Goal: Task Accomplishment & Management: Manage account settings

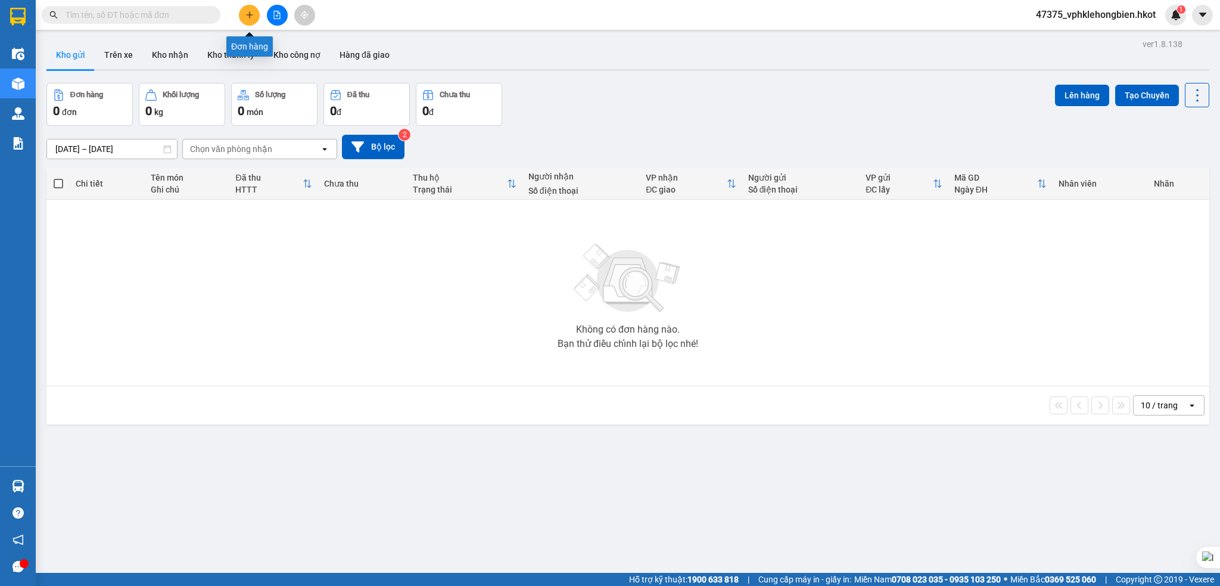
click at [244, 17] on button at bounding box center [249, 15] width 21 height 21
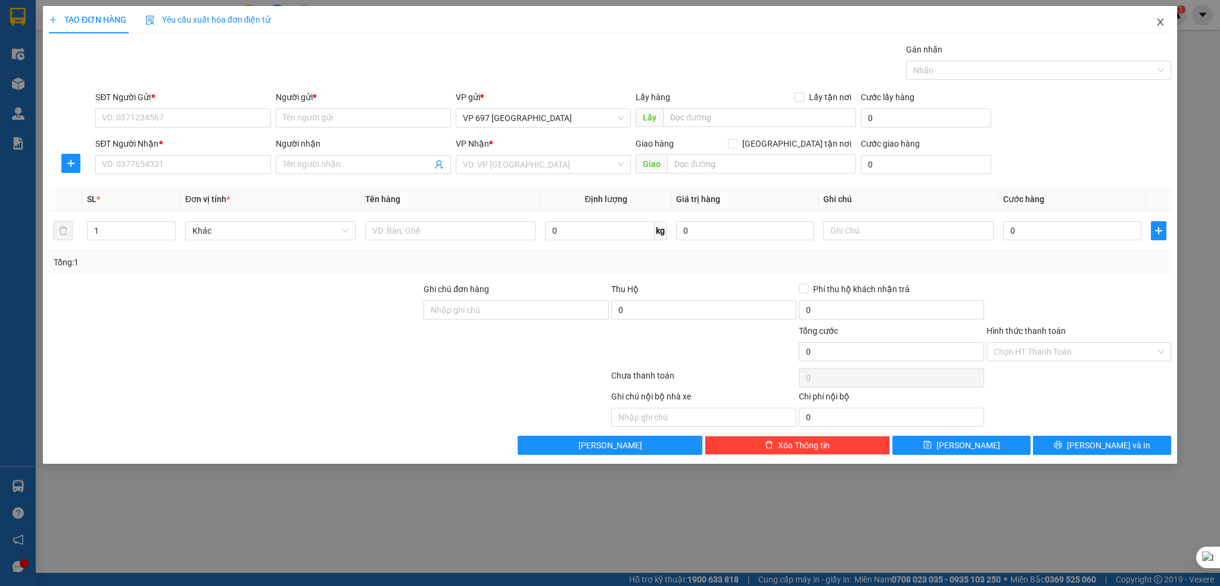
click at [1160, 21] on icon "close" at bounding box center [1161, 22] width 10 height 10
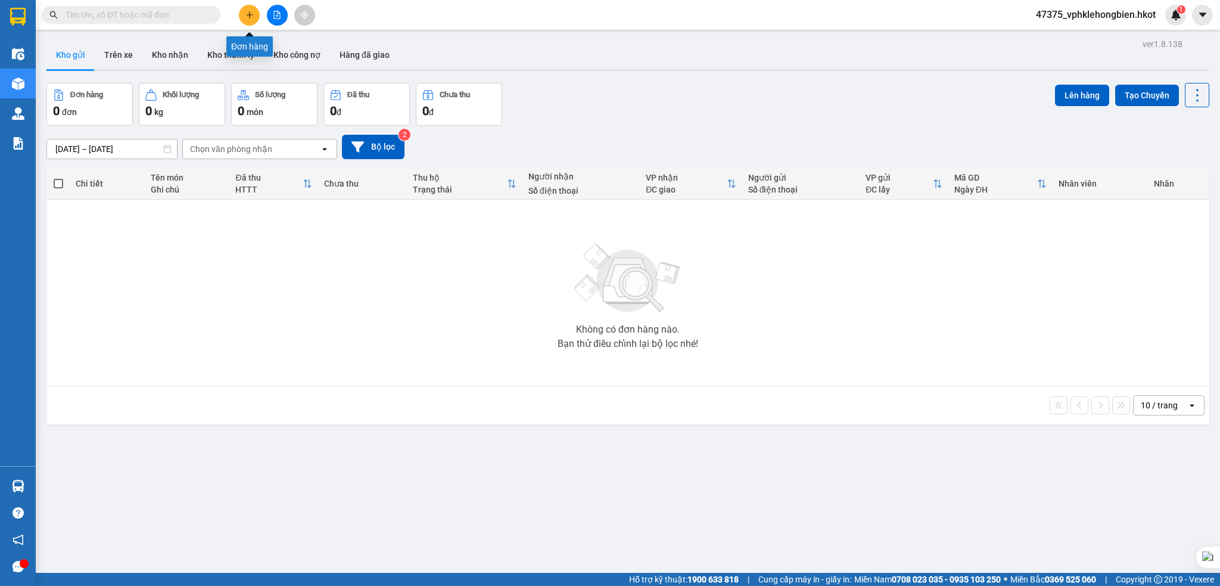
click at [248, 11] on icon "plus" at bounding box center [249, 15] width 8 height 8
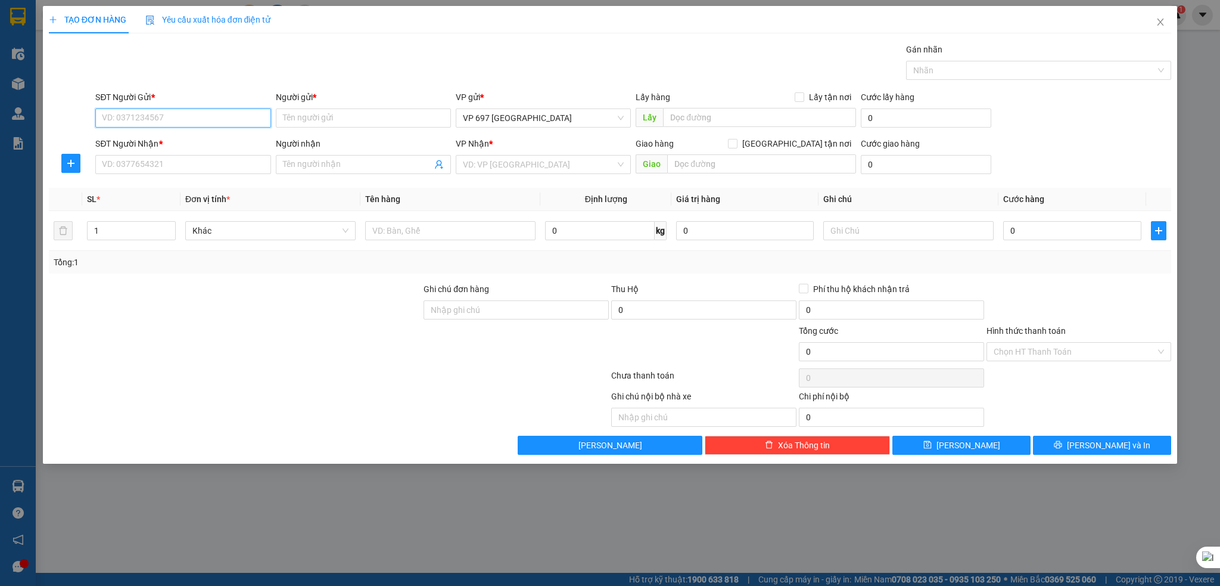
click at [126, 122] on input "SĐT Người Gửi *" at bounding box center [182, 117] width 175 height 19
click at [152, 118] on input "SĐT Người Gửi *" at bounding box center [182, 117] width 175 height 19
click at [363, 118] on input "Người gửi *" at bounding box center [363, 117] width 175 height 19
click at [172, 167] on input "SĐT Người Nhận *" at bounding box center [182, 164] width 175 height 19
click at [378, 169] on input "Người nhận" at bounding box center [357, 164] width 149 height 13
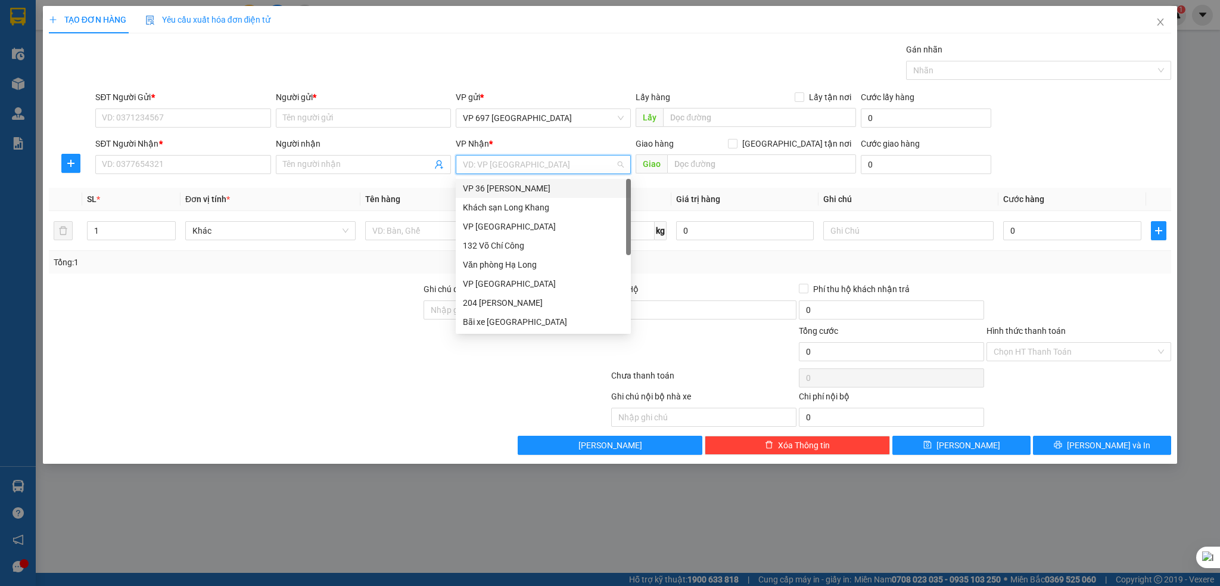
click at [537, 167] on input "search" at bounding box center [539, 164] width 152 height 18
click at [882, 194] on th "Ghi chú" at bounding box center [908, 199] width 180 height 23
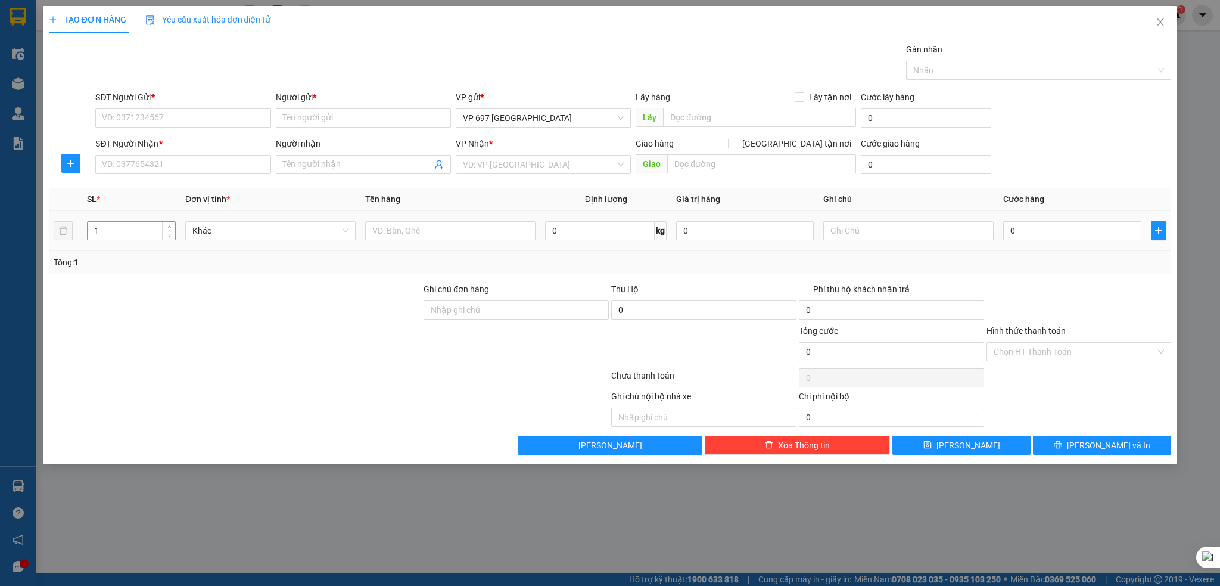
click at [117, 228] on input "1" at bounding box center [132, 231] width 88 height 18
drag, startPoint x: 139, startPoint y: 227, endPoint x: 76, endPoint y: 228, distance: 63.1
click at [81, 228] on tr "1 Khác 0 kg 0 0" at bounding box center [610, 231] width 1123 height 40
click at [400, 225] on input "text" at bounding box center [450, 230] width 170 height 19
click at [428, 232] on input "text" at bounding box center [450, 230] width 170 height 19
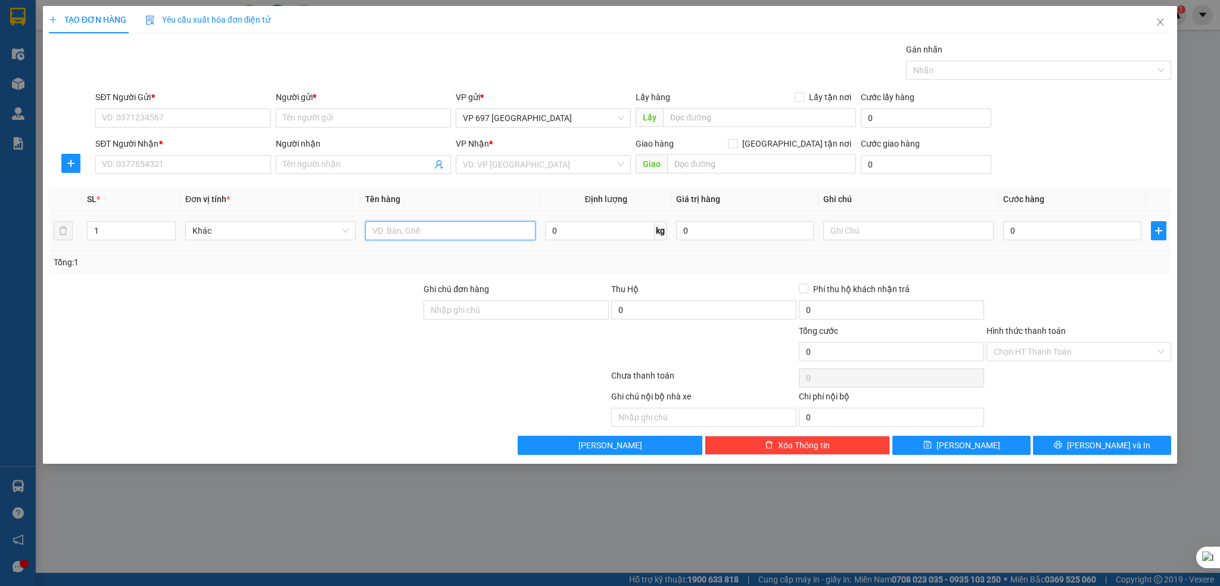
click at [478, 227] on input "text" at bounding box center [450, 230] width 170 height 19
click at [605, 233] on input "0" at bounding box center [600, 230] width 110 height 19
click at [583, 231] on input "0" at bounding box center [600, 230] width 110 height 19
drag, startPoint x: 555, startPoint y: 225, endPoint x: 540, endPoint y: 229, distance: 16.2
click at [540, 229] on td "0 kg" at bounding box center [605, 231] width 131 height 40
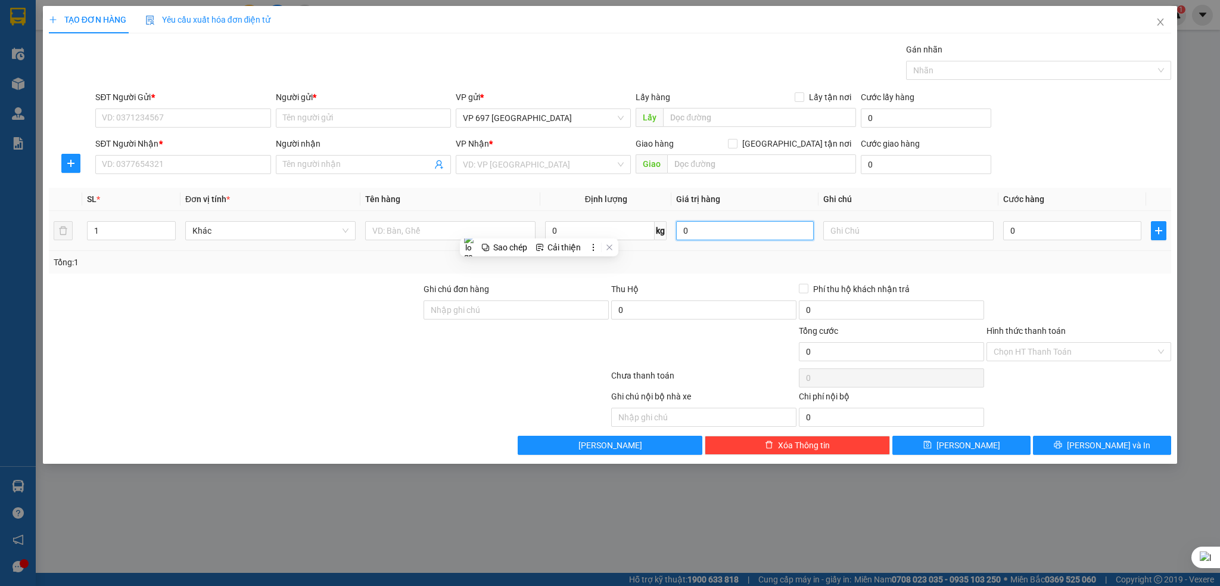
click at [717, 231] on input "0" at bounding box center [745, 230] width 138 height 19
drag, startPoint x: 683, startPoint y: 234, endPoint x: 651, endPoint y: 234, distance: 31.6
click at [650, 234] on tr "1 Khác 0 kg 0 0" at bounding box center [610, 231] width 1123 height 40
click at [730, 259] on div "Tổng: 1" at bounding box center [610, 262] width 1113 height 13
click at [892, 234] on input "text" at bounding box center [908, 230] width 170 height 19
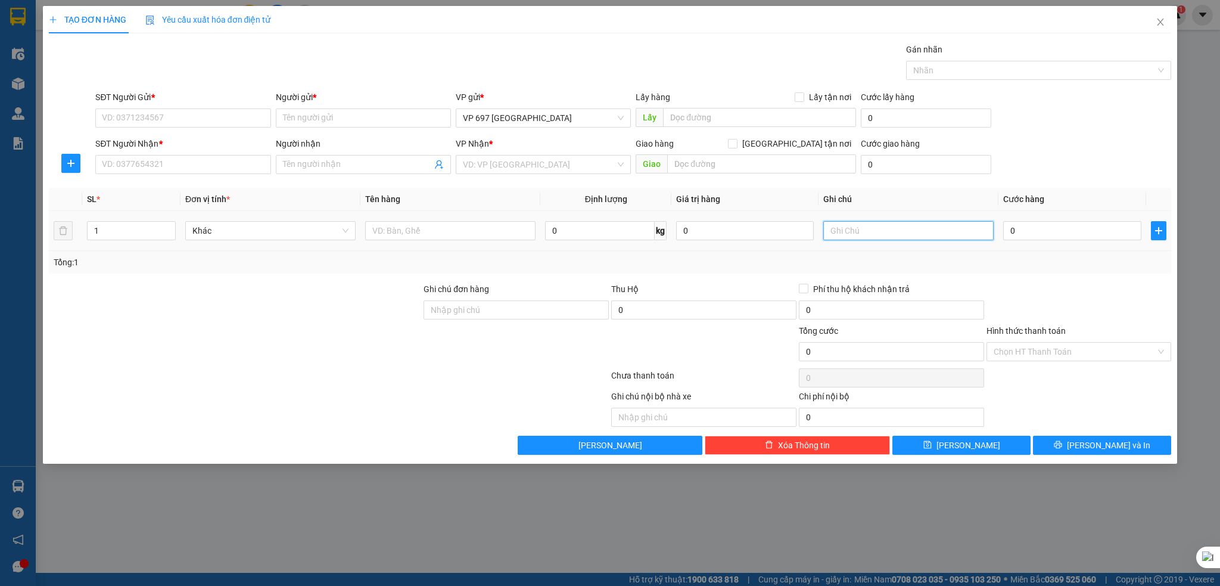
click at [902, 226] on input "text" at bounding box center [908, 230] width 170 height 19
type input "0"
click at [1033, 236] on input "0" at bounding box center [1072, 230] width 138 height 19
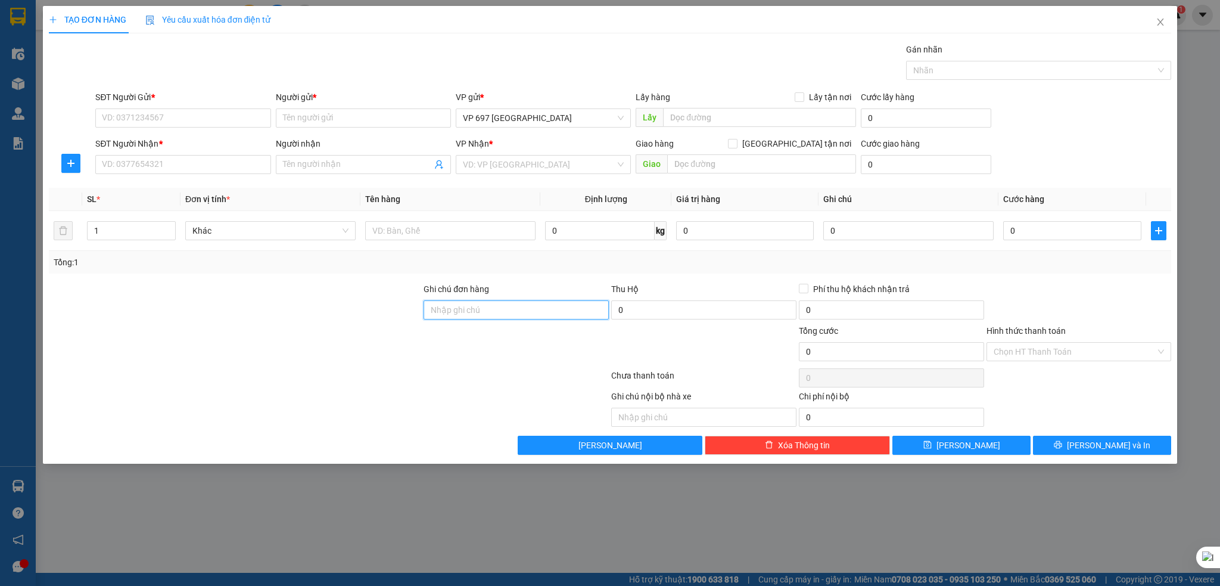
click at [512, 316] on input "Ghi chú đơn hàng" at bounding box center [516, 309] width 185 height 19
click at [674, 315] on input "0" at bounding box center [703, 309] width 185 height 19
click at [745, 280] on div "Transit Pickup Surcharge Ids Transit Deliver Surcharge Ids Transit Deliver Surc…" at bounding box center [610, 249] width 1123 height 412
click at [639, 307] on input "0" at bounding box center [703, 309] width 185 height 19
click at [681, 306] on input "0" at bounding box center [703, 309] width 185 height 19
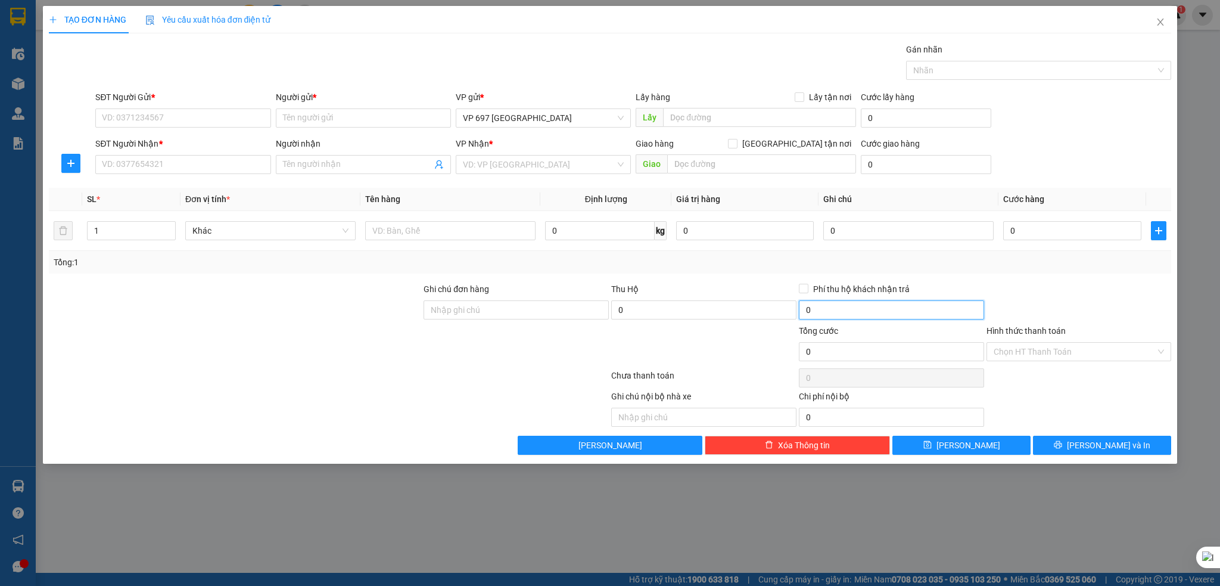
click at [834, 303] on input "0" at bounding box center [891, 309] width 185 height 19
click at [952, 273] on div "SL * Đơn vị tính * Tên hàng Định lượng Giá trị hàng Ghi chú Cước hàng 1 Khác 0 …" at bounding box center [610, 231] width 1123 height 86
click at [630, 307] on input "0" at bounding box center [703, 309] width 185 height 19
click at [826, 306] on input "0" at bounding box center [891, 309] width 185 height 19
drag, startPoint x: 844, startPoint y: 349, endPoint x: 992, endPoint y: 349, distance: 148.3
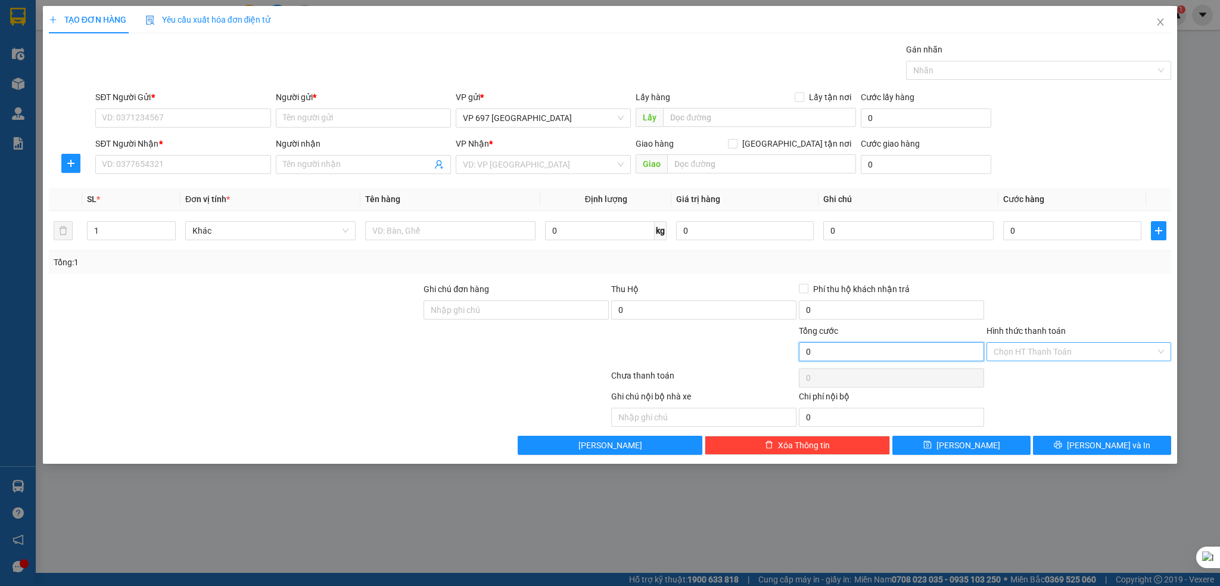
click at [906, 349] on input "0" at bounding box center [891, 351] width 185 height 19
drag, startPoint x: 820, startPoint y: 348, endPoint x: 783, endPoint y: 351, distance: 37.1
click at [783, 351] on div "Tổng cước 0 Hình thức thanh toán Chọn HT Thanh Toán" at bounding box center [610, 345] width 1125 height 42
click at [1070, 351] on input "Hình thức thanh toán" at bounding box center [1075, 352] width 163 height 18
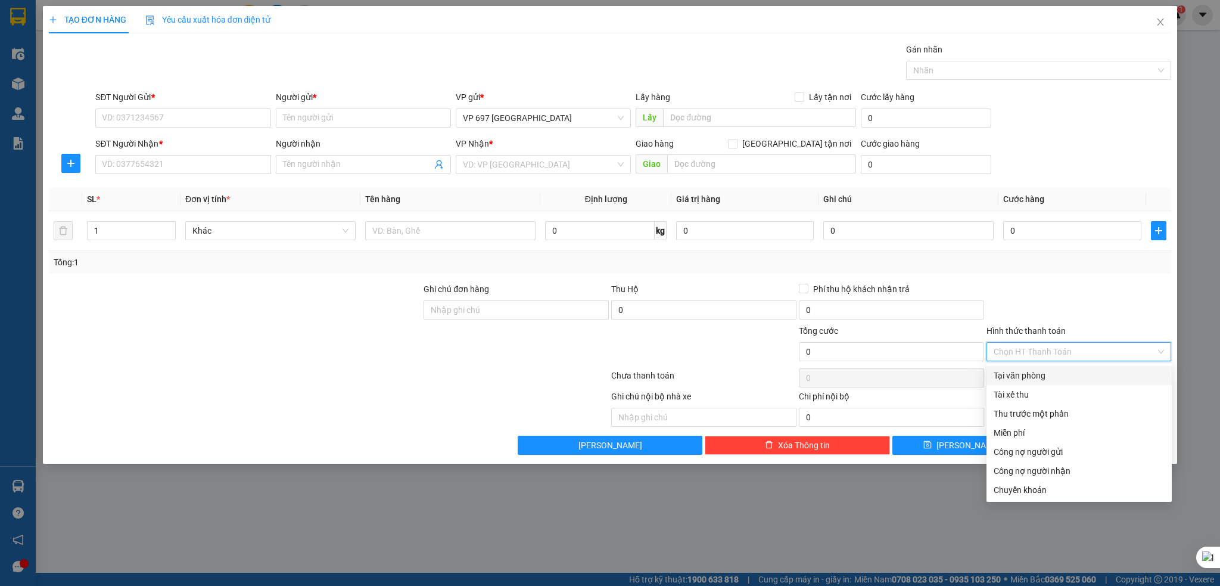
click at [1072, 300] on div at bounding box center [1079, 303] width 188 height 42
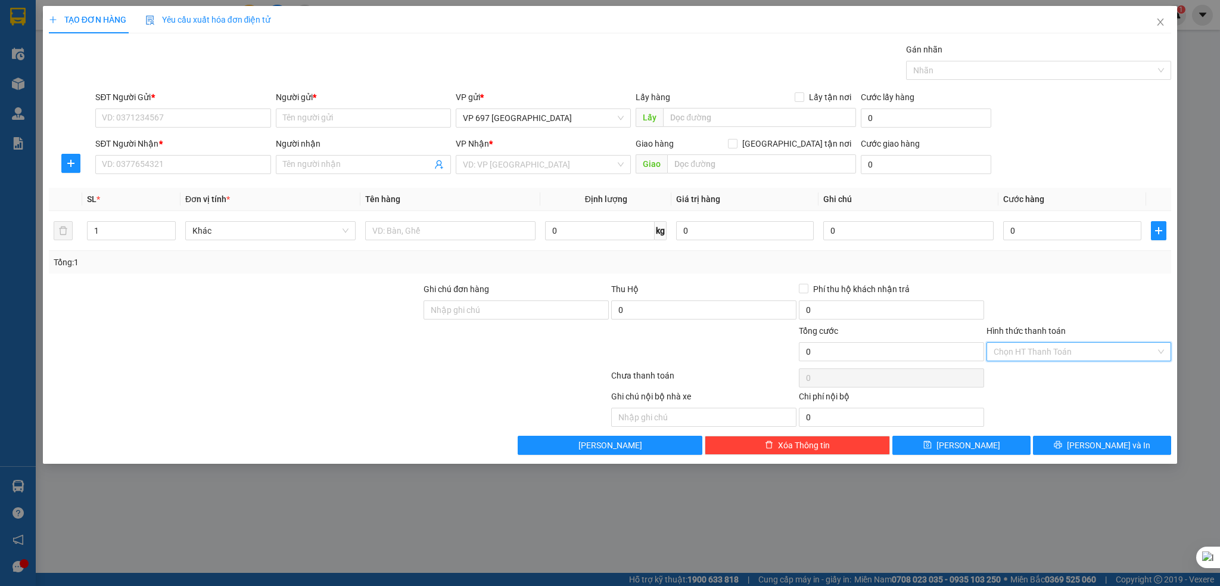
click at [1077, 347] on input "Hình thức thanh toán" at bounding box center [1075, 352] width 163 height 18
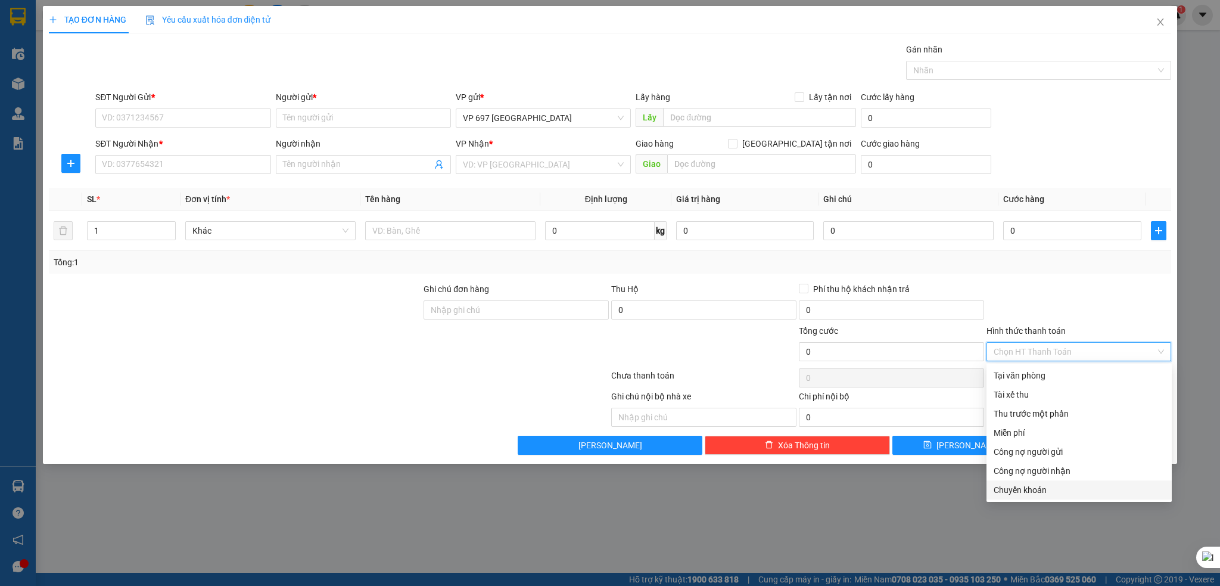
click at [937, 505] on div "TẠO ĐƠN HÀNG Yêu cầu xuất hóa đơn điện tử Transit Pickup Surcharge Ids Transit …" at bounding box center [610, 293] width 1220 height 586
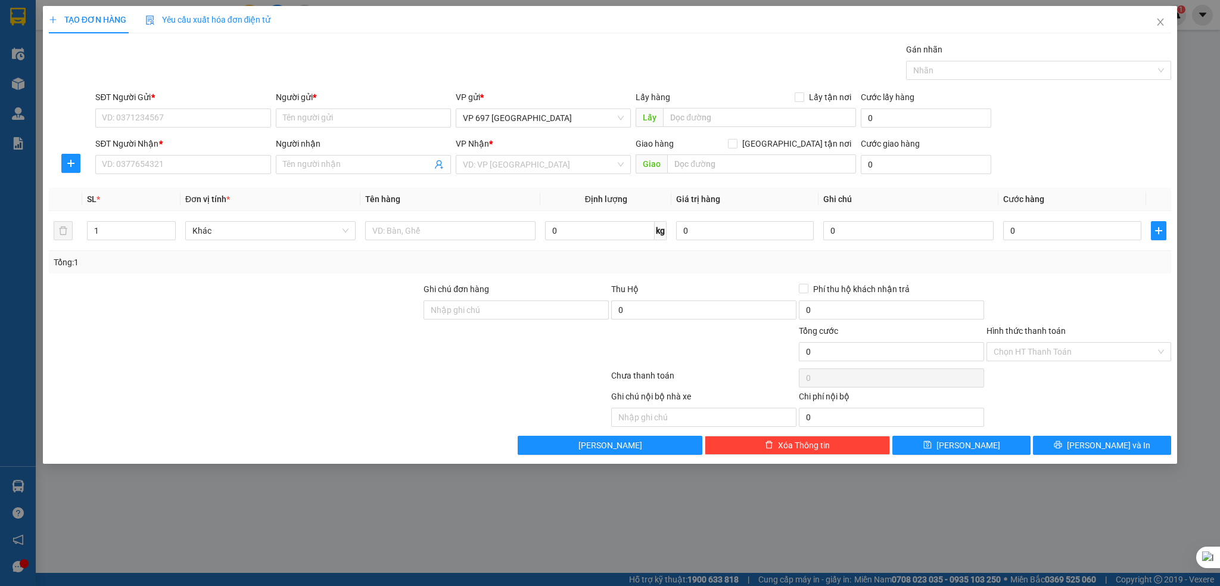
click at [1057, 533] on div "TẠO ĐƠN HÀNG Yêu cầu xuất hóa đơn điện tử Transit Pickup Surcharge Ids Transit …" at bounding box center [610, 293] width 1220 height 586
click at [1159, 21] on icon "close" at bounding box center [1160, 21] width 7 height 7
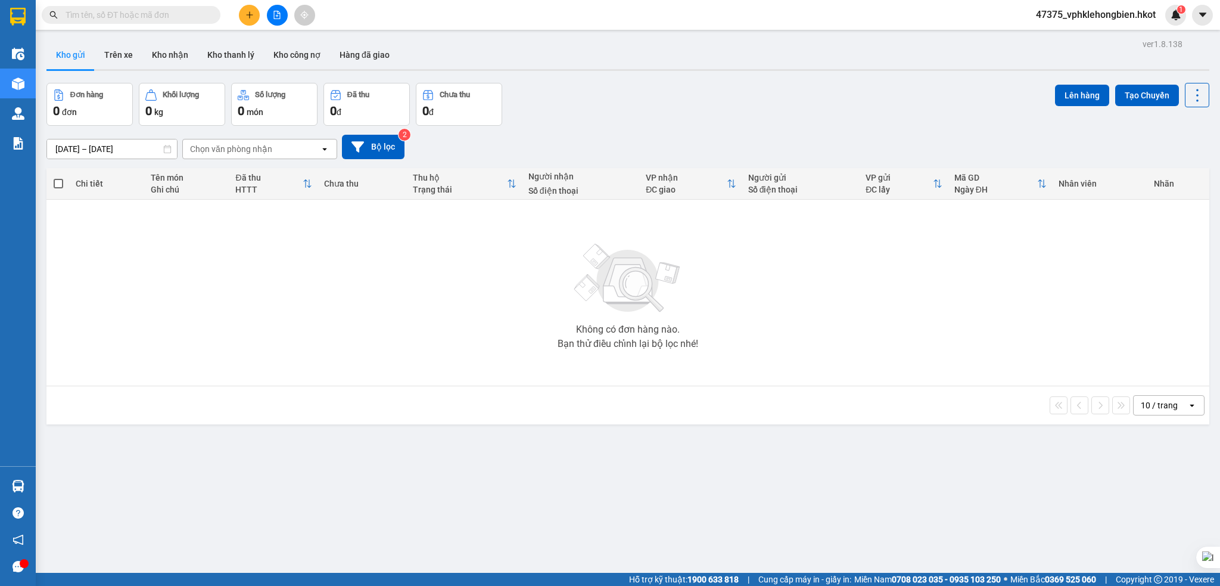
click at [1104, 17] on span "47375_vphklehongbien.hkot" at bounding box center [1095, 14] width 139 height 15
click at [1064, 41] on span "Đăng xuất" at bounding box center [1100, 36] width 115 height 13
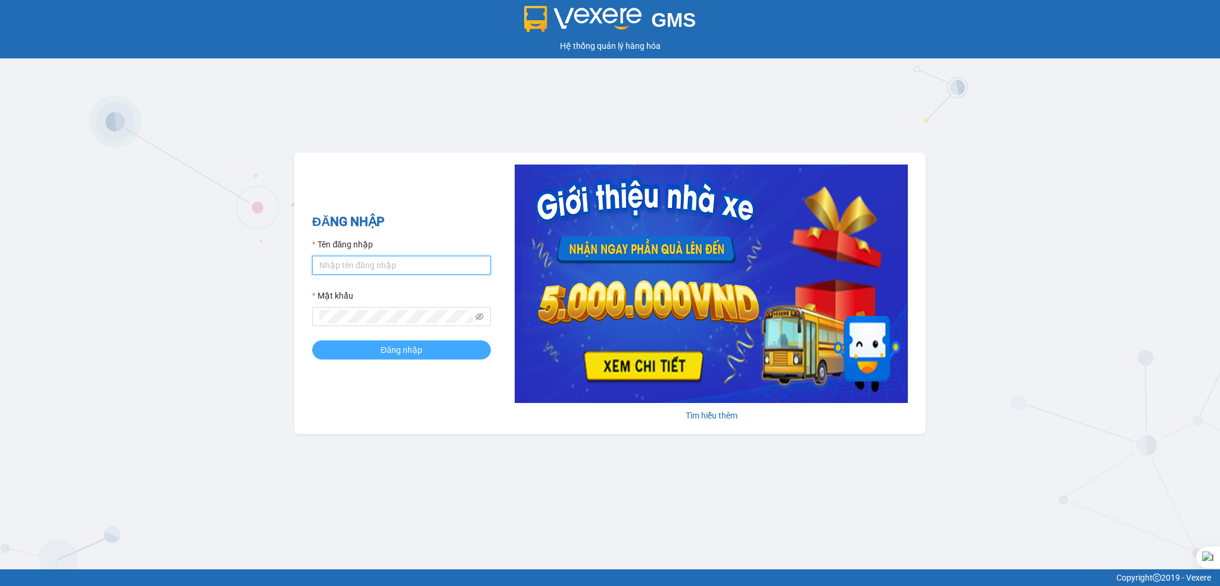
type input "vphklehongbien.hkot"
drag, startPoint x: 431, startPoint y: 353, endPoint x: 461, endPoint y: 325, distance: 41.3
click at [432, 353] on button "Đăng nhập" at bounding box center [401, 349] width 179 height 19
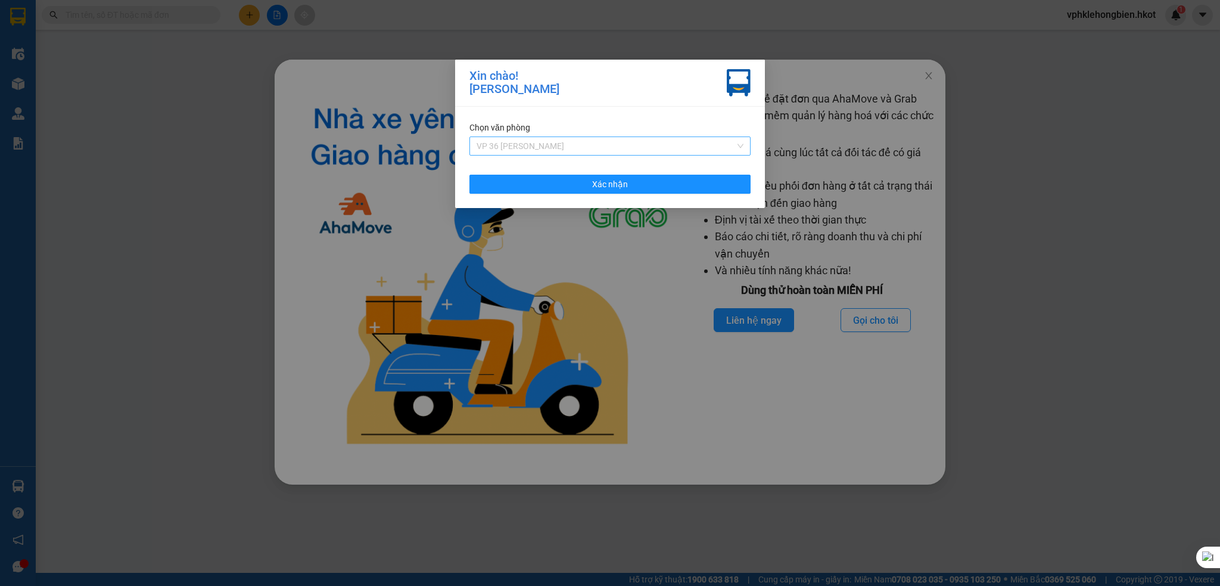
click at [553, 143] on span "VP 36 [PERSON_NAME]" at bounding box center [610, 146] width 267 height 18
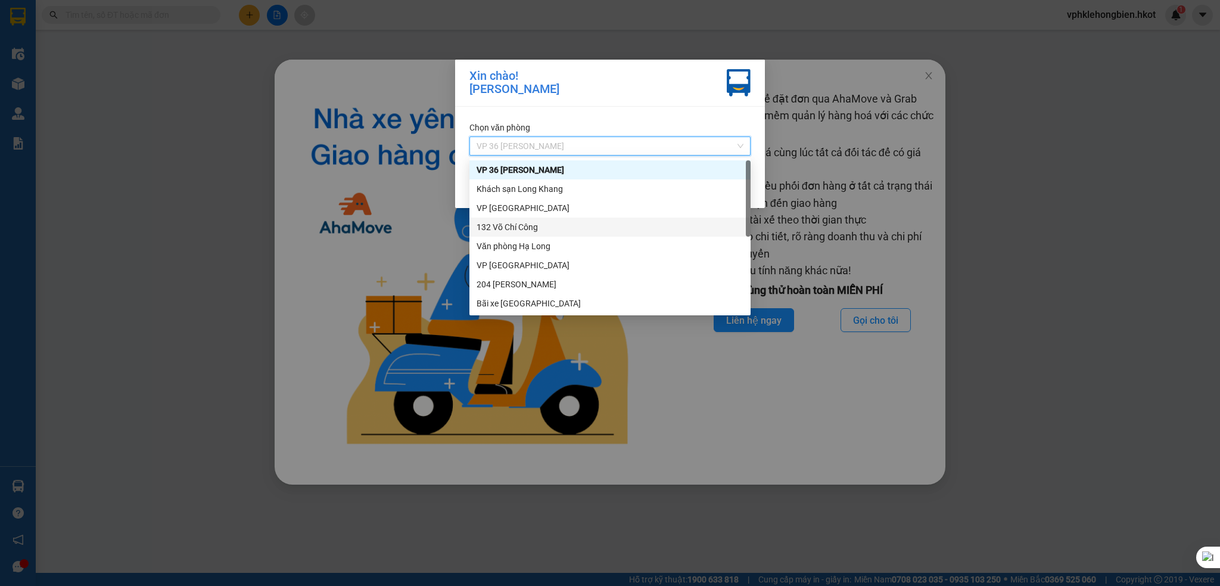
drag, startPoint x: 521, startPoint y: 228, endPoint x: 540, endPoint y: 204, distance: 30.9
click at [520, 228] on div "132 Võ Chí Công" at bounding box center [610, 226] width 267 height 13
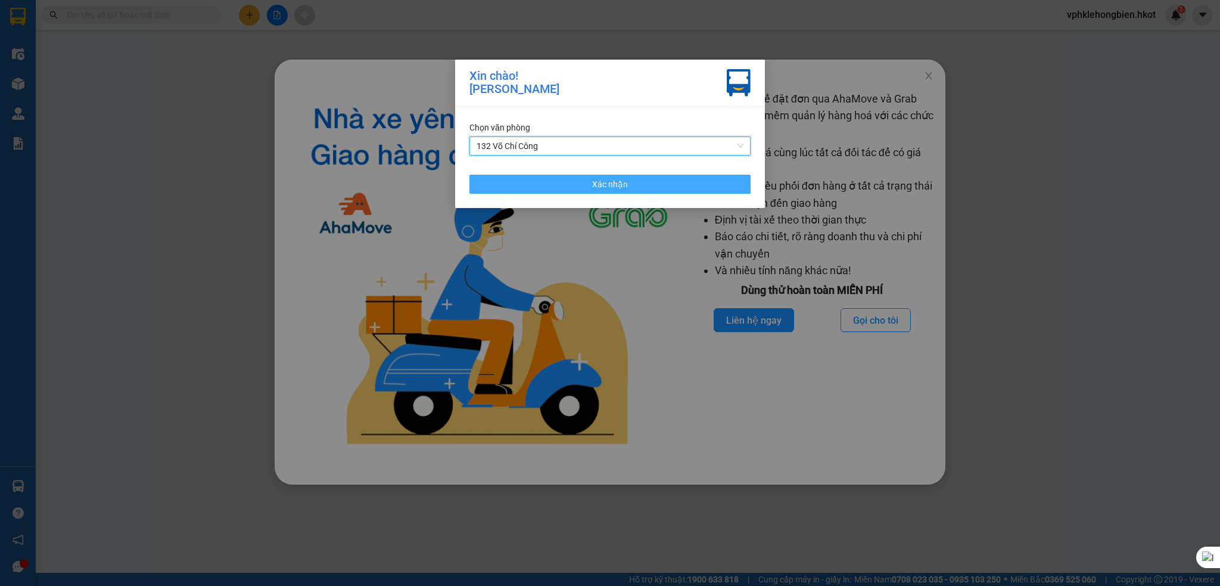
click at [616, 187] on span "Xác nhận" at bounding box center [610, 184] width 36 height 13
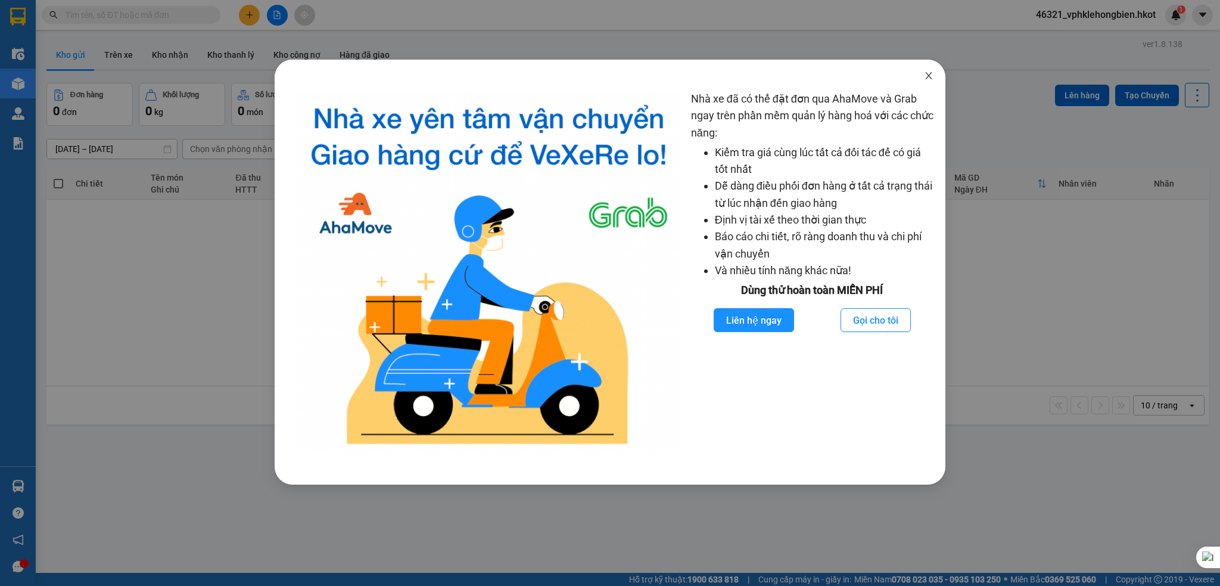
click at [927, 77] on icon "close" at bounding box center [929, 76] width 10 height 10
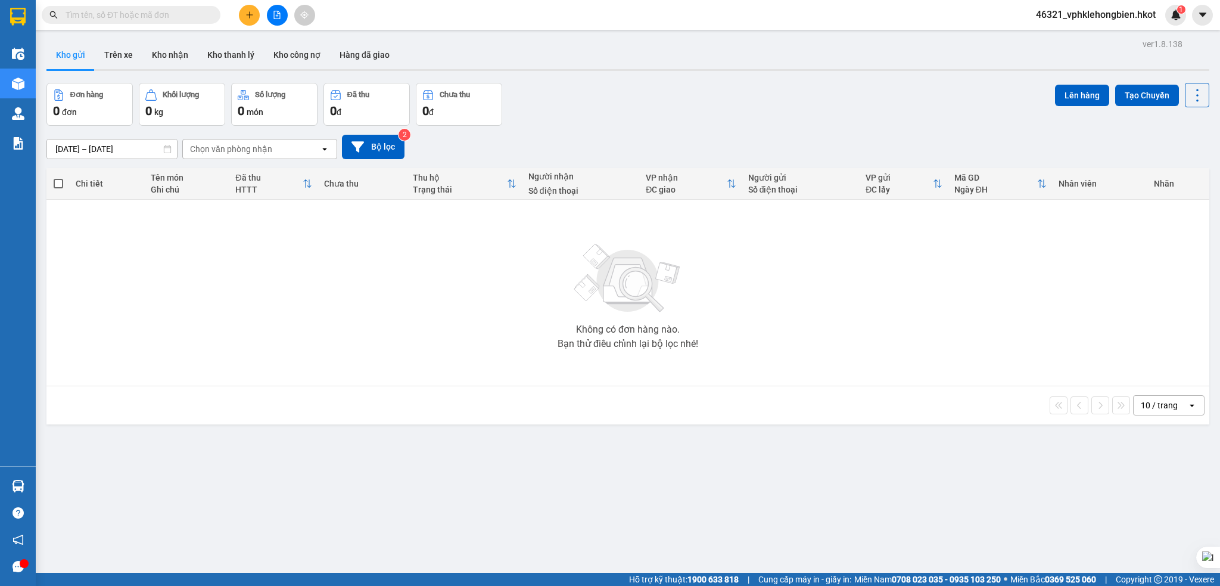
drag, startPoint x: 304, startPoint y: 323, endPoint x: 291, endPoint y: 317, distance: 14.7
click at [303, 323] on div "Không có đơn hàng nào. Bạn thử điều chỉnh lại bộ lọc nhé!" at bounding box center [627, 292] width 1151 height 179
click at [69, 57] on button "Kho gửi" at bounding box center [70, 55] width 48 height 29
click at [323, 151] on icon "open" at bounding box center [325, 149] width 10 height 10
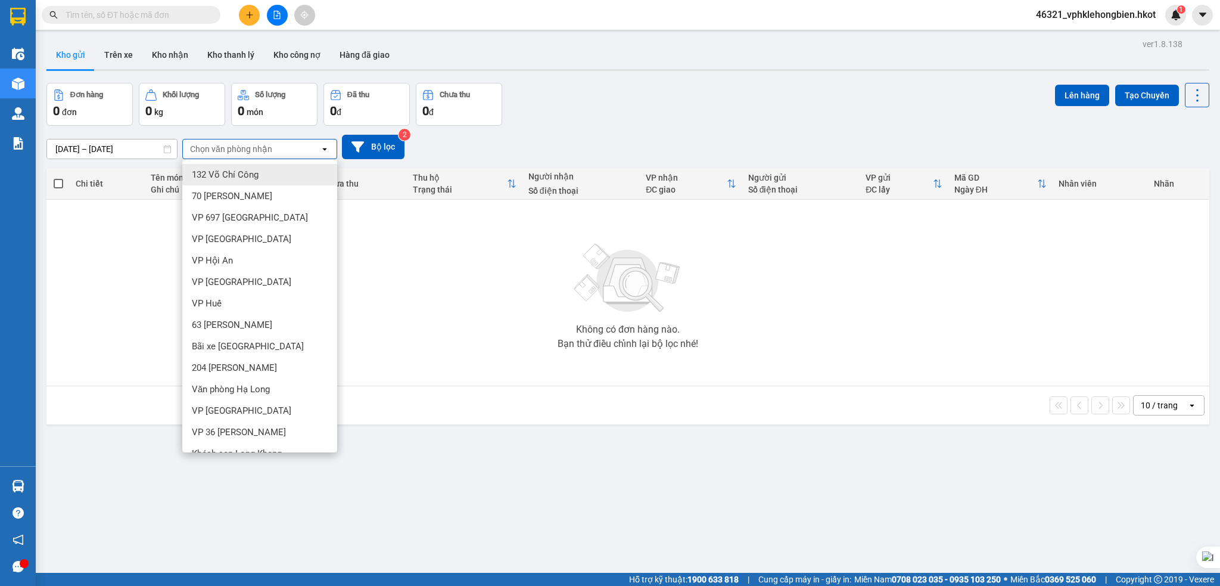
click at [394, 135] on button "Bộ lọc" at bounding box center [373, 147] width 63 height 24
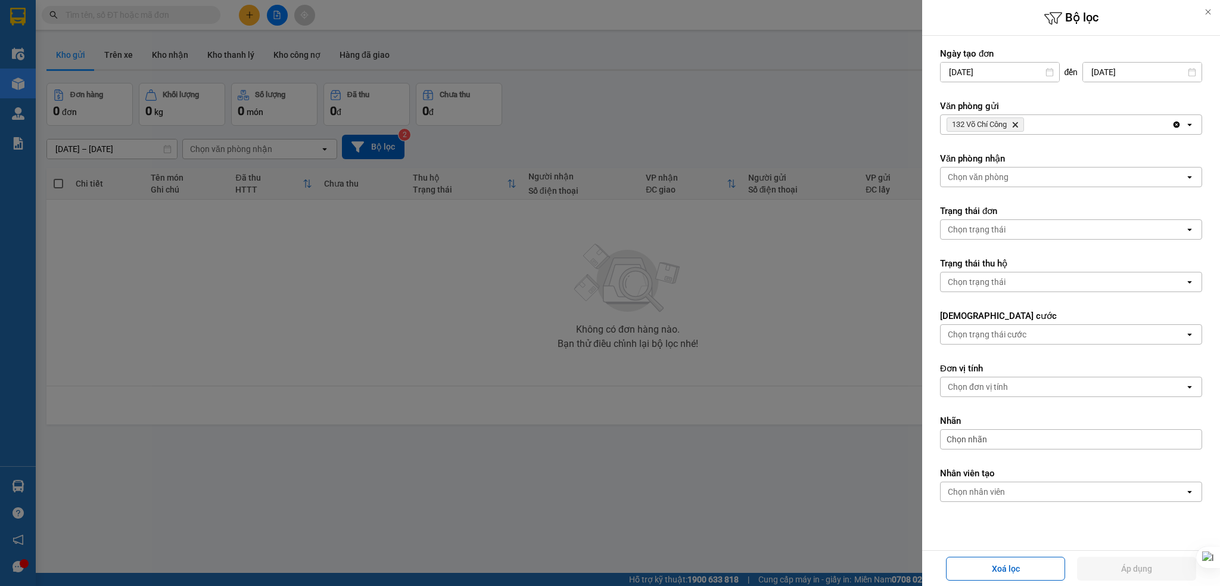
click at [394, 138] on div at bounding box center [610, 293] width 1220 height 586
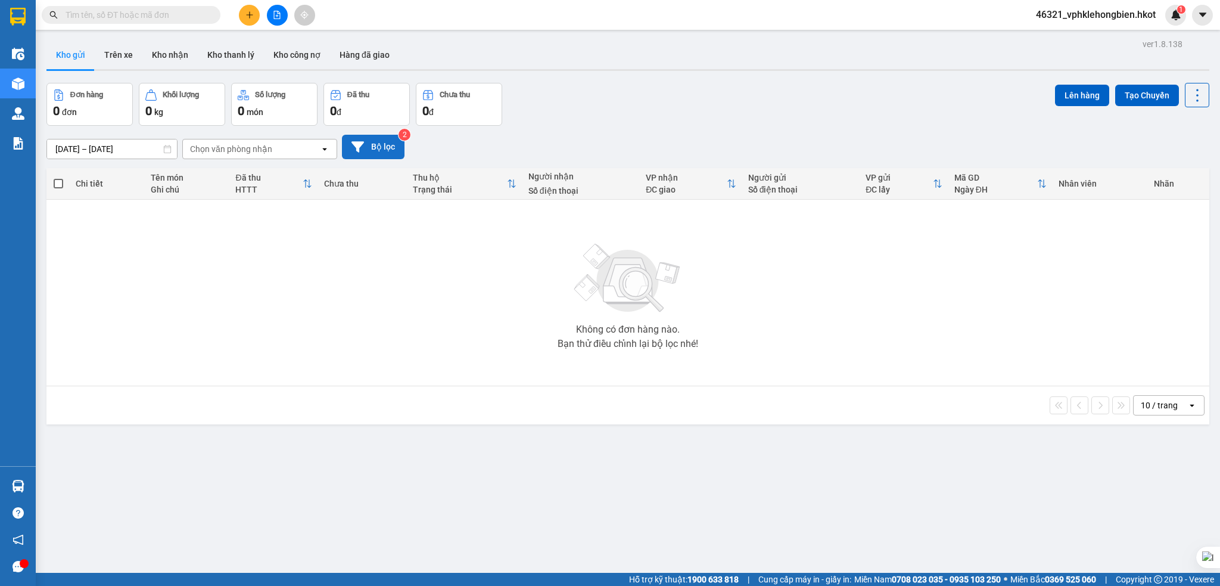
click at [393, 145] on button "Bộ lọc" at bounding box center [373, 147] width 63 height 24
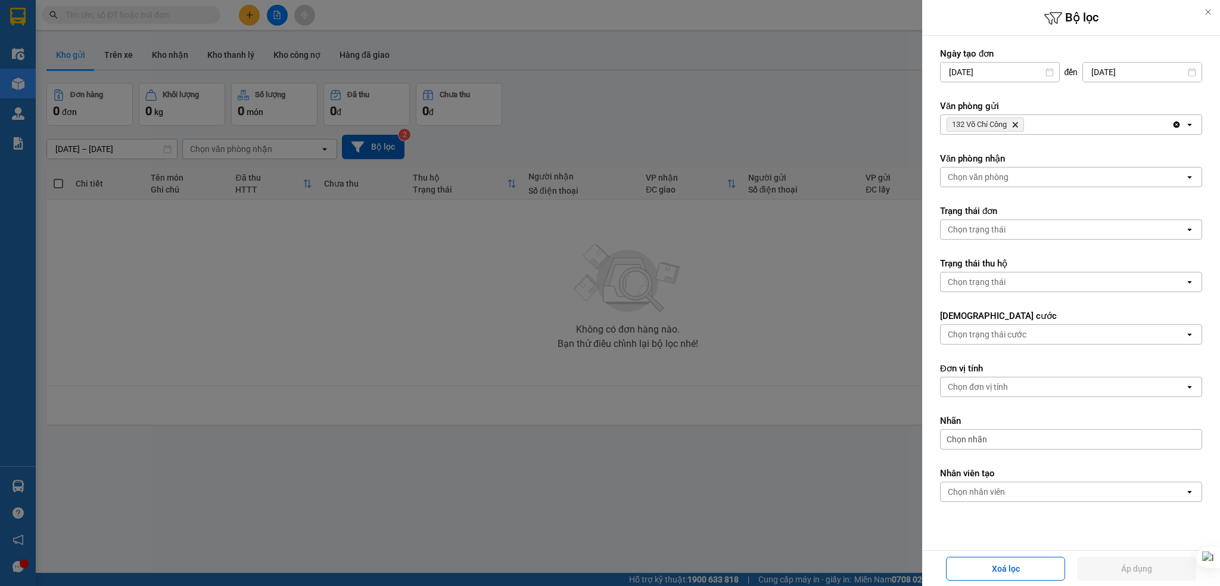
click at [1172, 125] on icon "Clear all" at bounding box center [1177, 125] width 10 height 10
drag, startPoint x: 1166, startPoint y: 572, endPoint x: 1122, endPoint y: 558, distance: 46.5
click at [1163, 571] on button "Áp dụng" at bounding box center [1136, 568] width 119 height 24
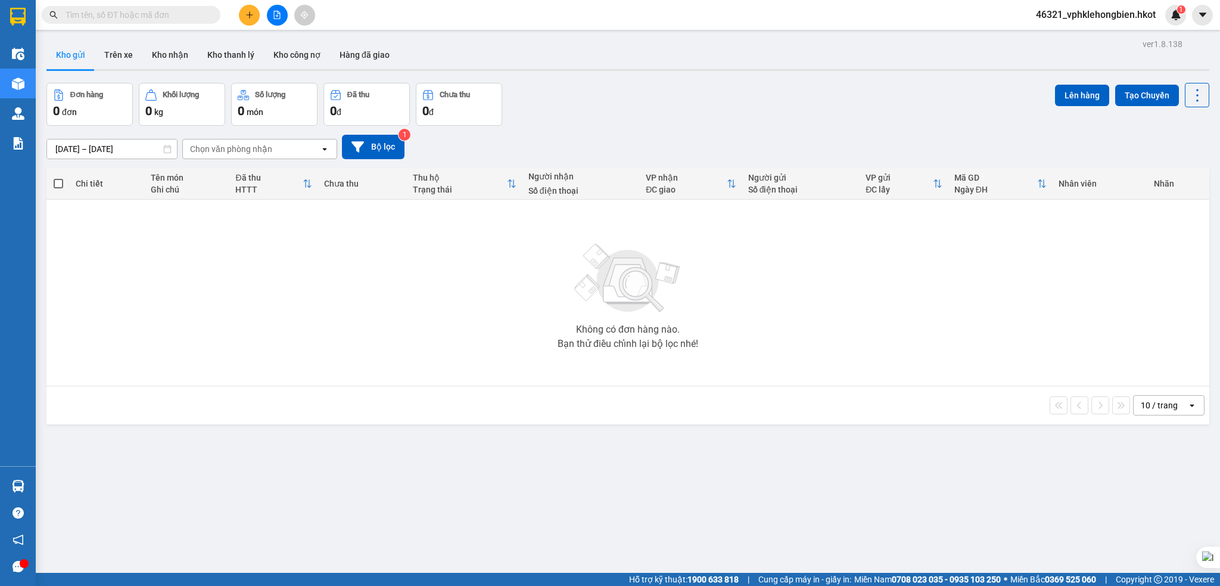
click at [61, 143] on input "[DATE] – [DATE]" at bounding box center [112, 148] width 130 height 19
click at [1101, 11] on span "46321_vphklehongbien.hkot" at bounding box center [1095, 14] width 139 height 15
click at [1063, 33] on span "Đăng xuất" at bounding box center [1100, 36] width 115 height 13
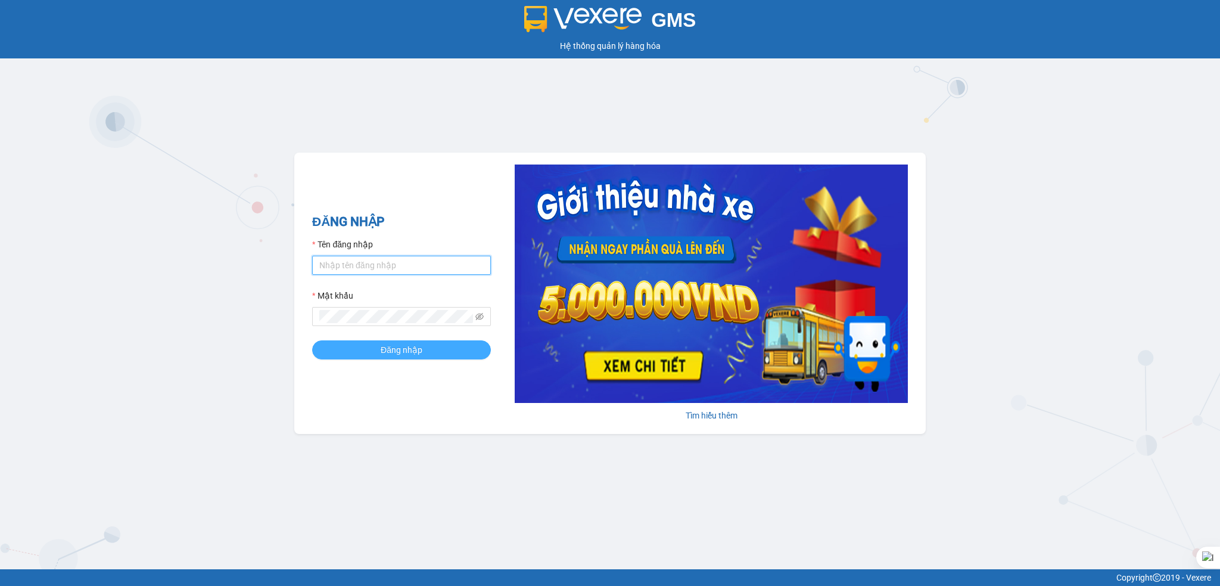
type input "vphklehongbien.hkot"
click at [388, 345] on span "Đăng nhập" at bounding box center [402, 349] width 42 height 13
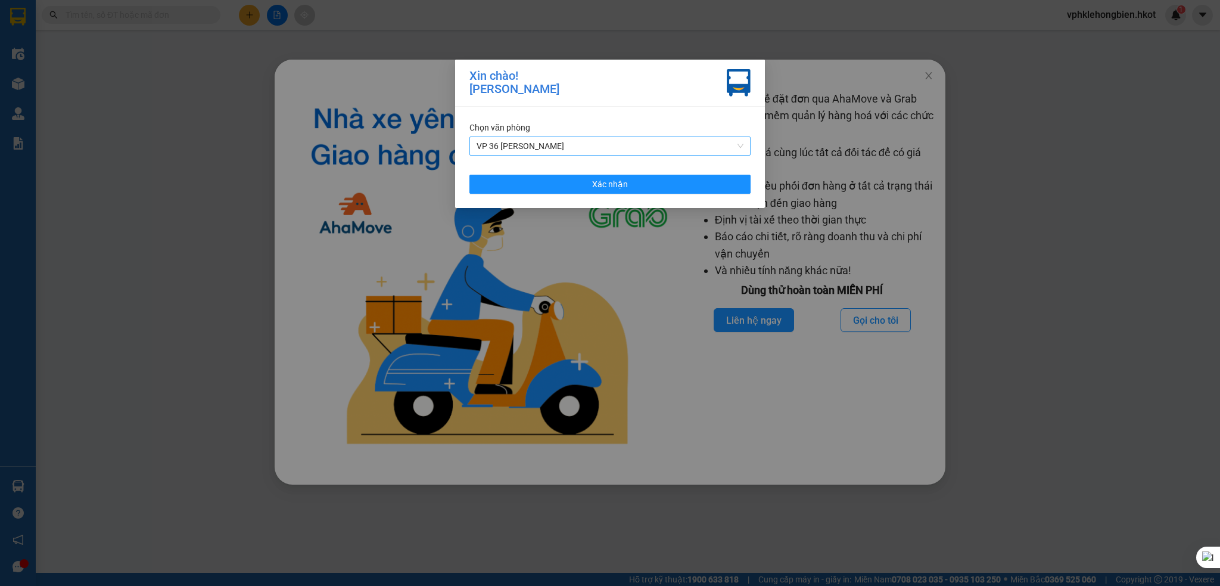
click at [614, 141] on span "VP 36 [PERSON_NAME]" at bounding box center [610, 146] width 267 height 18
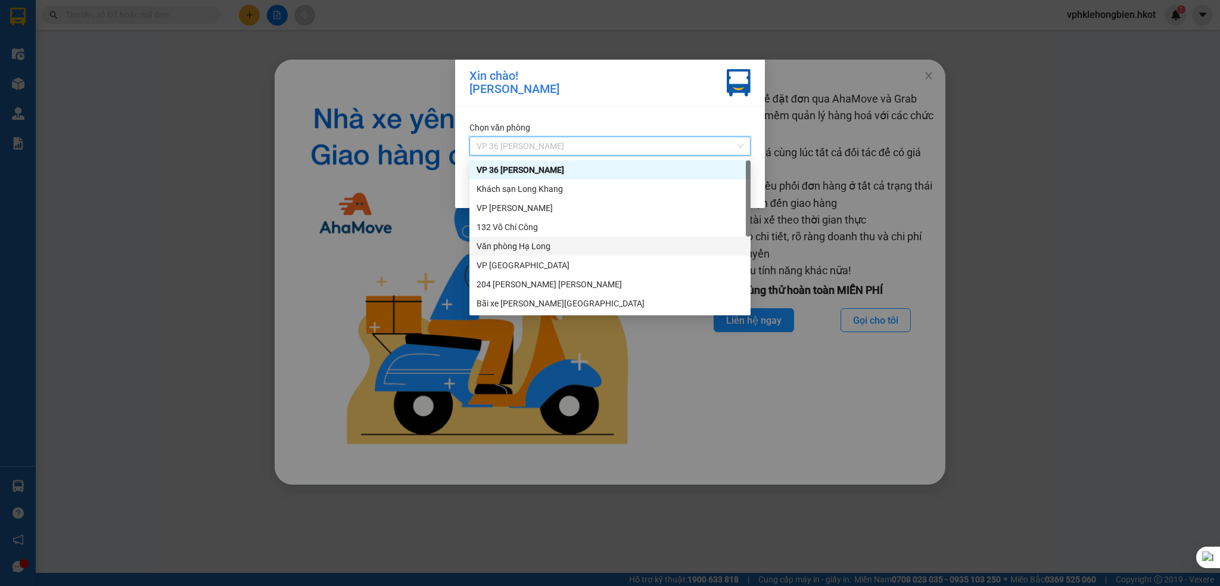
scroll to position [114, 0]
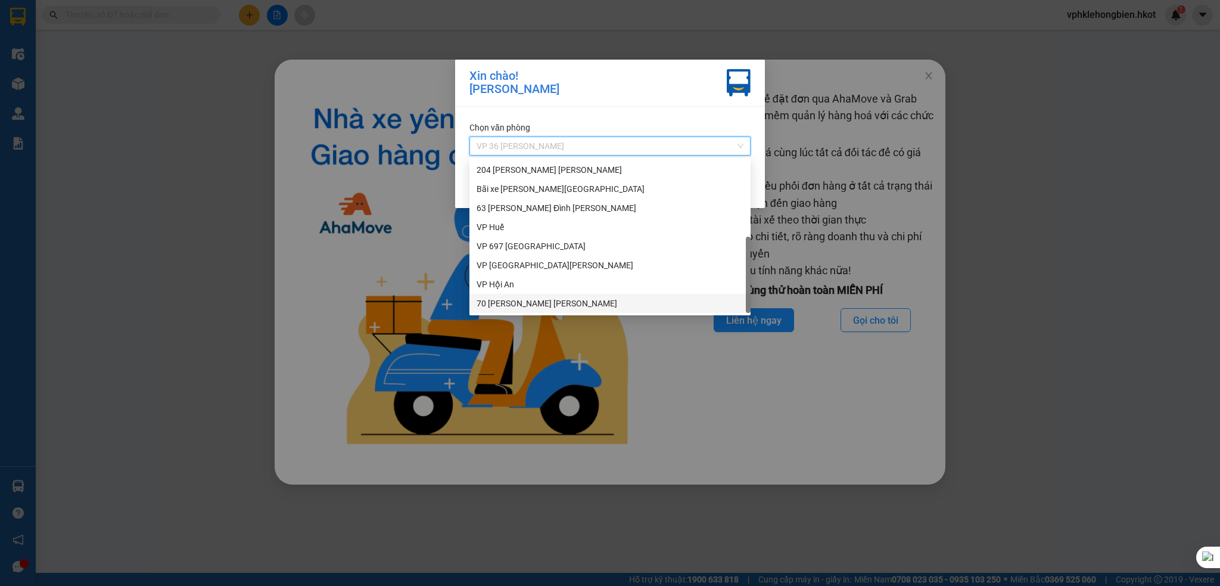
drag, startPoint x: 554, startPoint y: 297, endPoint x: 547, endPoint y: 289, distance: 11.0
click at [552, 297] on div "70 [PERSON_NAME]" at bounding box center [610, 303] width 267 height 13
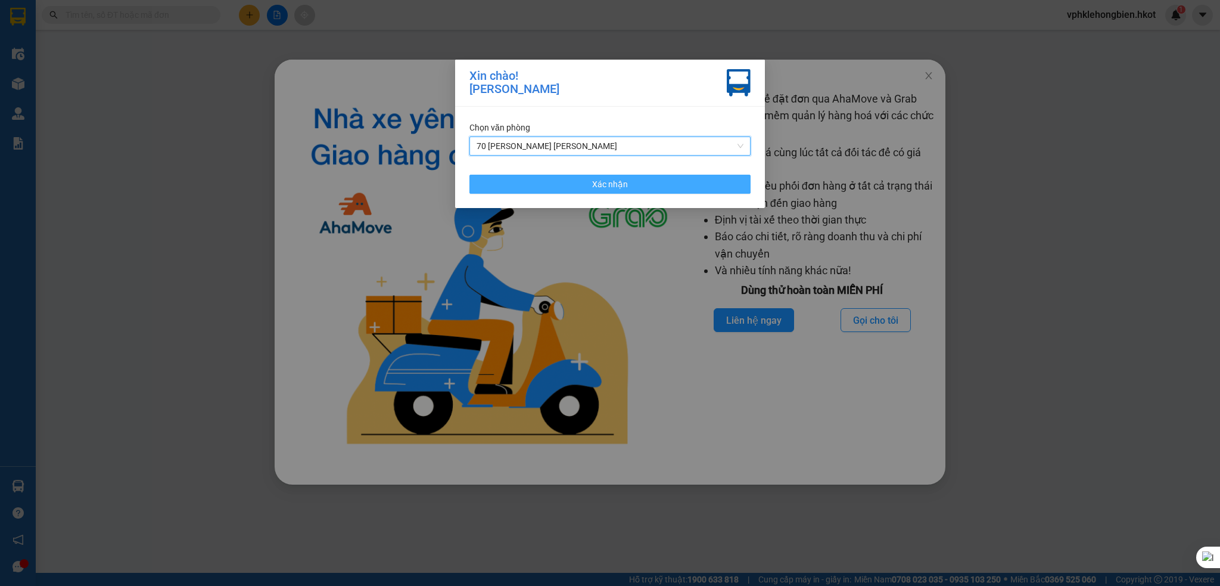
click at [623, 189] on span "Xác nhận" at bounding box center [610, 184] width 36 height 13
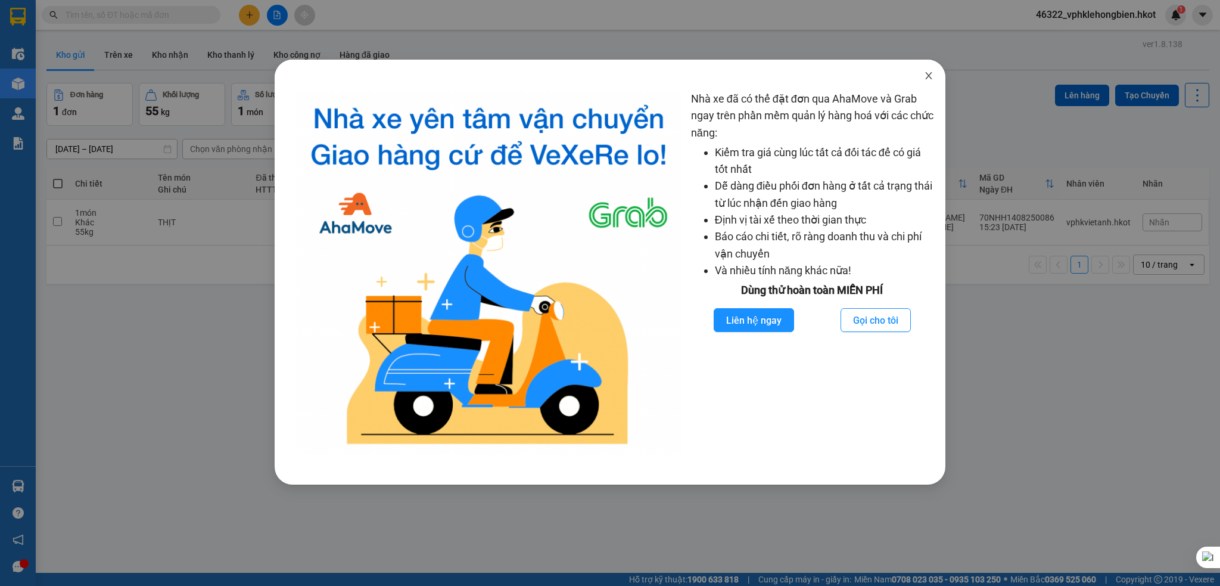
click at [924, 79] on icon "close" at bounding box center [929, 76] width 10 height 10
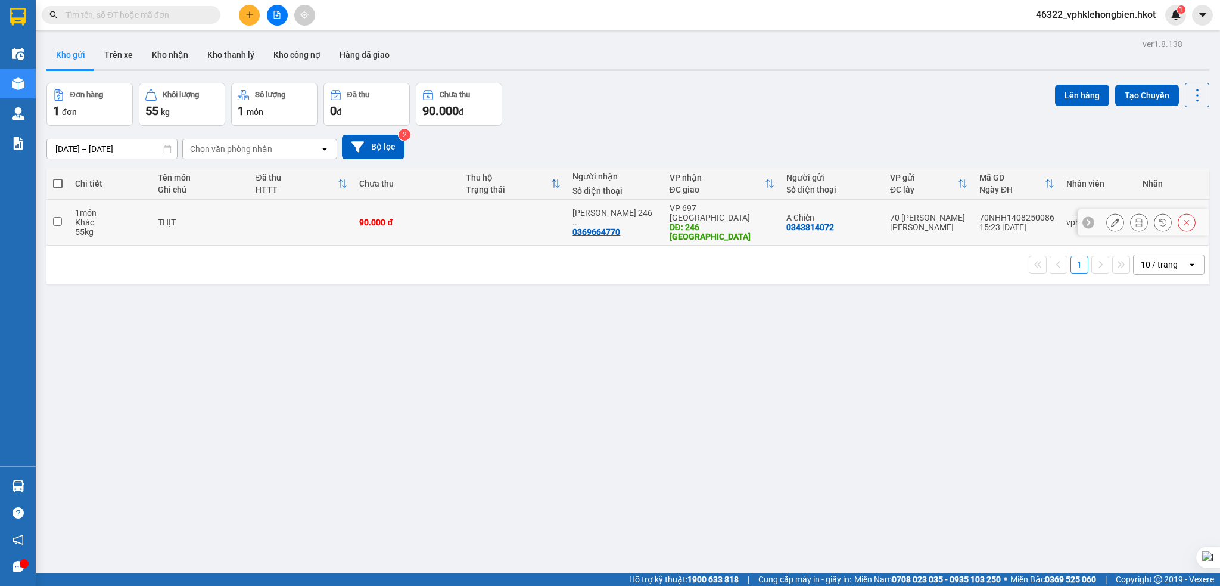
click at [61, 217] on input "checkbox" at bounding box center [57, 221] width 9 height 9
checkbox input "true"
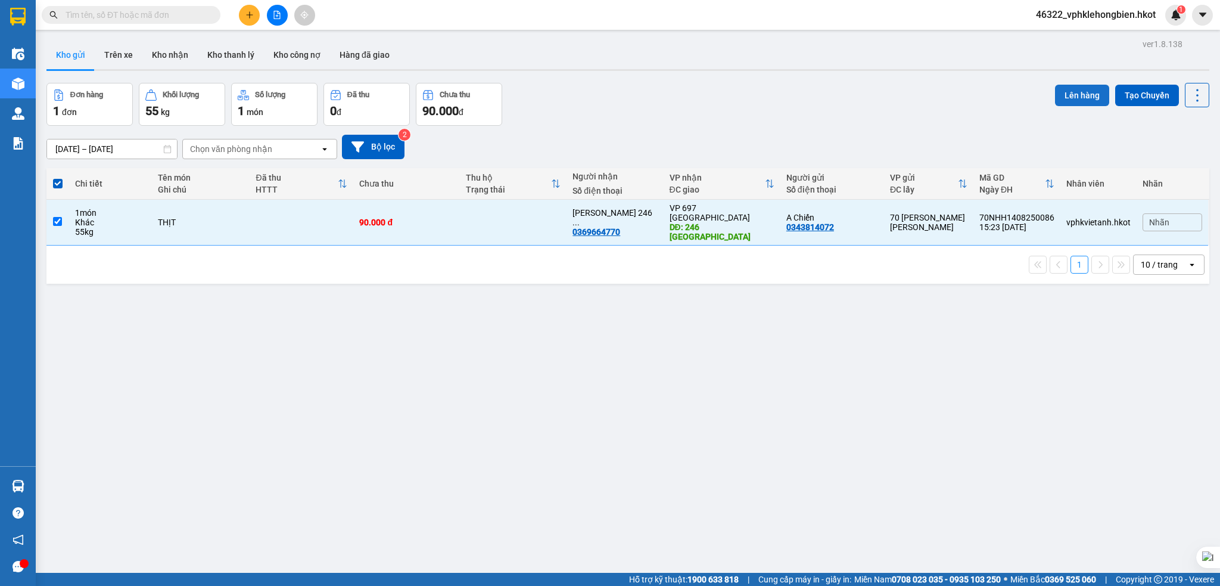
click at [1077, 99] on button "Lên hàng" at bounding box center [1082, 95] width 54 height 21
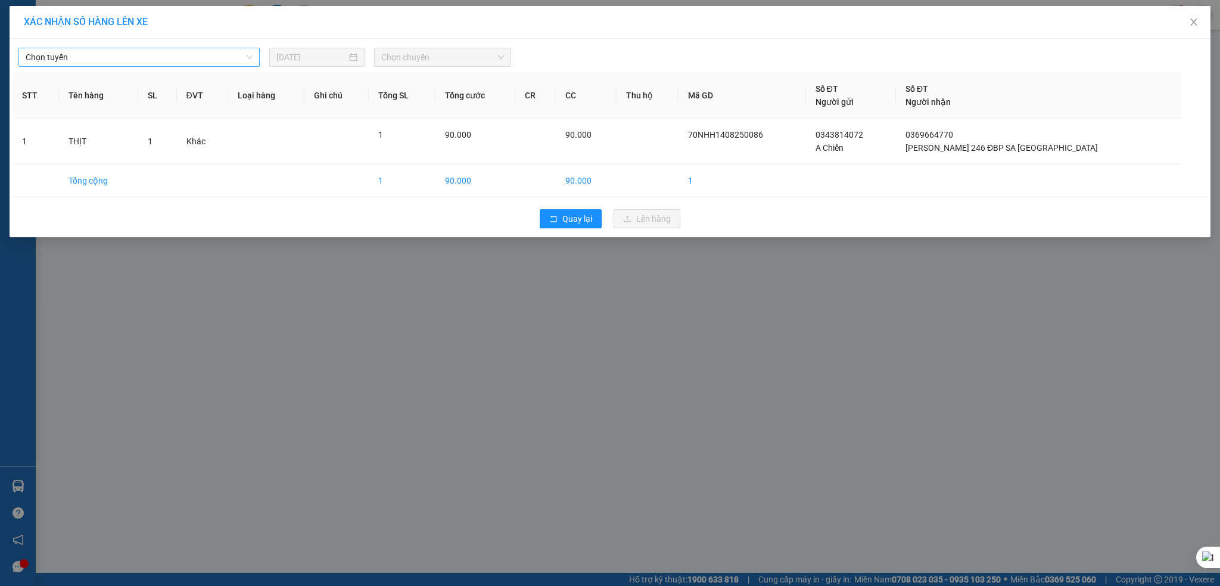
click at [94, 58] on span "Chọn tuyến" at bounding box center [139, 57] width 227 height 18
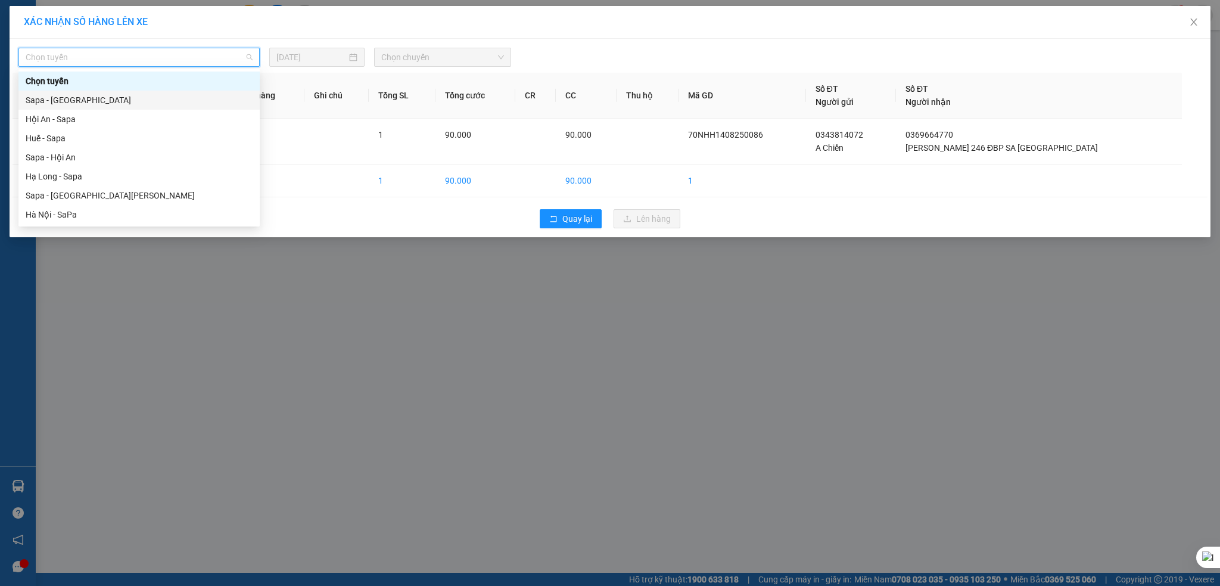
click at [77, 98] on div "Sapa - [GEOGRAPHIC_DATA]" at bounding box center [139, 100] width 227 height 13
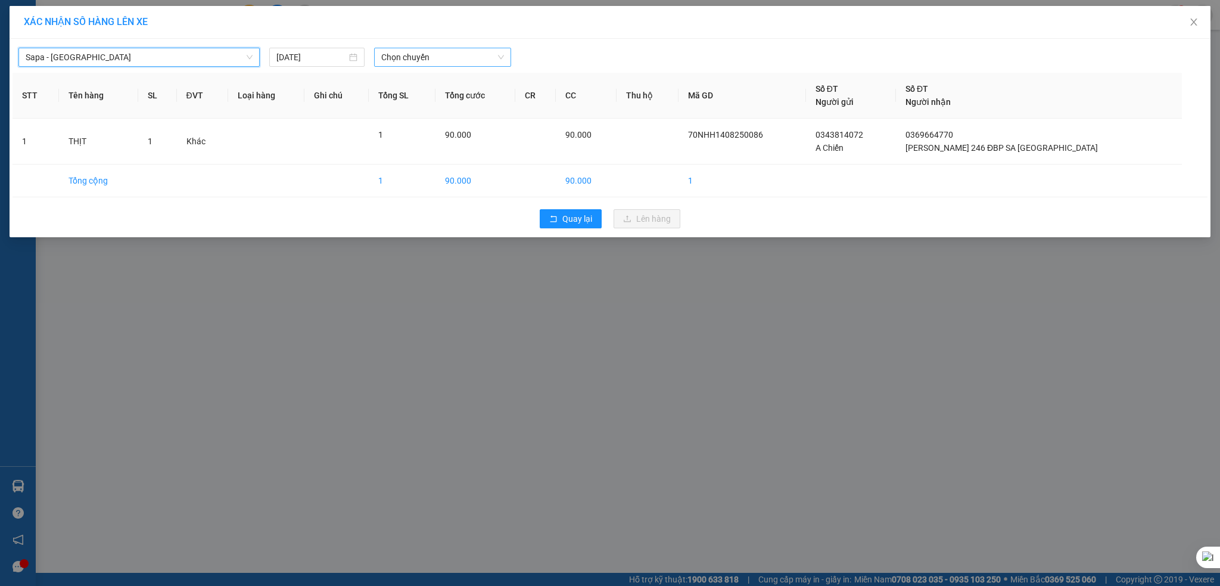
click at [442, 60] on span "Chọn chuyến" at bounding box center [442, 57] width 123 height 18
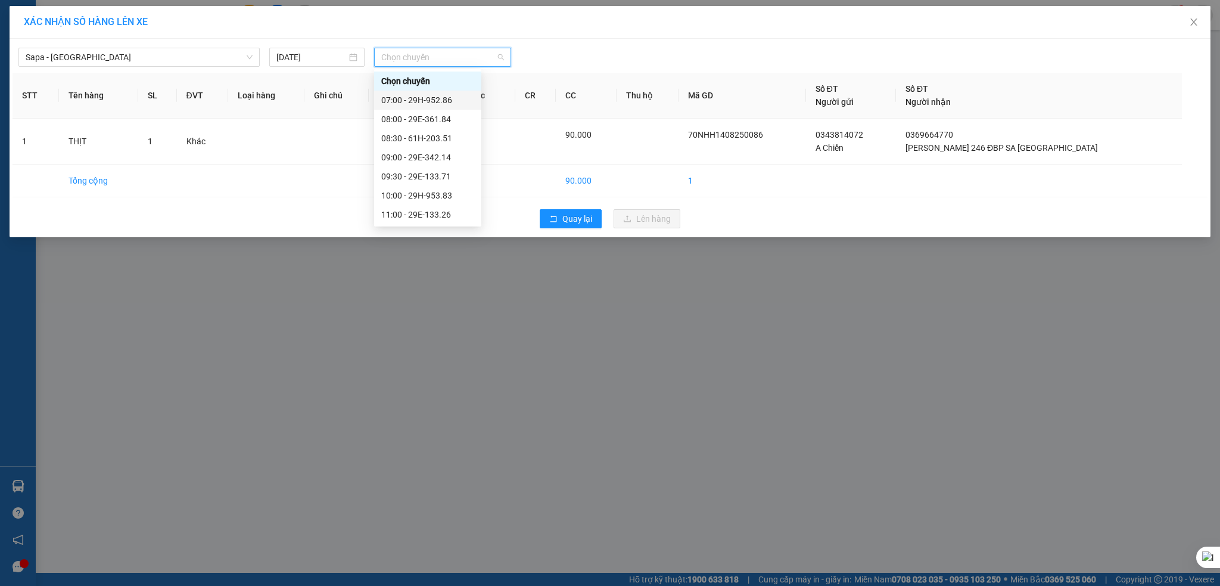
click at [427, 101] on div "07:00 - 29H-952.86" at bounding box center [427, 100] width 93 height 13
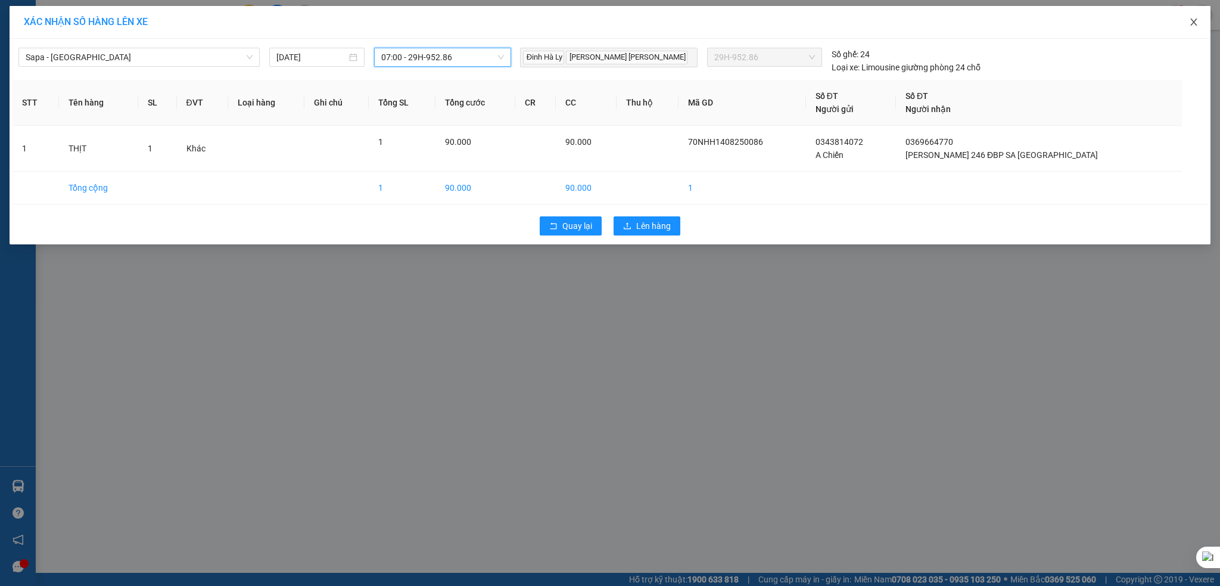
click at [1193, 14] on span "Close" at bounding box center [1193, 22] width 33 height 33
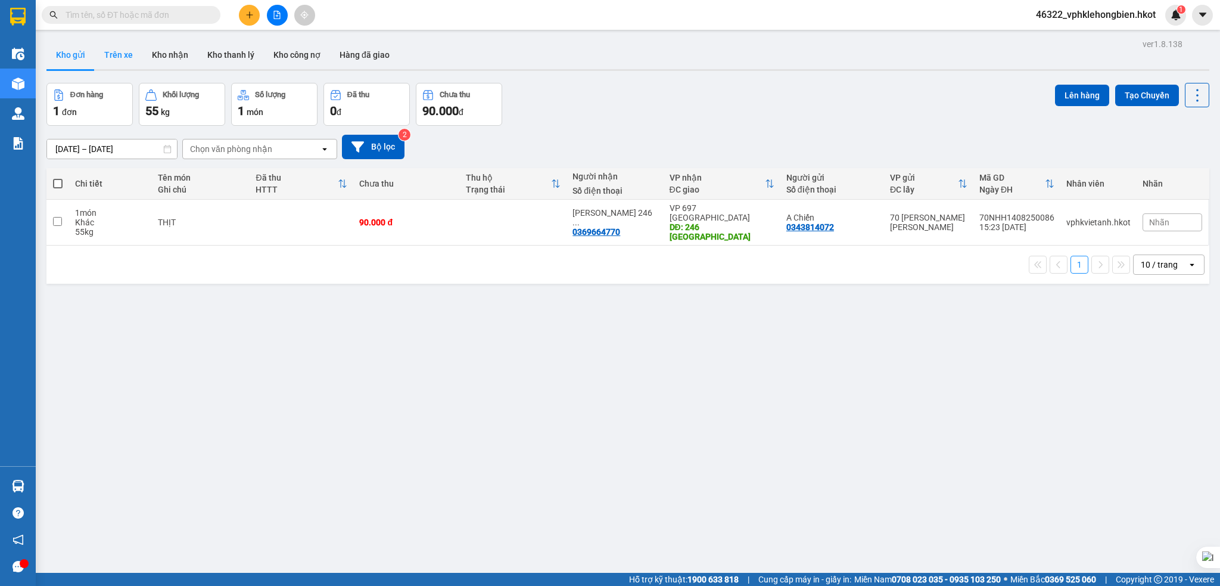
click at [117, 56] on button "Trên xe" at bounding box center [119, 55] width 48 height 29
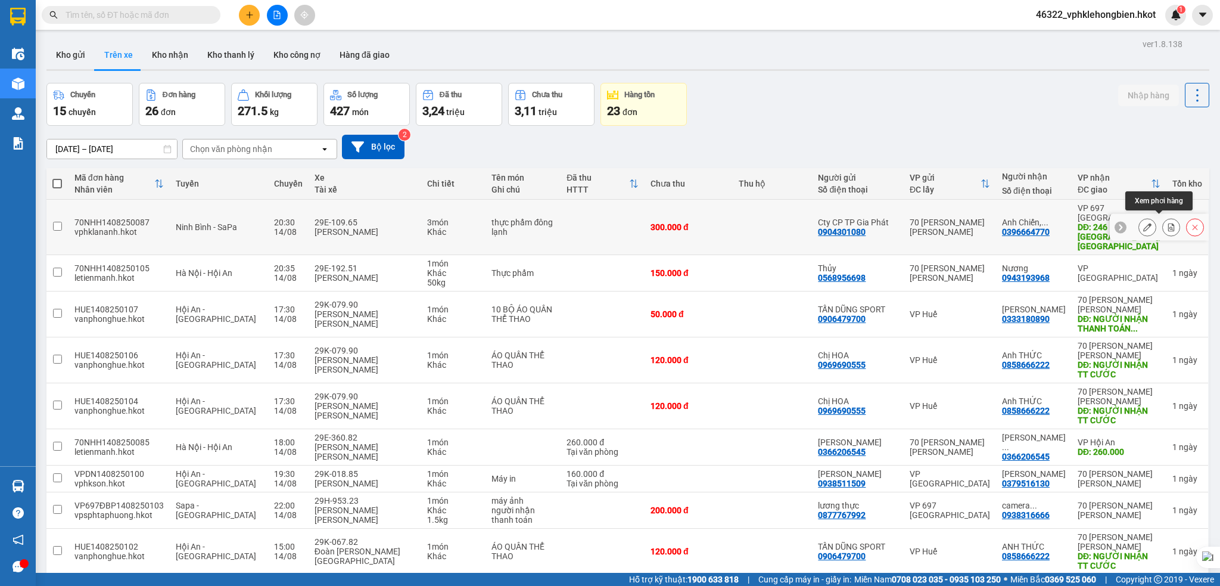
click at [1168, 224] on icon at bounding box center [1171, 227] width 7 height 8
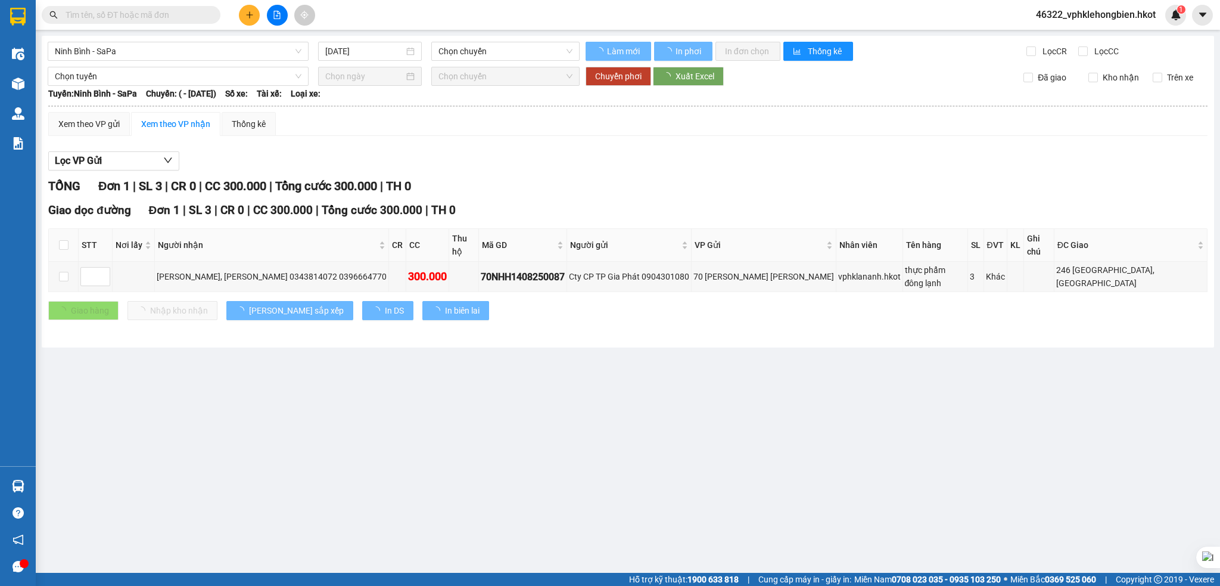
type input "14/08/2025"
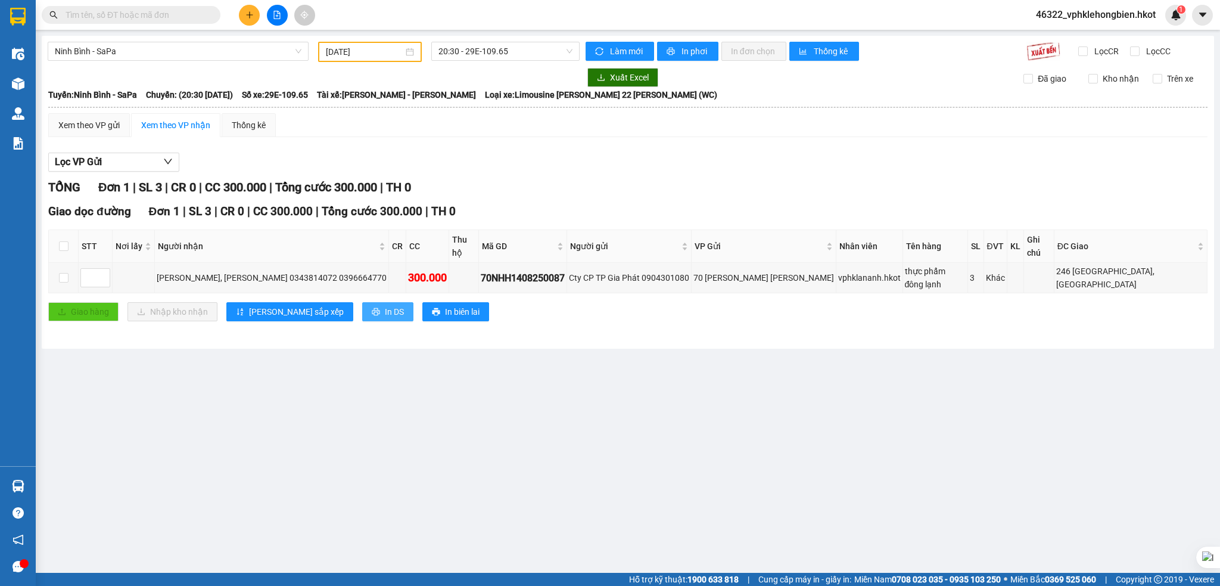
click at [385, 305] on span "In DS" at bounding box center [394, 311] width 19 height 13
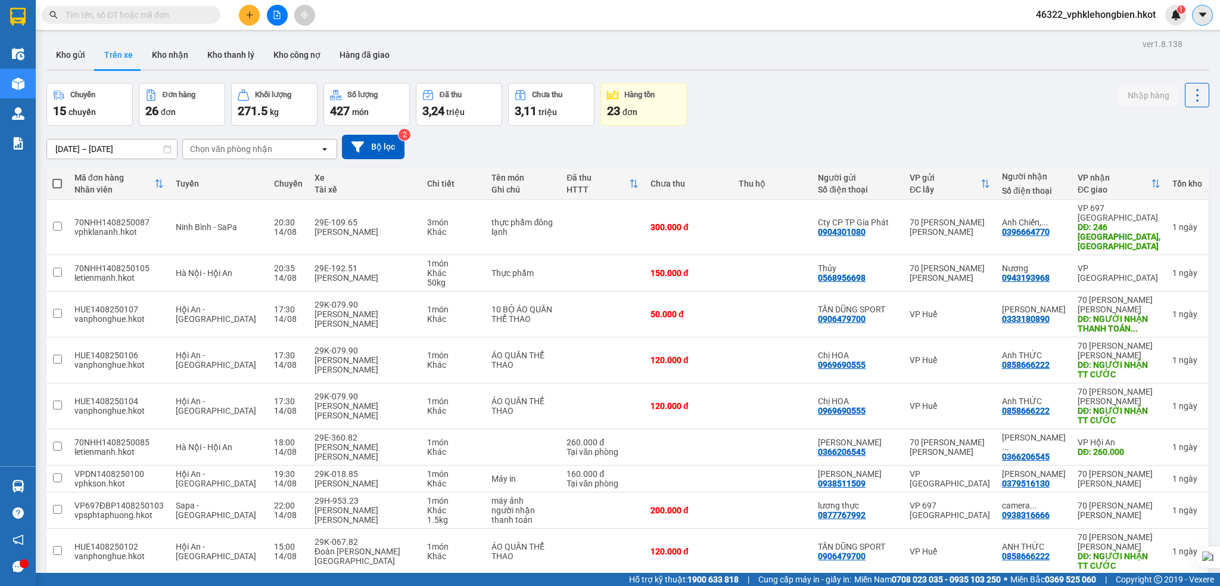
click at [1206, 12] on icon "caret-down" at bounding box center [1202, 15] width 11 height 11
click at [1166, 48] on div "Cấu hình nhà xe" at bounding box center [1171, 44] width 60 height 13
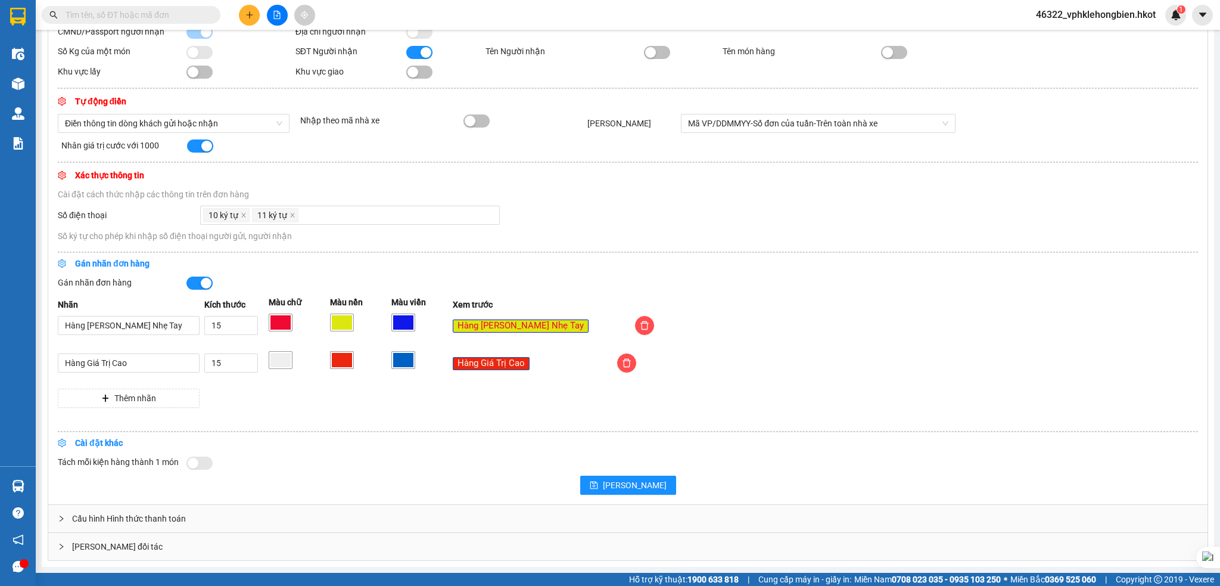
scroll to position [185, 0]
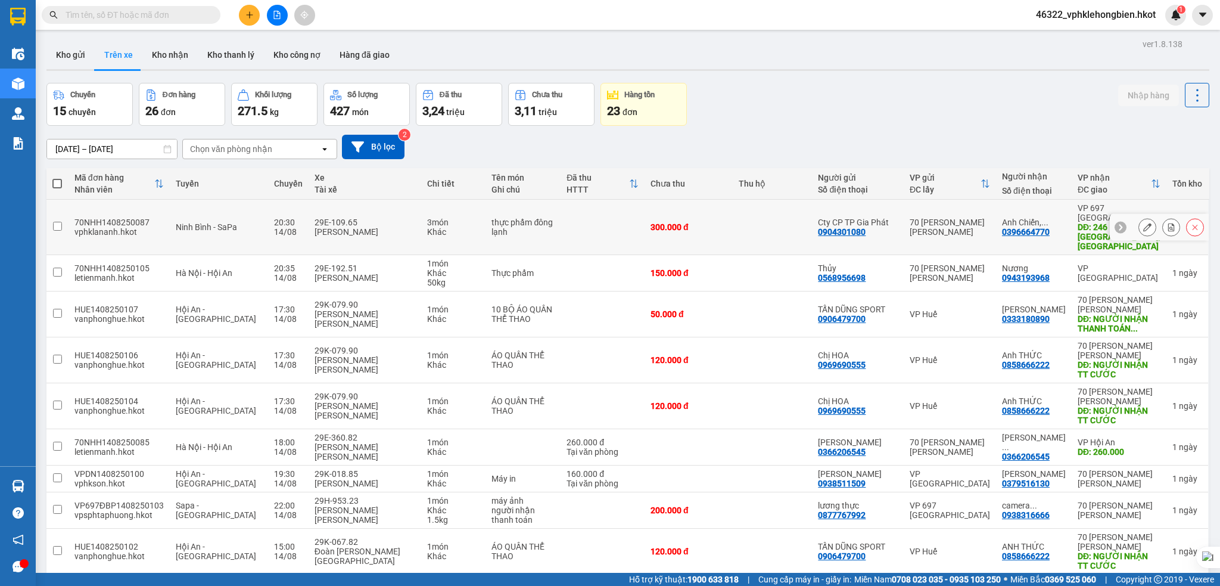
click at [59, 224] on input "checkbox" at bounding box center [57, 226] width 9 height 9
checkbox input "true"
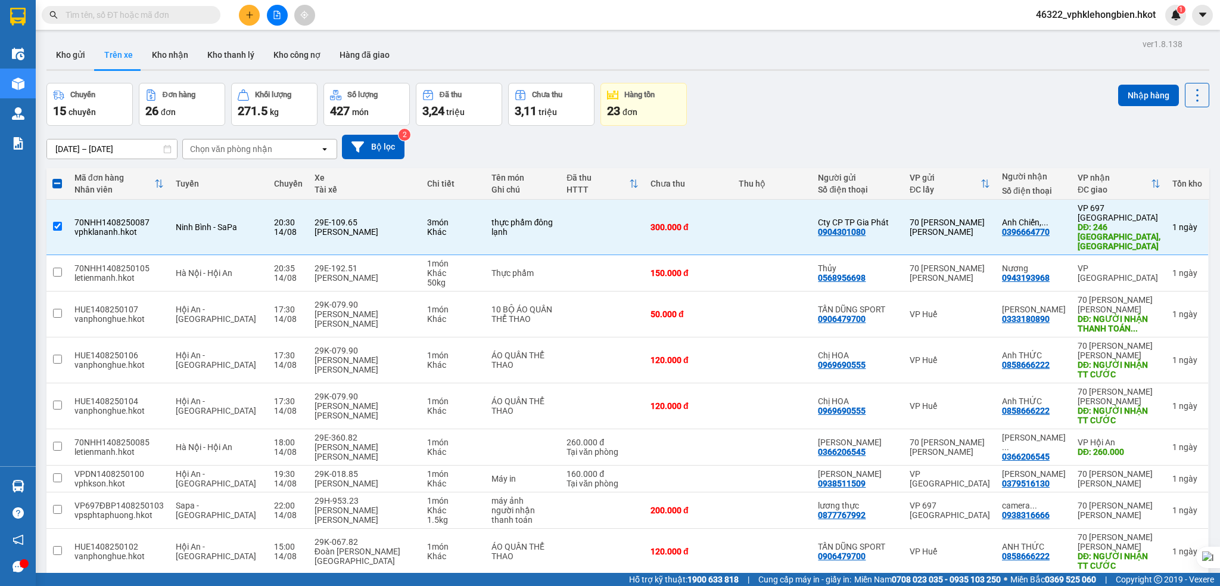
drag, startPoint x: 167, startPoint y: 58, endPoint x: 239, endPoint y: 87, distance: 77.8
click at [168, 58] on button "Kho nhận" at bounding box center [169, 55] width 55 height 29
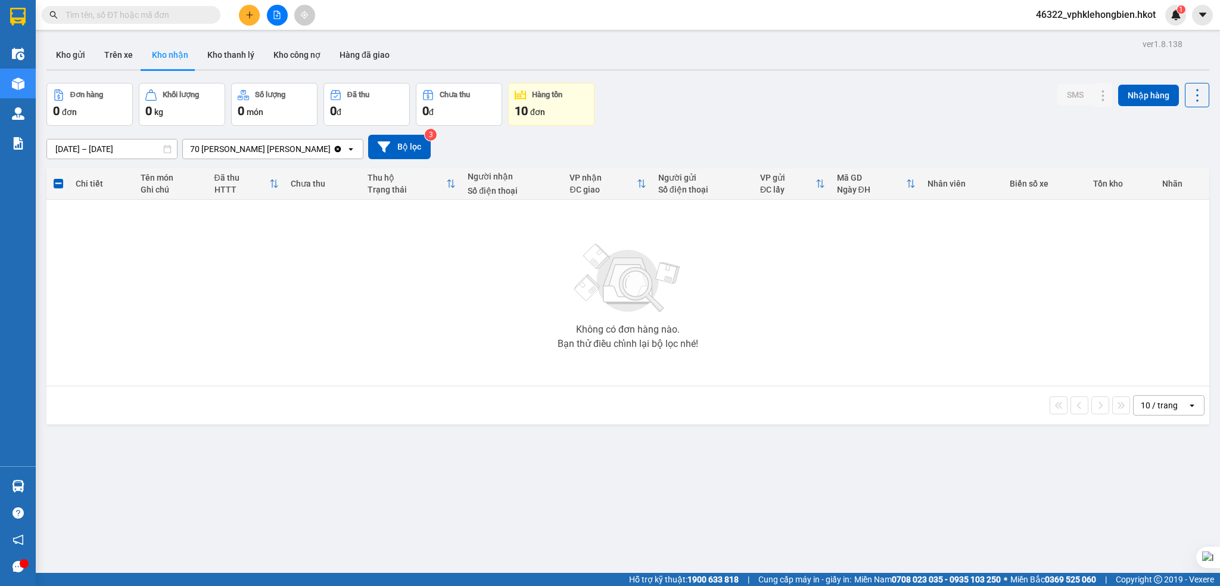
click at [333, 148] on icon "Clear value" at bounding box center [338, 149] width 10 height 10
click at [71, 145] on input "[DATE] – [DATE]" at bounding box center [112, 148] width 130 height 19
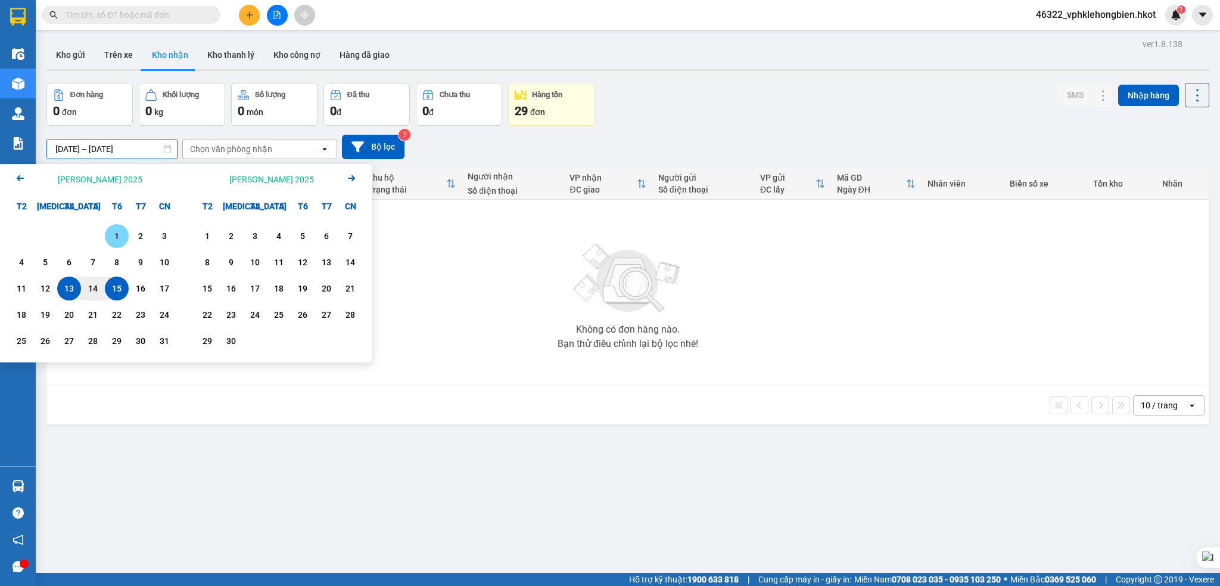
drag, startPoint x: 113, startPoint y: 228, endPoint x: 104, endPoint y: 228, distance: 9.5
click at [113, 228] on div "1" at bounding box center [117, 236] width 24 height 24
drag, startPoint x: 76, startPoint y: 287, endPoint x: 76, endPoint y: 278, distance: 8.9
click at [69, 281] on div "13" at bounding box center [69, 288] width 17 height 14
type input "01/08/2025 – 13/08/2025"
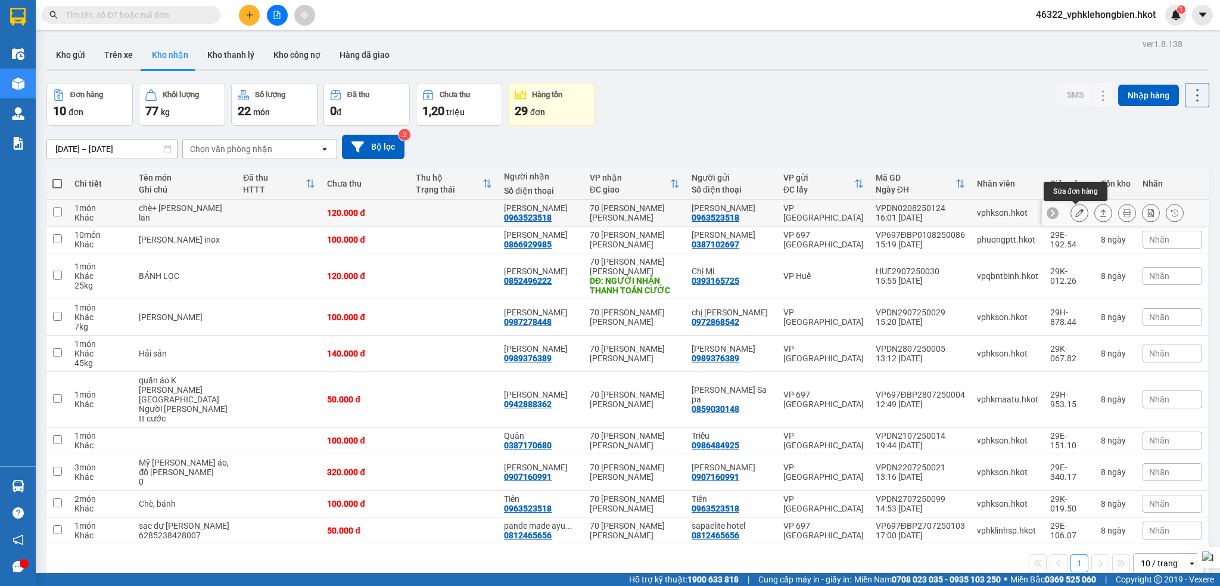
click at [1075, 212] on icon at bounding box center [1079, 212] width 8 height 8
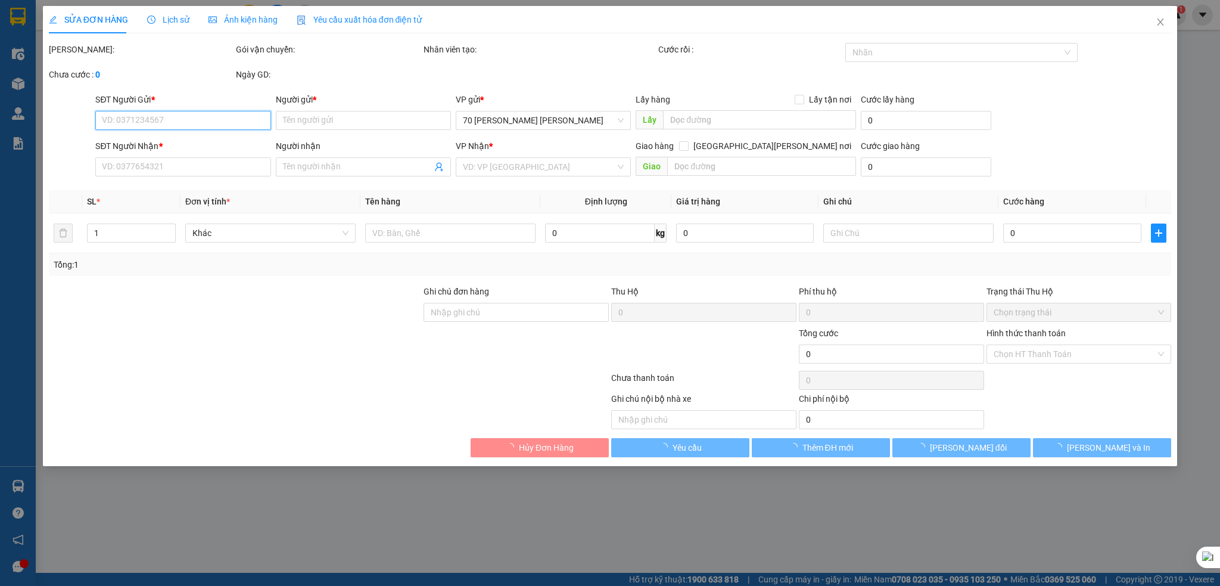
type input "0963523518"
type input "Thủy Tiên"
type input "0963523518"
type input "Thủy Tiên"
type input "120.000"
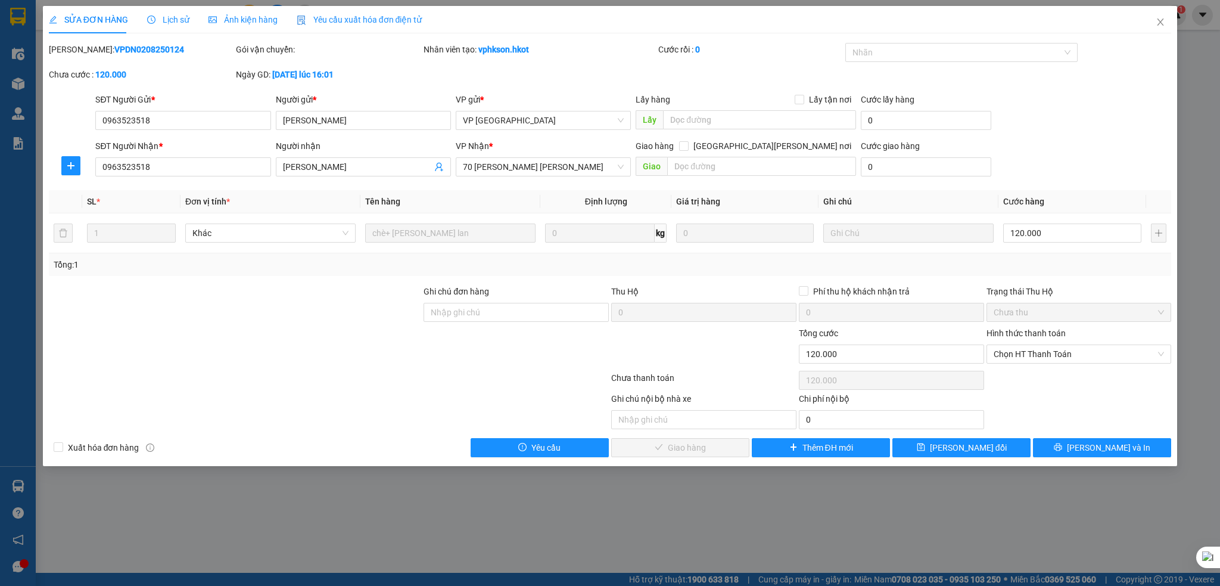
click at [172, 23] on span "Lịch sử" at bounding box center [168, 20] width 42 height 10
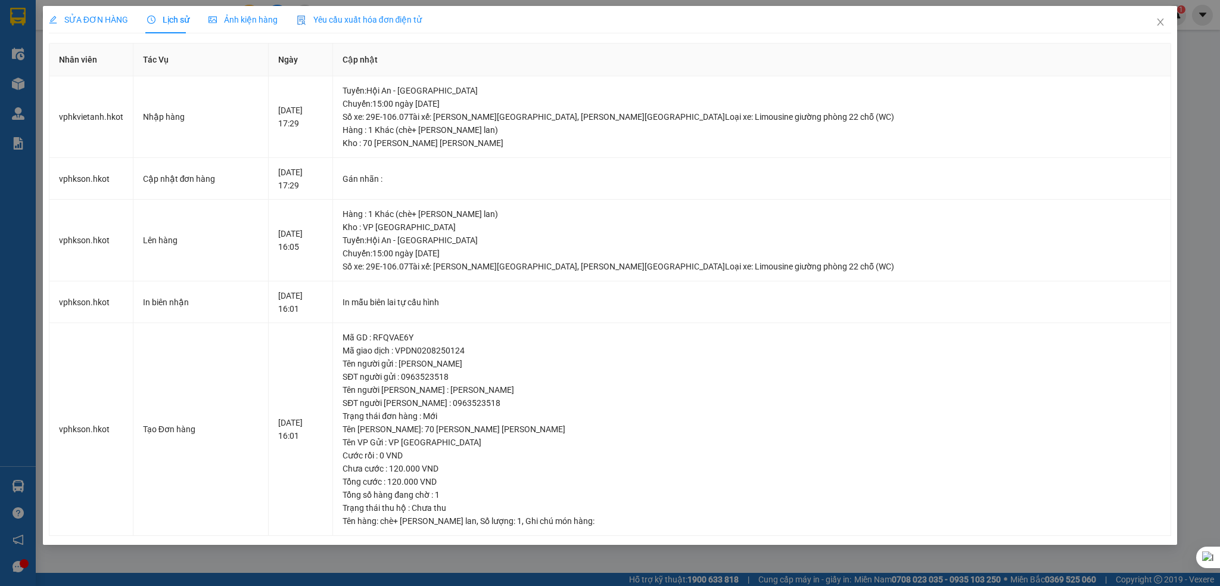
click at [239, 25] on div "Ảnh kiện hàng" at bounding box center [242, 19] width 69 height 13
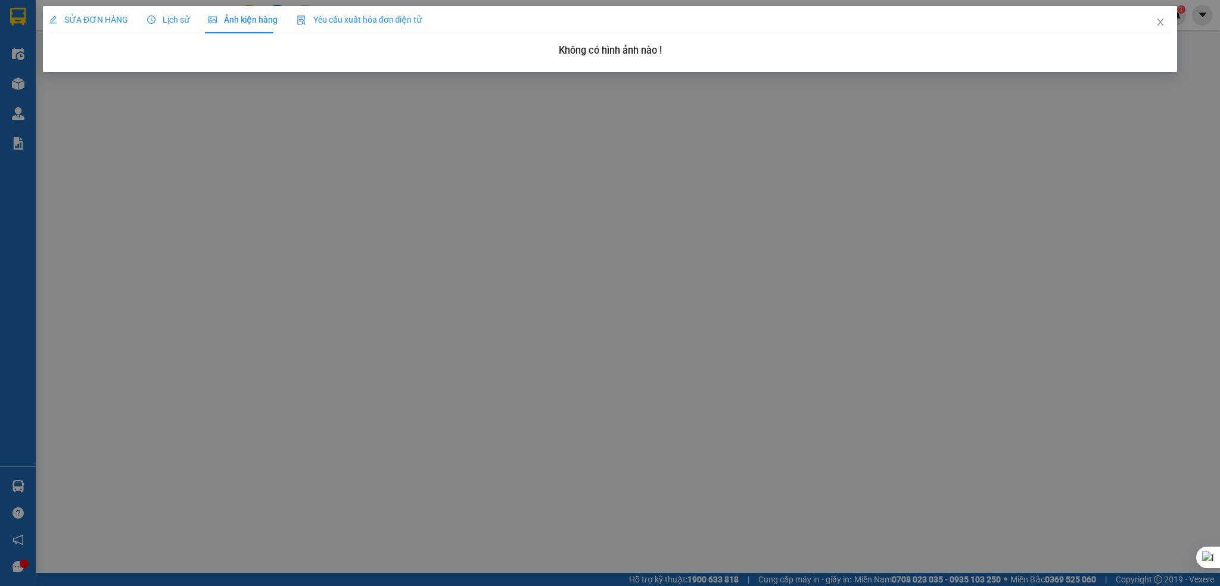
click at [347, 22] on span "Yêu cầu xuất hóa đơn điện tử" at bounding box center [360, 20] width 126 height 10
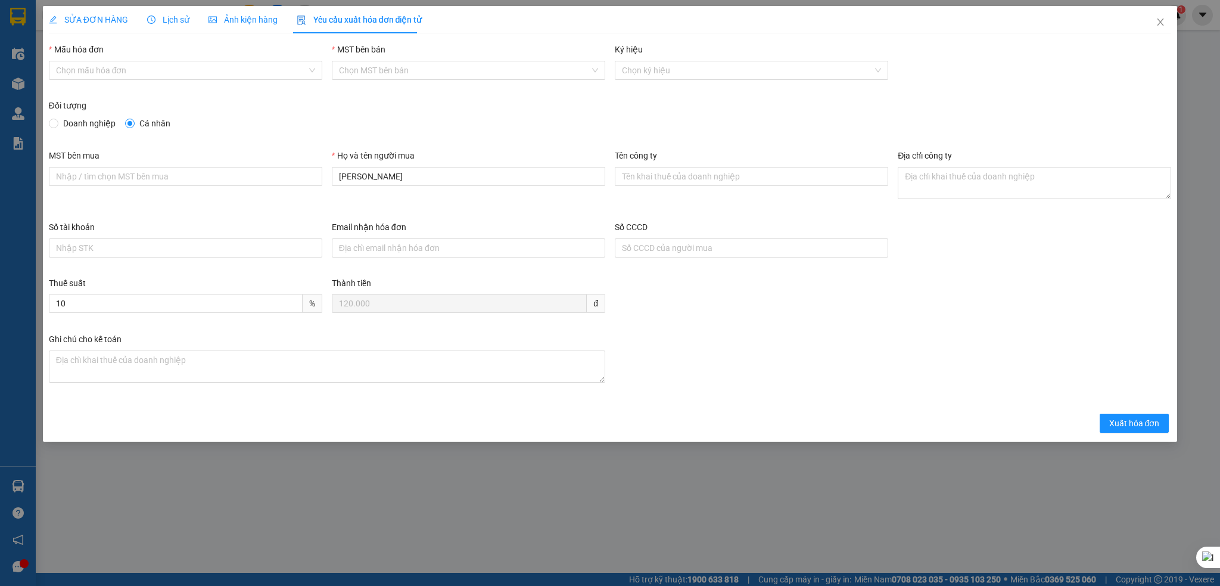
click at [76, 20] on span "SỬA ĐƠN HÀNG" at bounding box center [88, 20] width 79 height 10
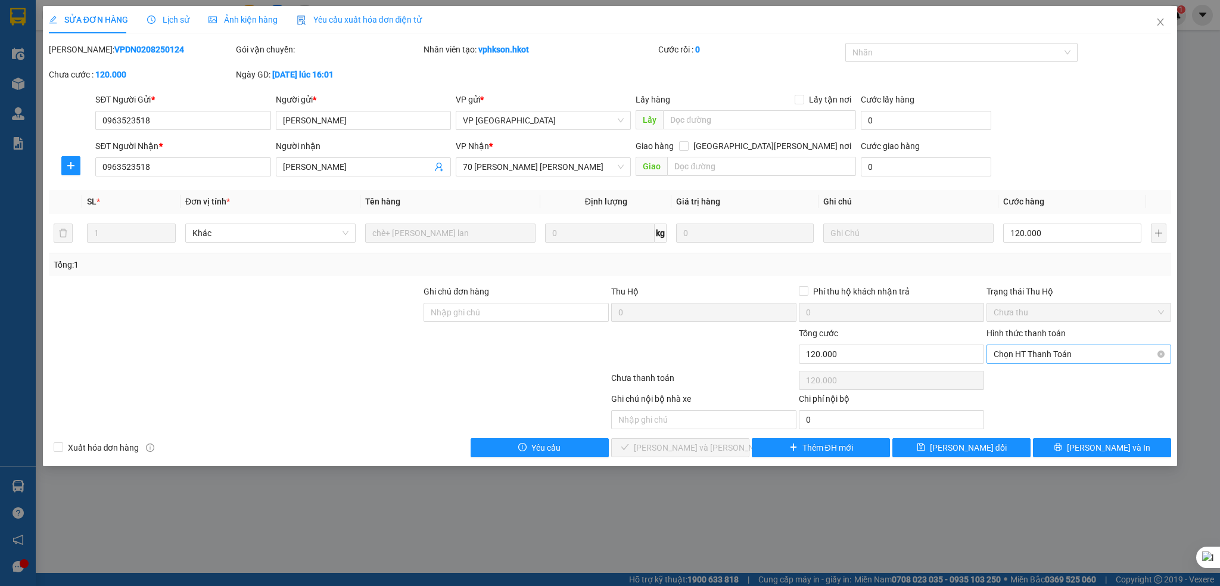
click at [1078, 354] on span "Chọn HT Thanh Toán" at bounding box center [1079, 354] width 171 height 18
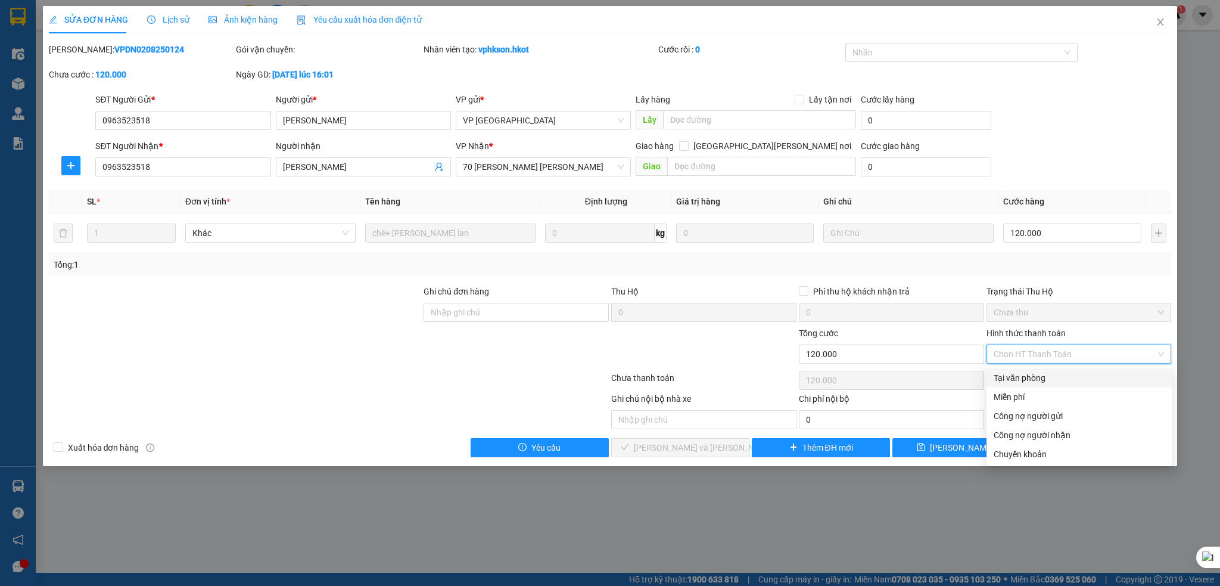
click at [1037, 378] on div "Tại văn phòng" at bounding box center [1079, 377] width 171 height 13
type input "0"
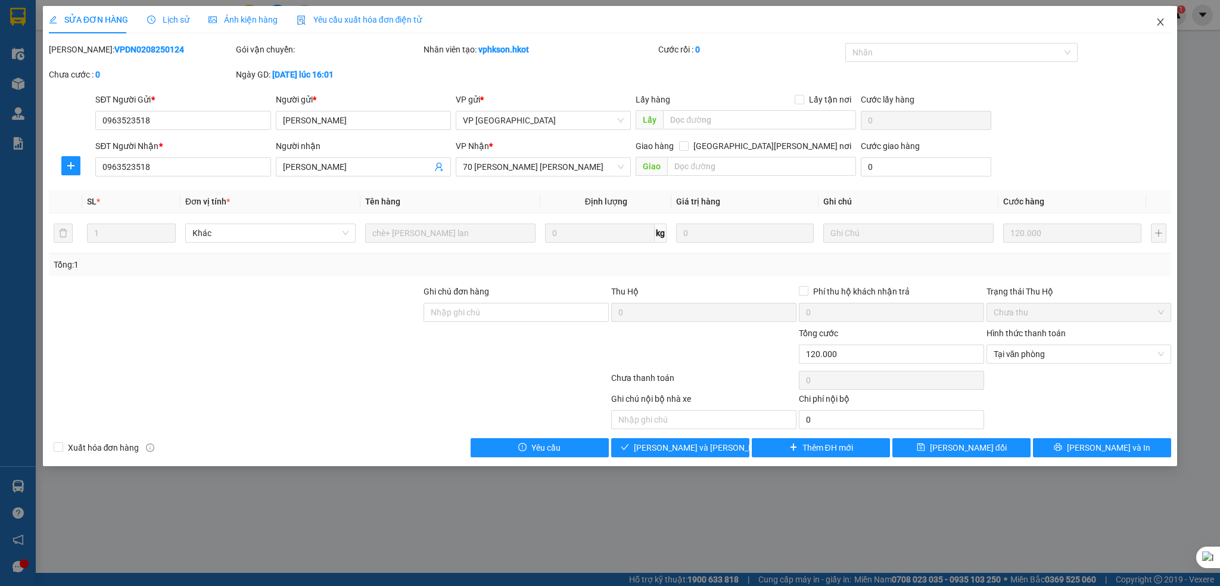
click at [1162, 20] on icon "close" at bounding box center [1161, 22] width 10 height 10
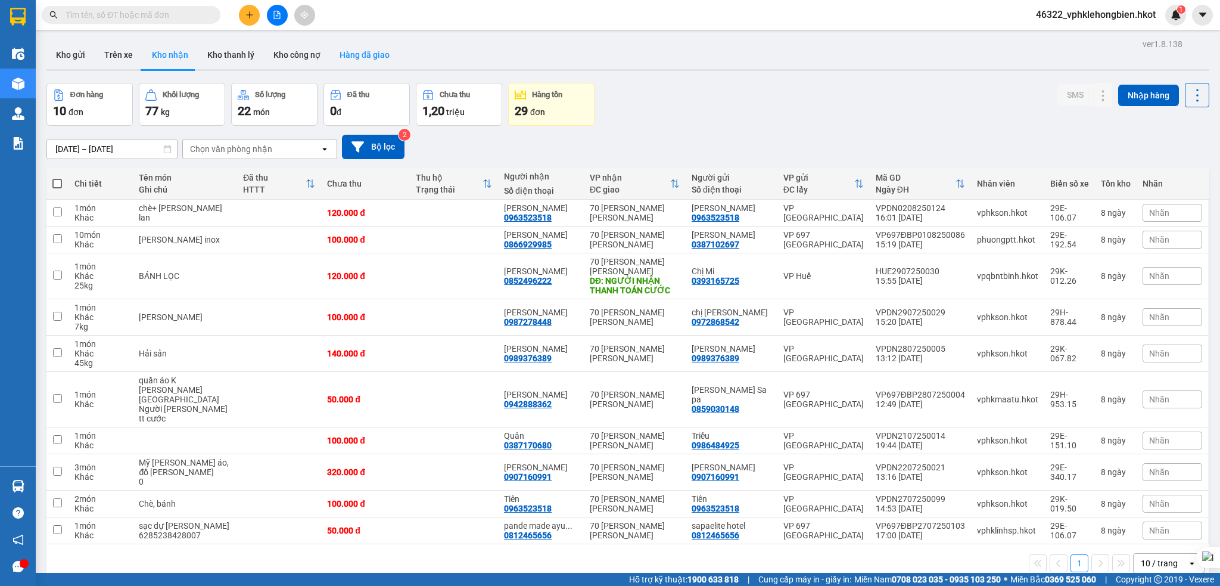
click at [366, 55] on button "Hàng đã giao" at bounding box center [364, 55] width 69 height 29
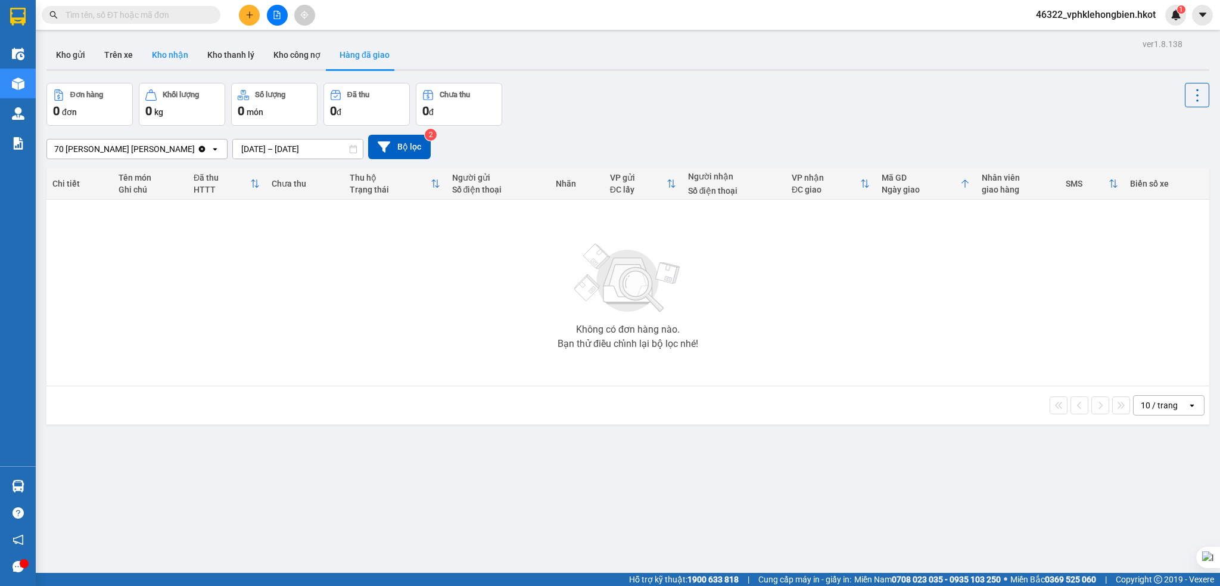
click at [169, 51] on button "Kho nhận" at bounding box center [169, 55] width 55 height 29
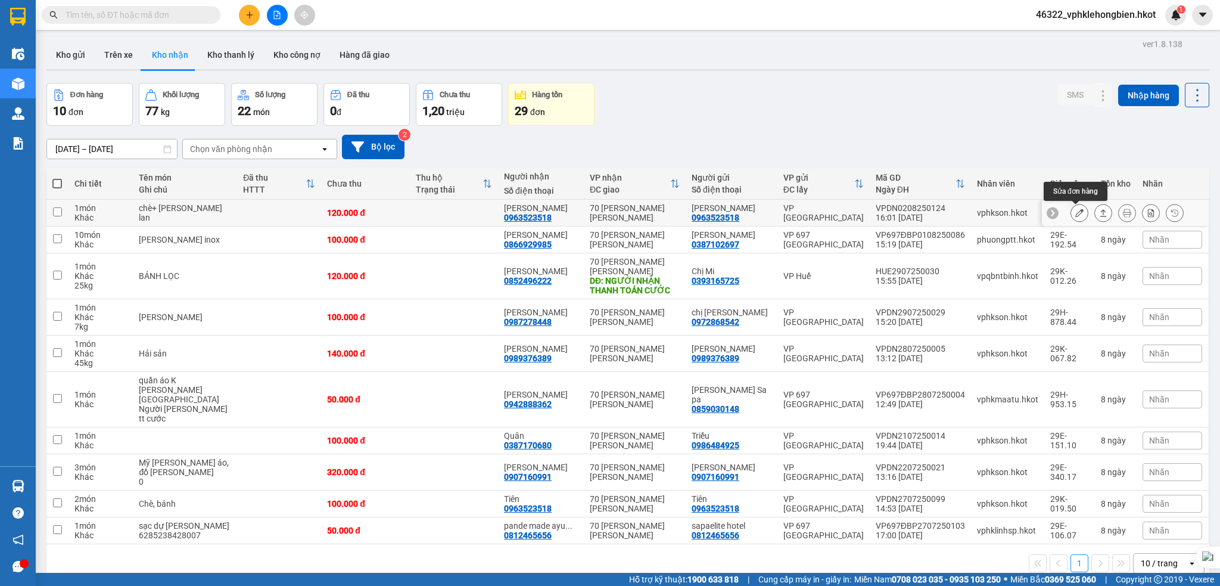
click at [1078, 212] on icon at bounding box center [1079, 212] width 8 height 8
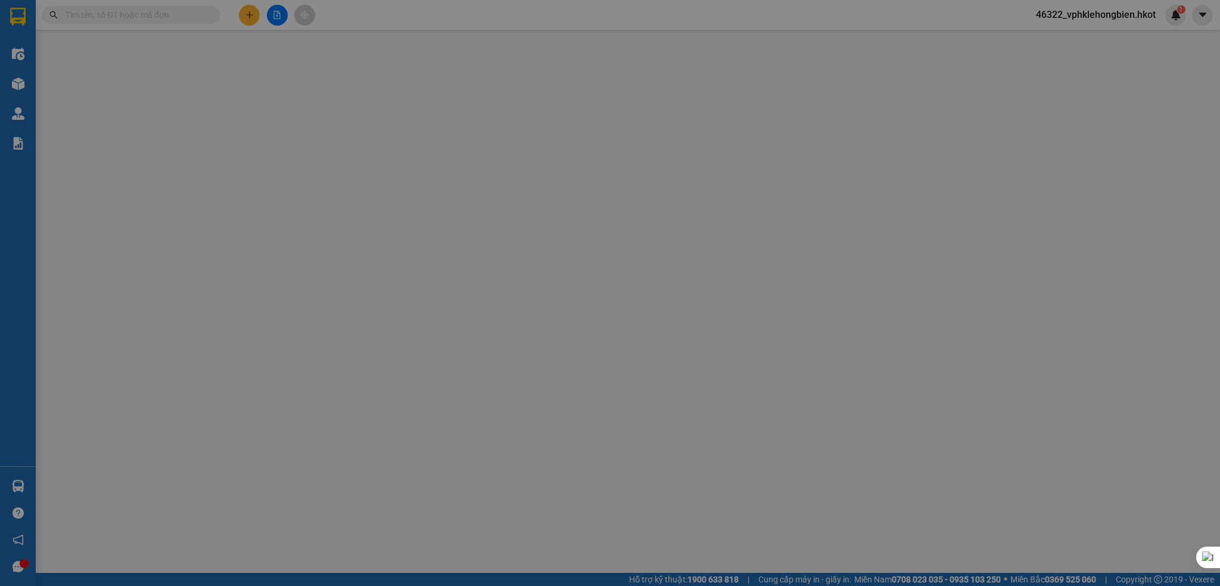
type input "0963523518"
type input "Thủy Tiên"
type input "0963523518"
type input "Thủy Tiên"
type input "120.000"
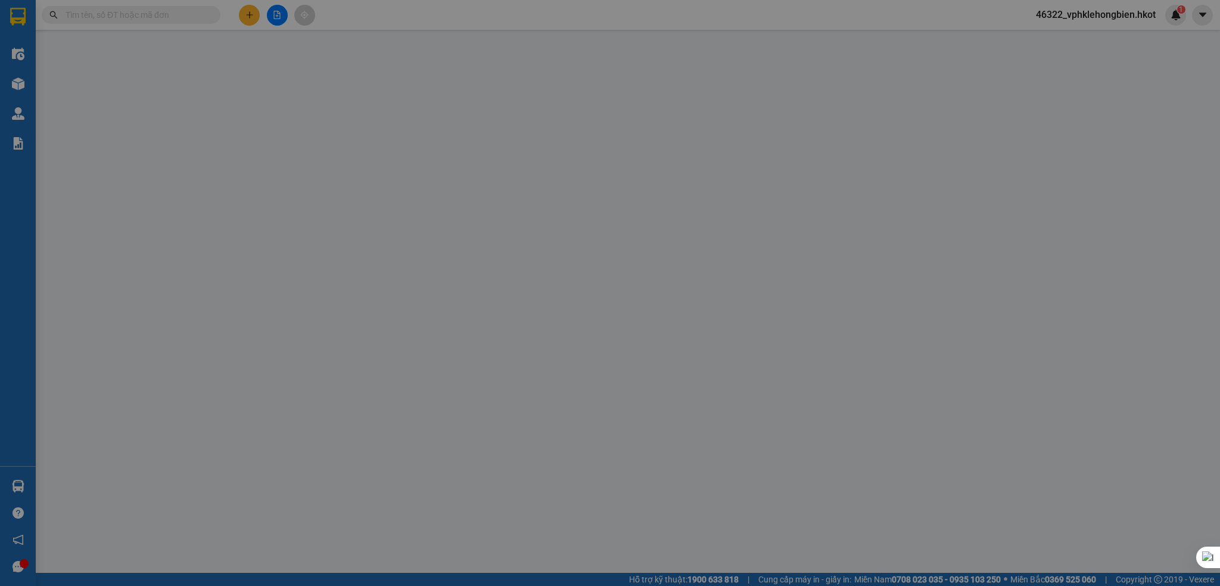
type input "120.000"
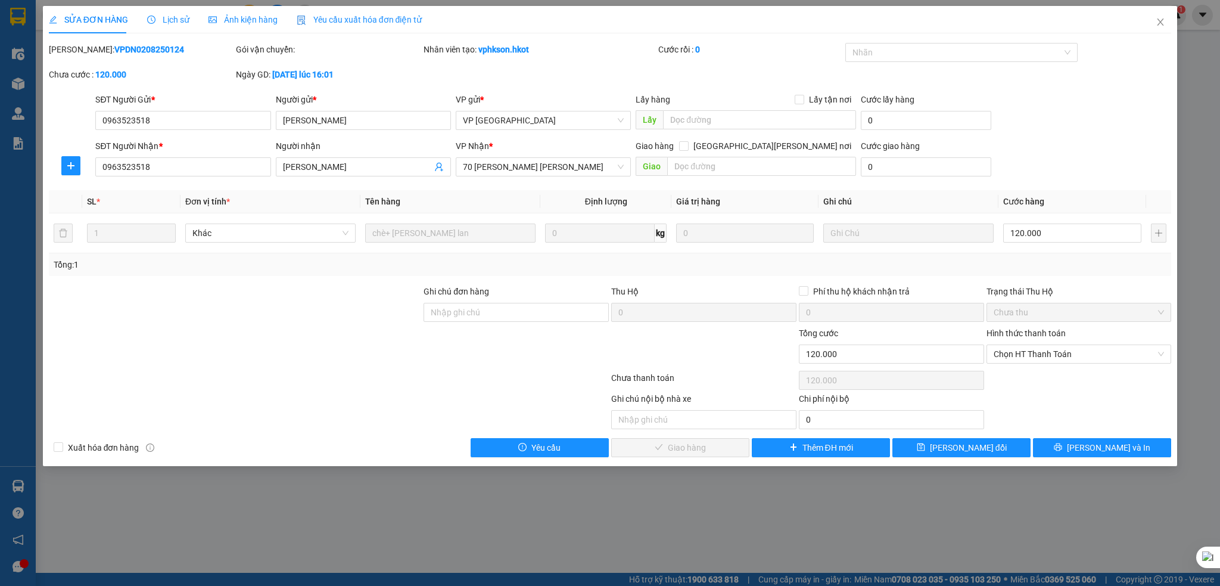
click at [165, 194] on th "SL *" at bounding box center [131, 201] width 98 height 23
click at [68, 165] on icon "plus" at bounding box center [70, 165] width 7 height 1
click at [102, 208] on span "Chuyển hoàn" at bounding box center [93, 208] width 49 height 13
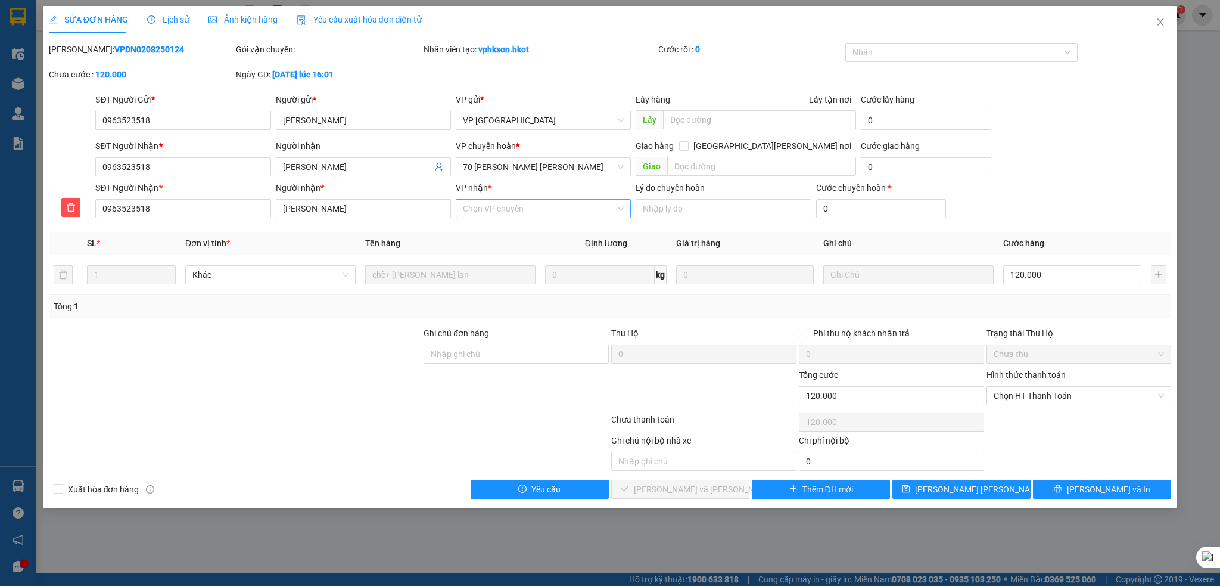
click at [524, 211] on input "VP nhận *" at bounding box center [539, 209] width 152 height 18
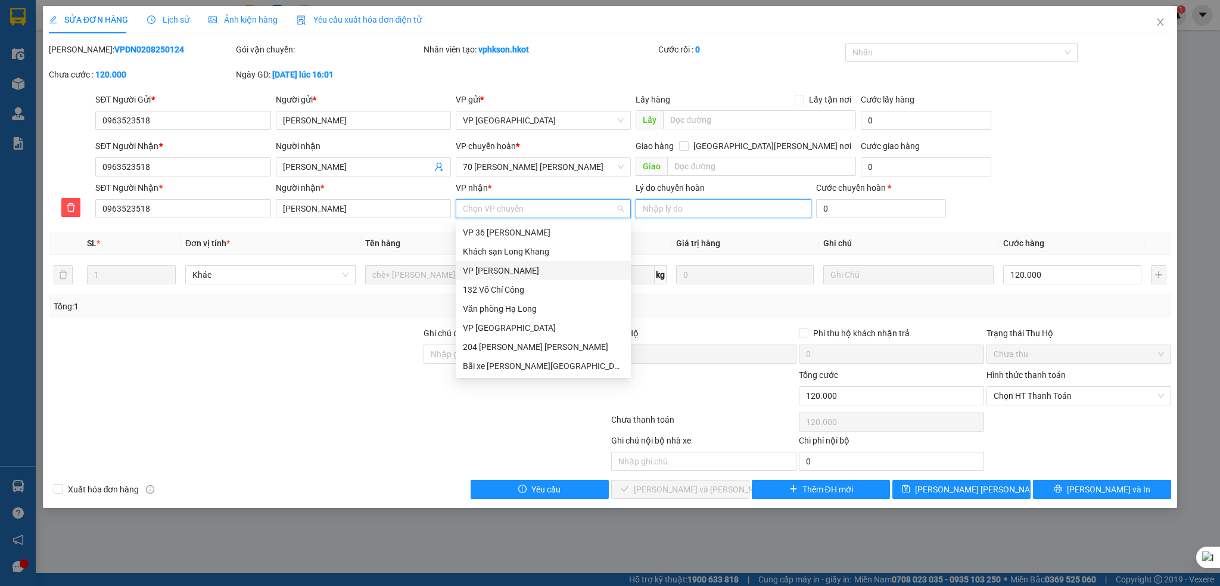
click at [699, 212] on input "Lý do chuyển hoàn" at bounding box center [723, 208] width 175 height 19
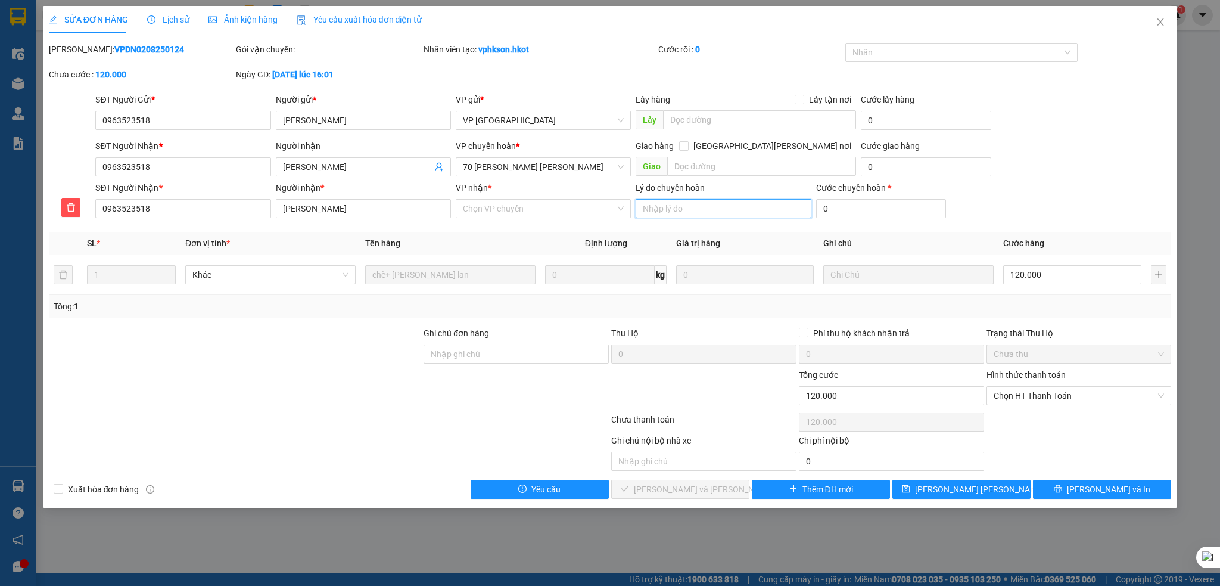
click at [687, 209] on input "Lý do chuyển hoàn" at bounding box center [723, 208] width 175 height 19
click at [845, 212] on input "0" at bounding box center [881, 208] width 130 height 19
click at [849, 204] on input "0" at bounding box center [881, 208] width 130 height 19
click at [873, 205] on input "0" at bounding box center [881, 208] width 130 height 19
click at [793, 206] on div "SĐT Người Nhận * 0963523518 Người nhận * Thủy Tiên VP nhận * Chọn VP chuyển Lý …" at bounding box center [633, 202] width 1081 height 42
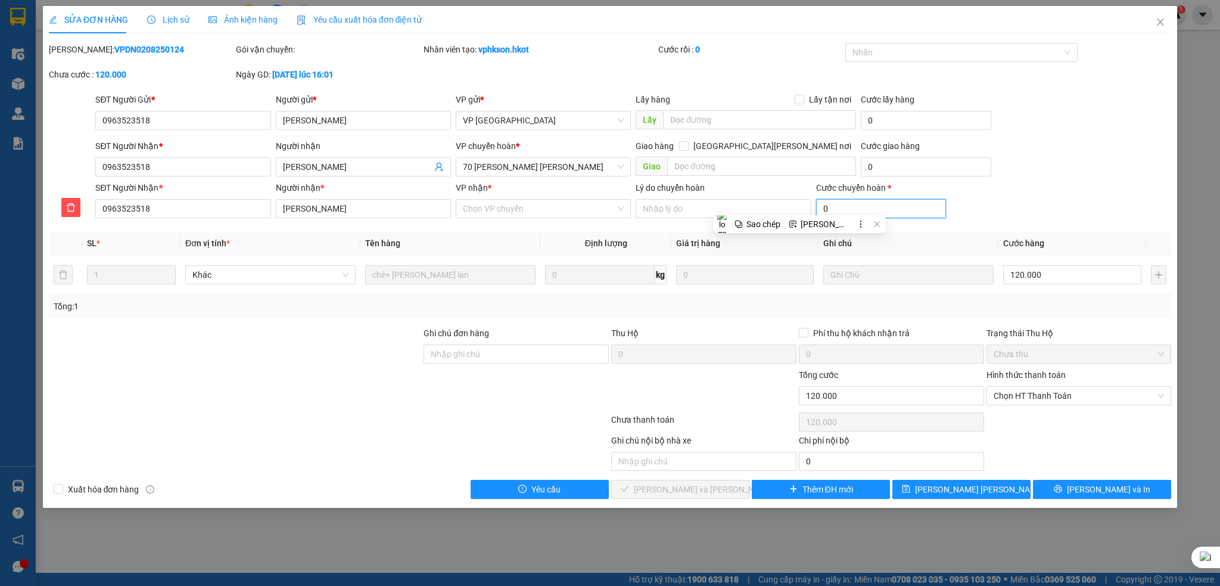
click at [846, 207] on input "0" at bounding box center [881, 208] width 130 height 19
click at [838, 205] on input "0" at bounding box center [881, 208] width 130 height 19
click at [839, 203] on input "0" at bounding box center [881, 208] width 130 height 19
click at [1085, 395] on span "Chọn HT Thanh Toán" at bounding box center [1079, 396] width 171 height 18
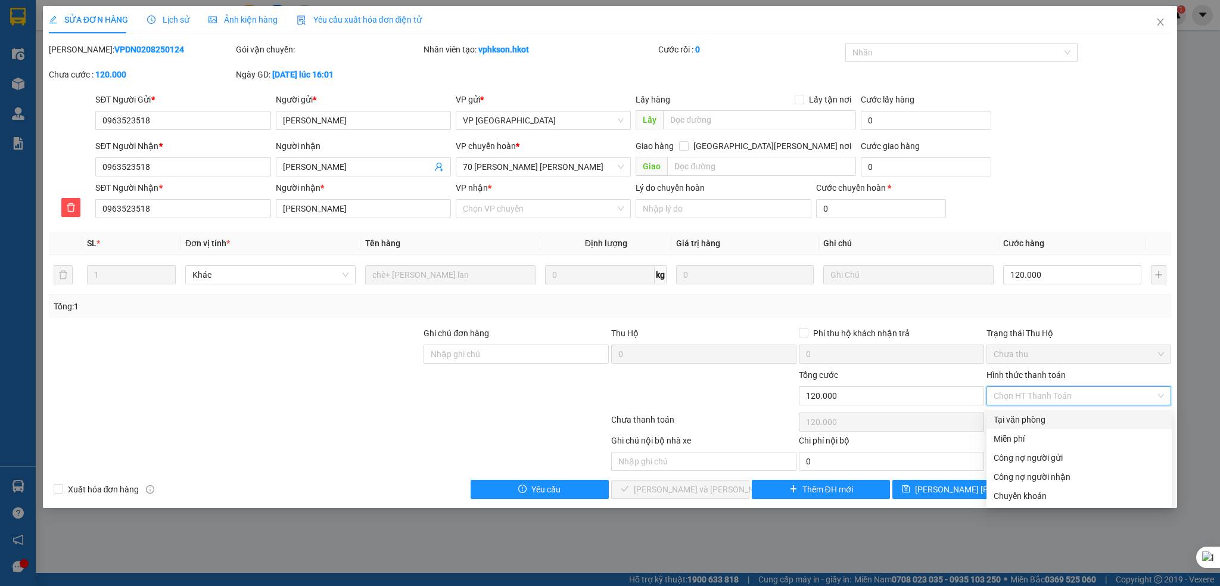
click at [1160, 234] on th at bounding box center [1159, 243] width 26 height 23
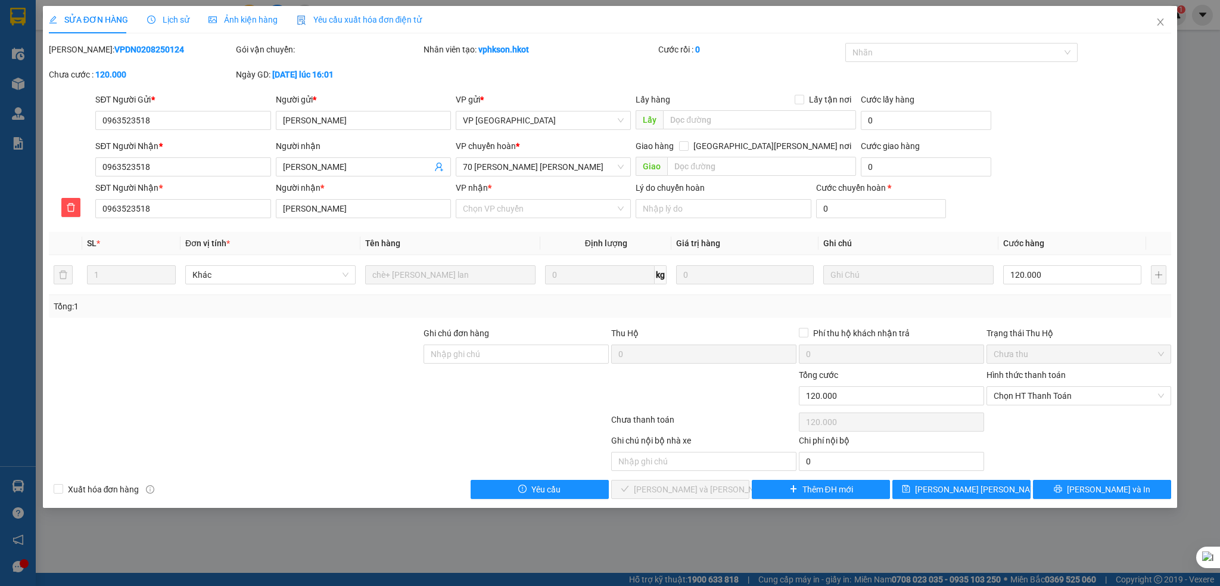
click at [1147, 204] on div "SĐT Người Nhận * 0963523518 Người nhận * Thủy Tiên VP nhận * Chọn VP chuyển Lý …" at bounding box center [633, 202] width 1081 height 42
click at [1165, 23] on icon "close" at bounding box center [1161, 22] width 10 height 10
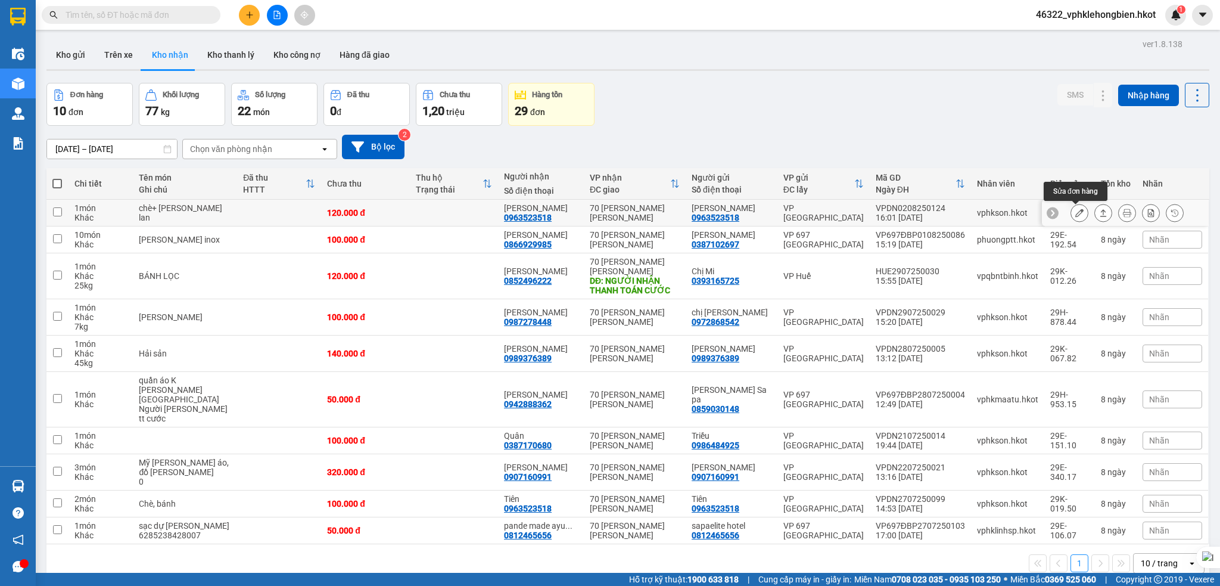
click at [1084, 216] on div at bounding box center [1079, 213] width 18 height 18
click at [1079, 215] on icon at bounding box center [1079, 212] width 8 height 8
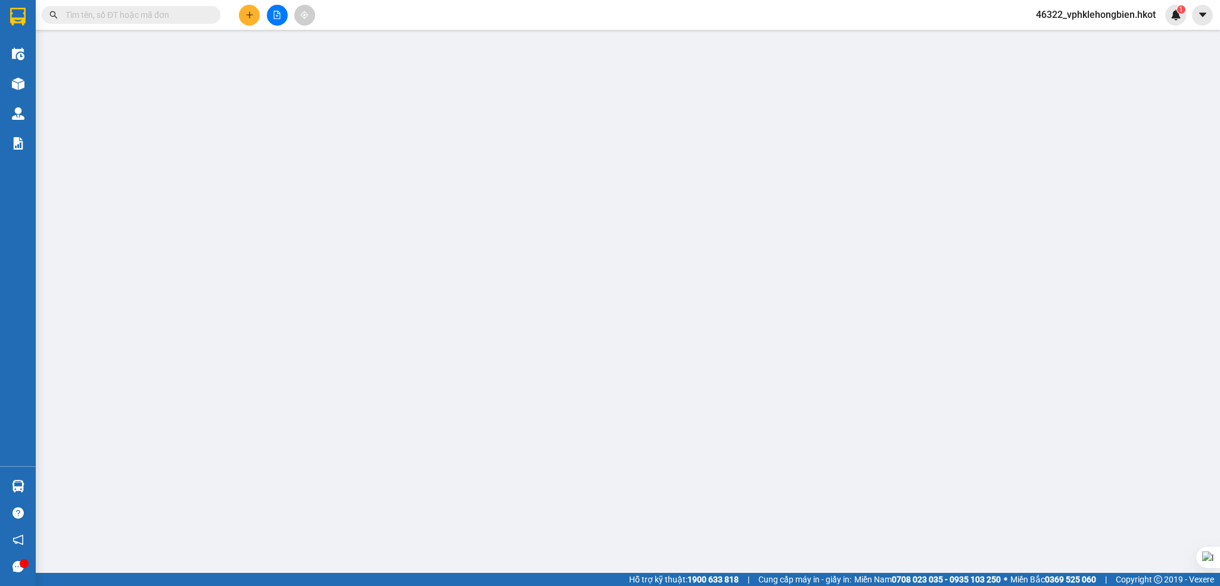
type input "0963523518"
type input "Thủy Tiên"
type input "0963523518"
type input "Thủy Tiên"
type input "120.000"
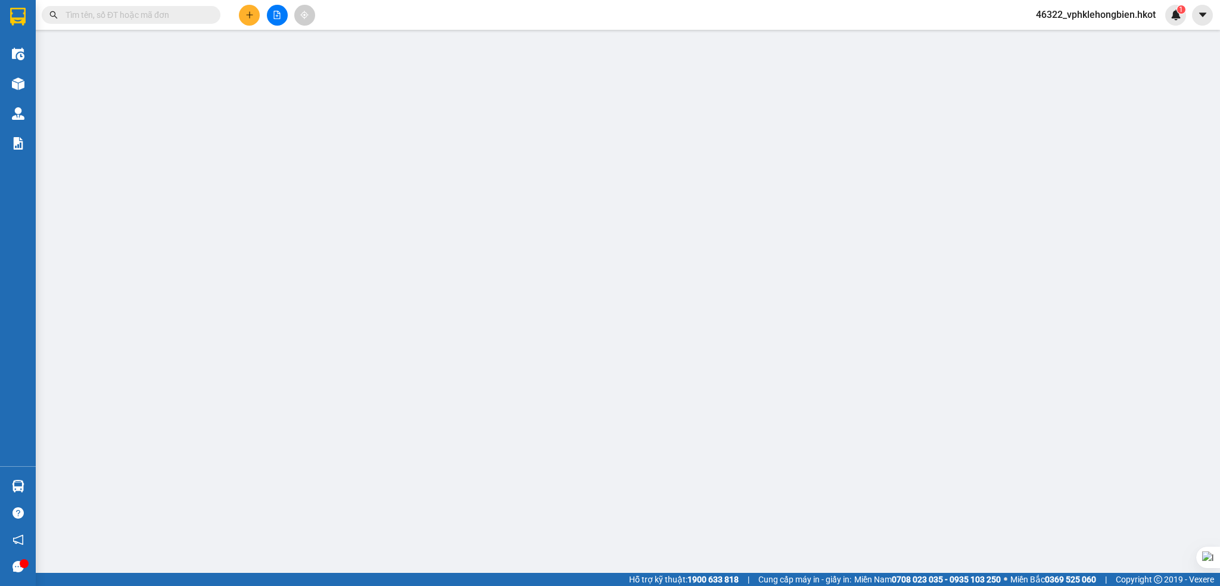
type input "120.000"
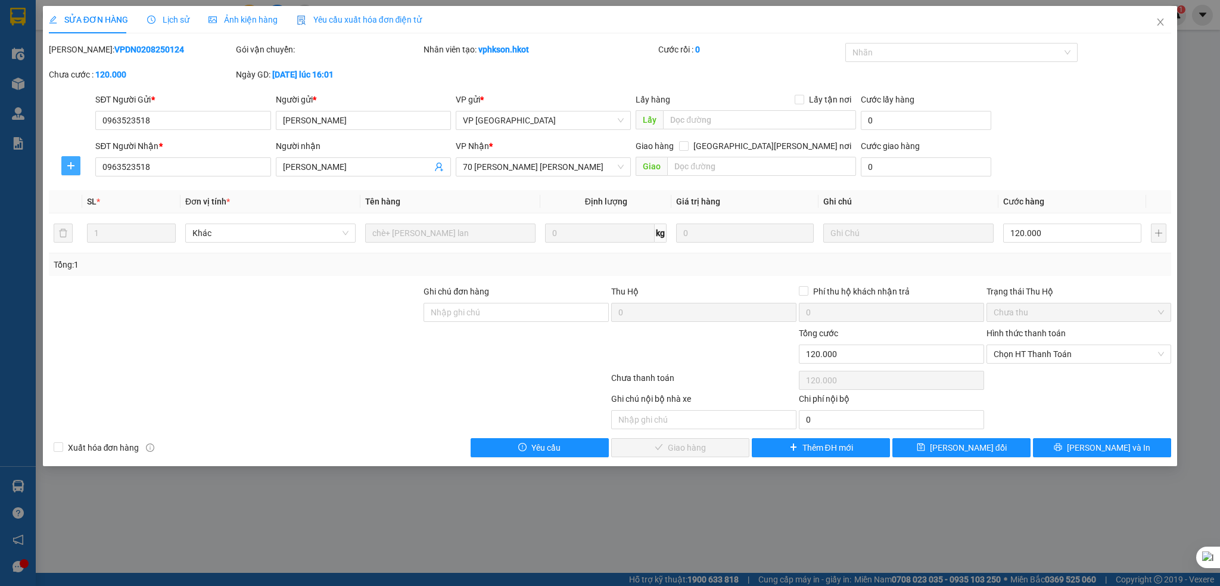
click at [71, 165] on icon "plus" at bounding box center [70, 165] width 7 height 1
click at [98, 188] on span "Chuyển kho" at bounding box center [93, 189] width 49 height 13
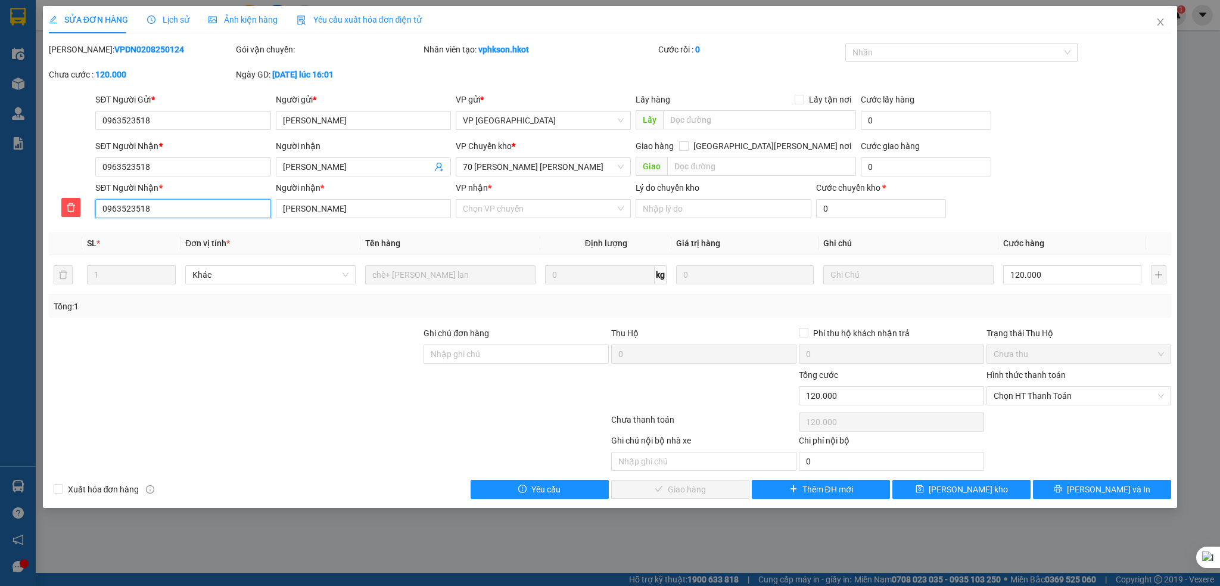
click at [172, 205] on input "0963523518" at bounding box center [182, 208] width 175 height 19
click at [210, 206] on input "0963523518" at bounding box center [182, 208] width 175 height 19
click at [366, 212] on input "Thủy Tiên" at bounding box center [363, 208] width 175 height 19
click at [482, 208] on input "VP nhận *" at bounding box center [539, 209] width 152 height 18
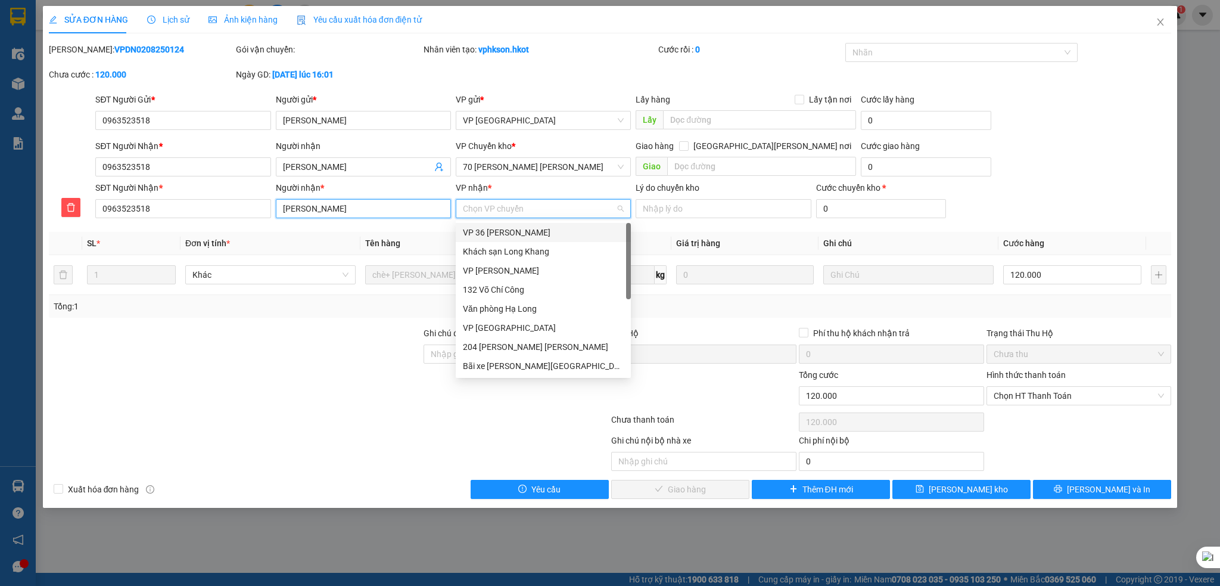
click at [376, 207] on input "Thủy Tiên" at bounding box center [363, 208] width 175 height 19
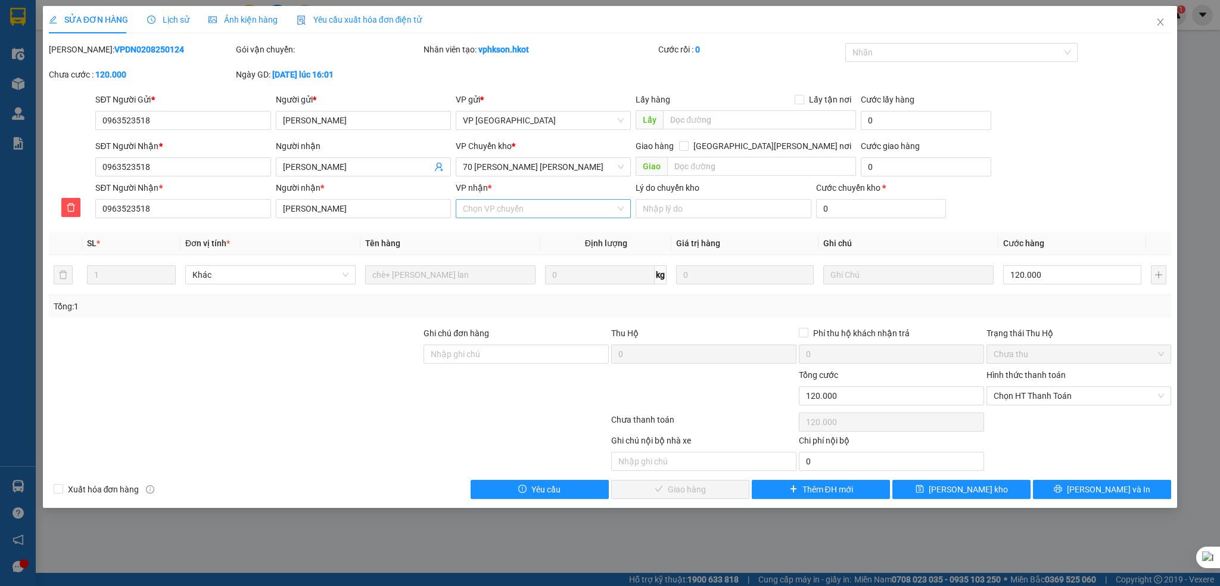
click at [527, 210] on input "VP nhận *" at bounding box center [539, 209] width 152 height 18
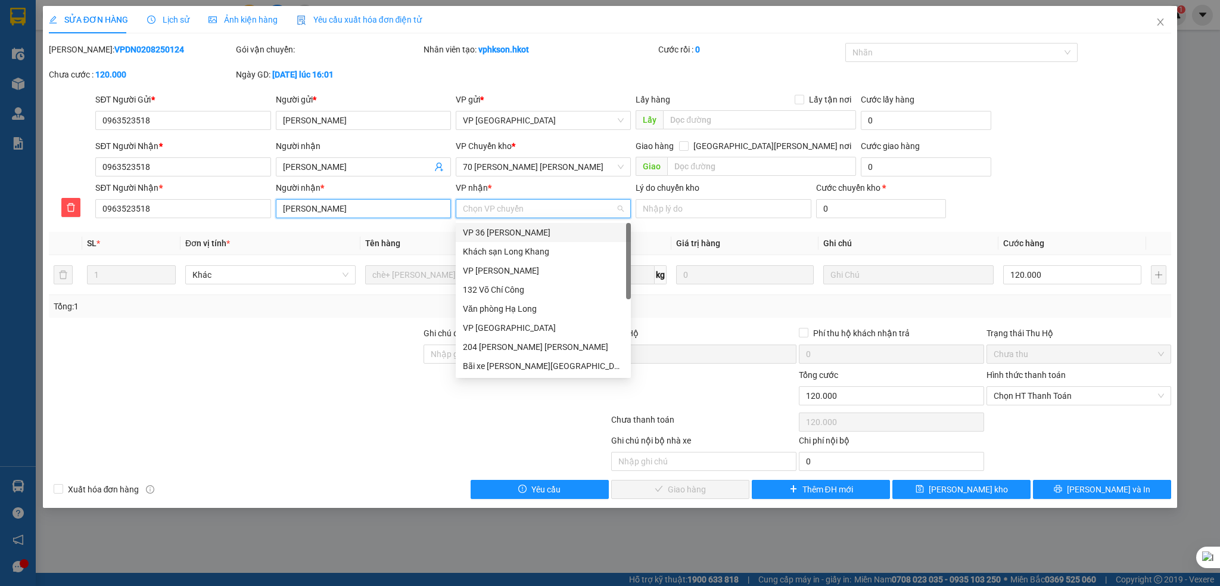
click at [345, 214] on input "Thủy Tiên" at bounding box center [363, 208] width 175 height 19
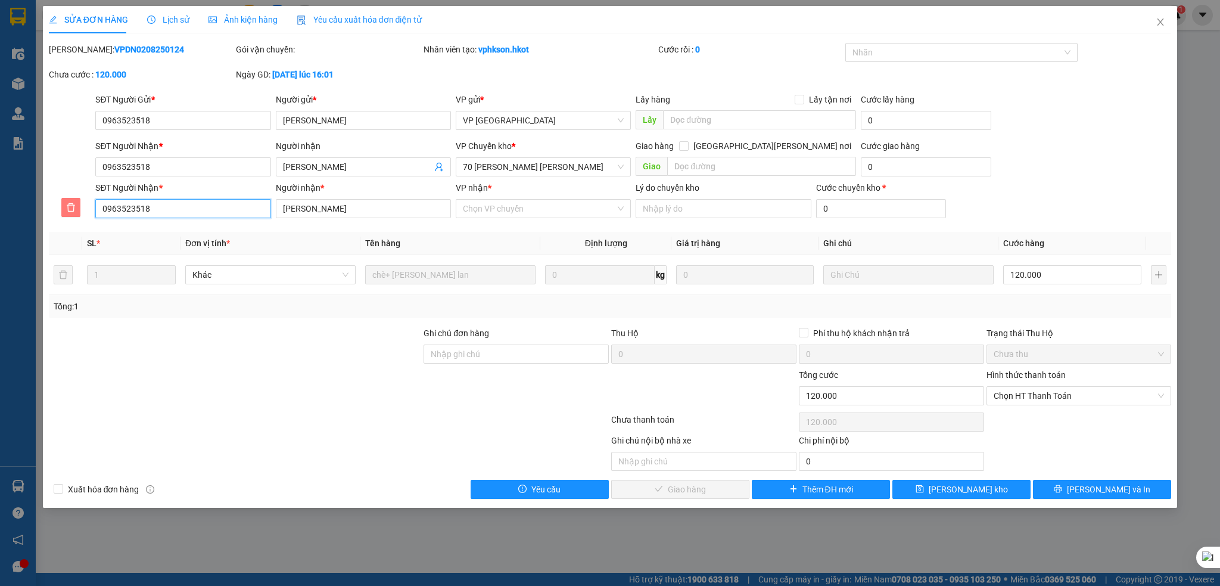
drag, startPoint x: 170, startPoint y: 210, endPoint x: 65, endPoint y: 211, distance: 104.9
click at [67, 210] on div "SĐT Người Nhận * 0963523518 Người nhận * Thủy Tiên VP nhận * Chọn VP chuyển Lý …" at bounding box center [610, 202] width 1125 height 42
drag, startPoint x: 345, startPoint y: 209, endPoint x: 272, endPoint y: 210, distance: 72.7
click at [272, 210] on div "SĐT Người Nhận * 0963523518 Người nhận * Thủy Tiên VP nhận * Chọn VP chuyển Lý …" at bounding box center [633, 202] width 1081 height 42
click at [490, 211] on input "VP nhận *" at bounding box center [539, 209] width 152 height 18
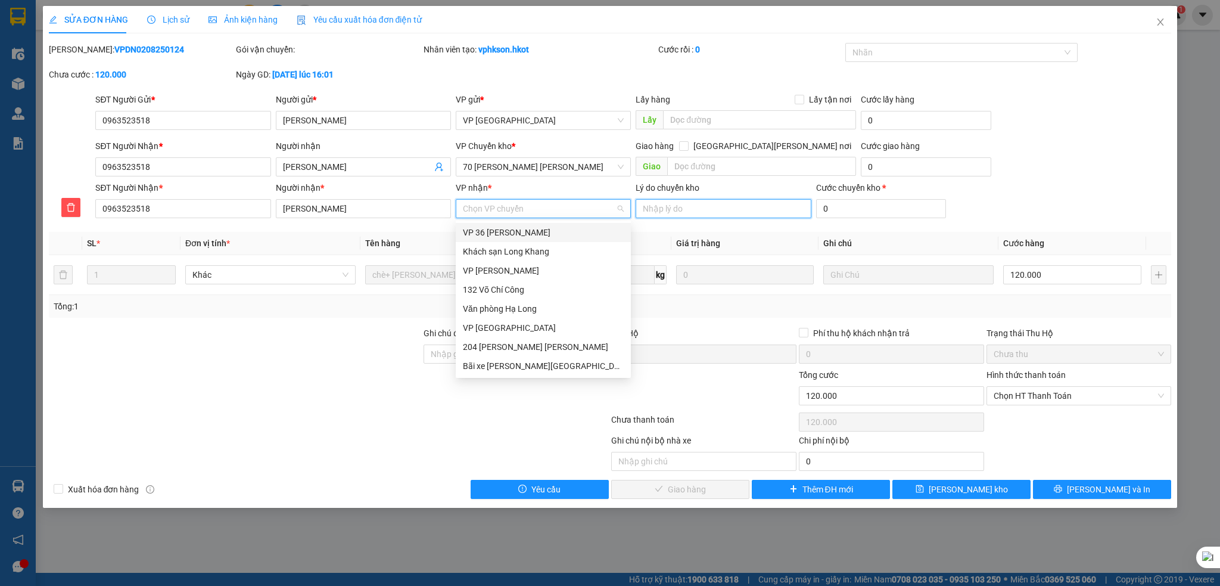
click at [693, 201] on input "Lý do chuyển kho" at bounding box center [723, 208] width 175 height 19
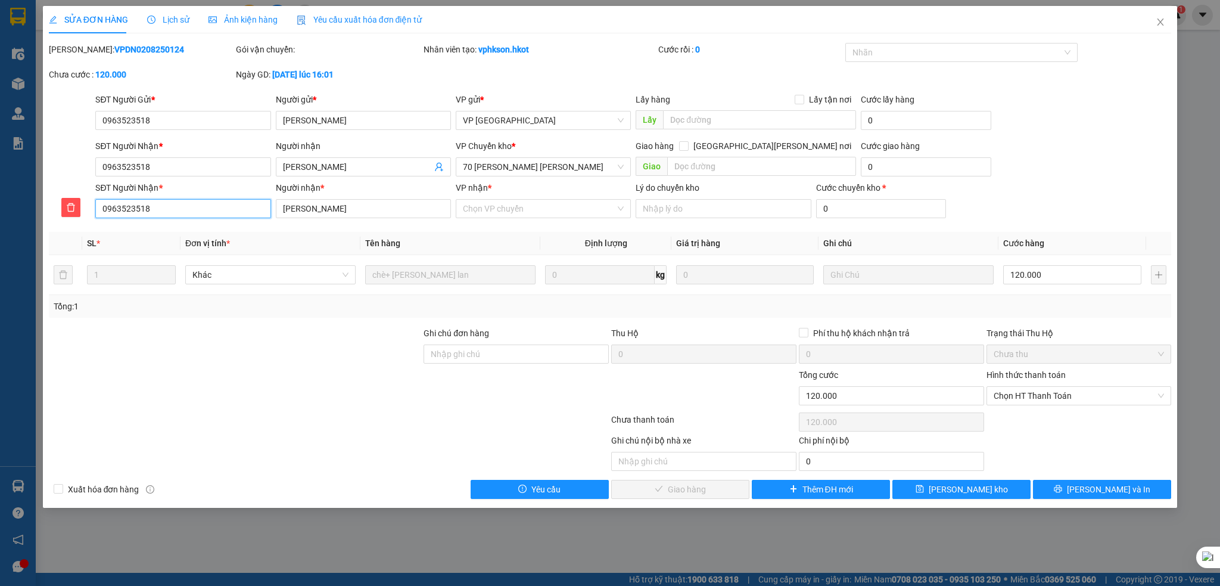
drag, startPoint x: 167, startPoint y: 205, endPoint x: 80, endPoint y: 203, distance: 86.4
click at [93, 203] on div "SĐT Người Nhận * 0963523518" at bounding box center [183, 202] width 180 height 42
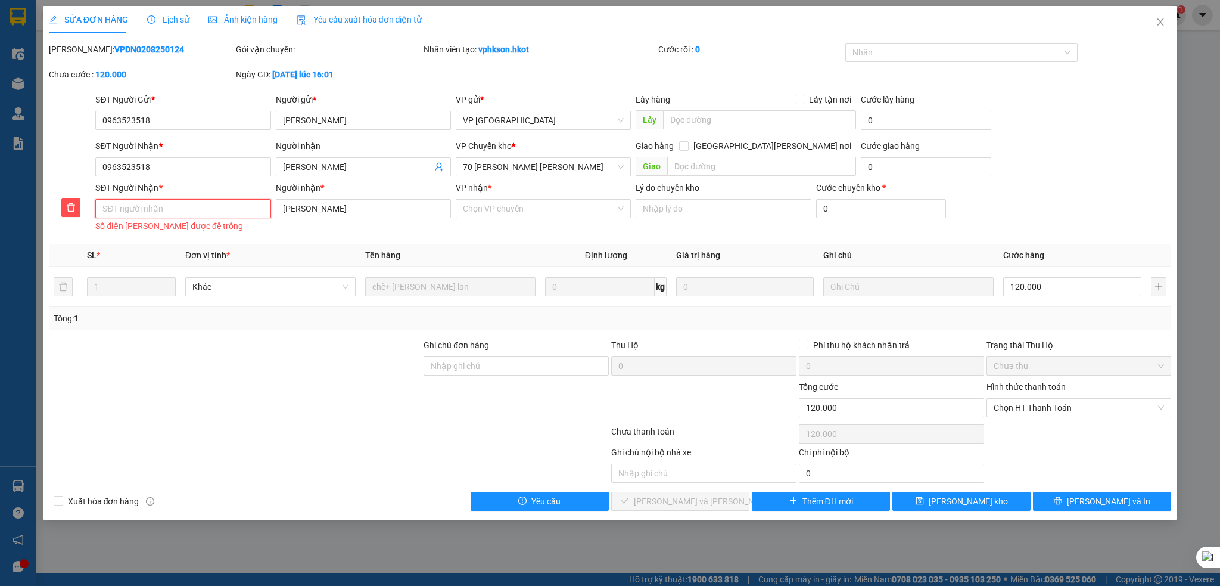
click at [158, 206] on input "SĐT Người Nhận *" at bounding box center [182, 208] width 175 height 19
click at [325, 211] on input "Thủy Tiên" at bounding box center [363, 208] width 175 height 19
click at [274, 208] on div "Người nhận * Thủy Tiên" at bounding box center [363, 208] width 180 height 54
click at [519, 211] on input "VP nhận *" at bounding box center [539, 209] width 152 height 18
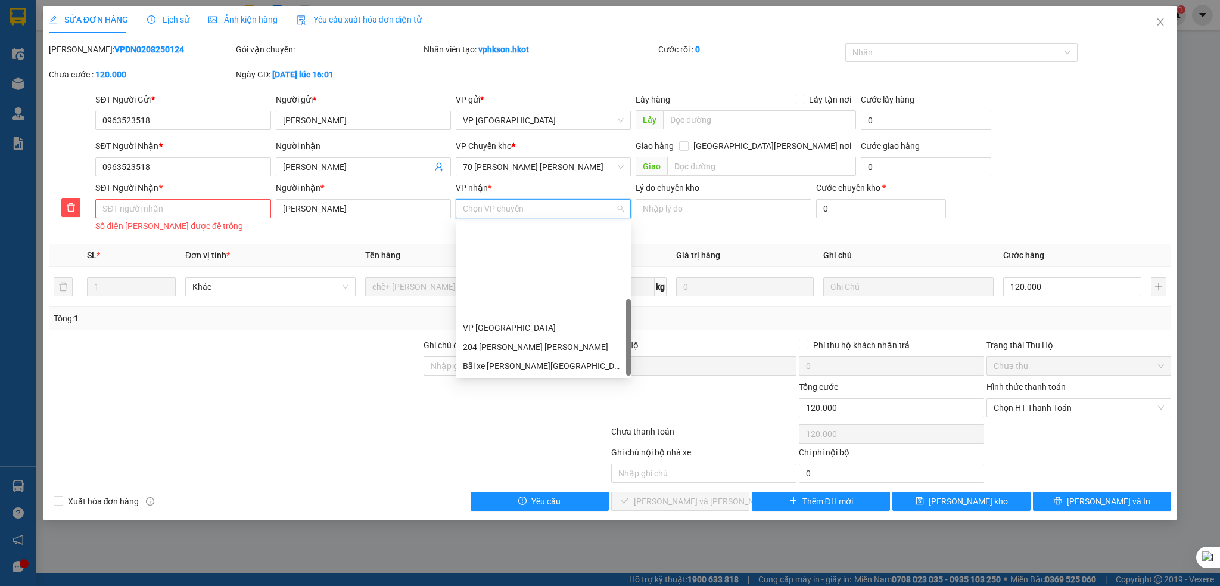
scroll to position [114, 0]
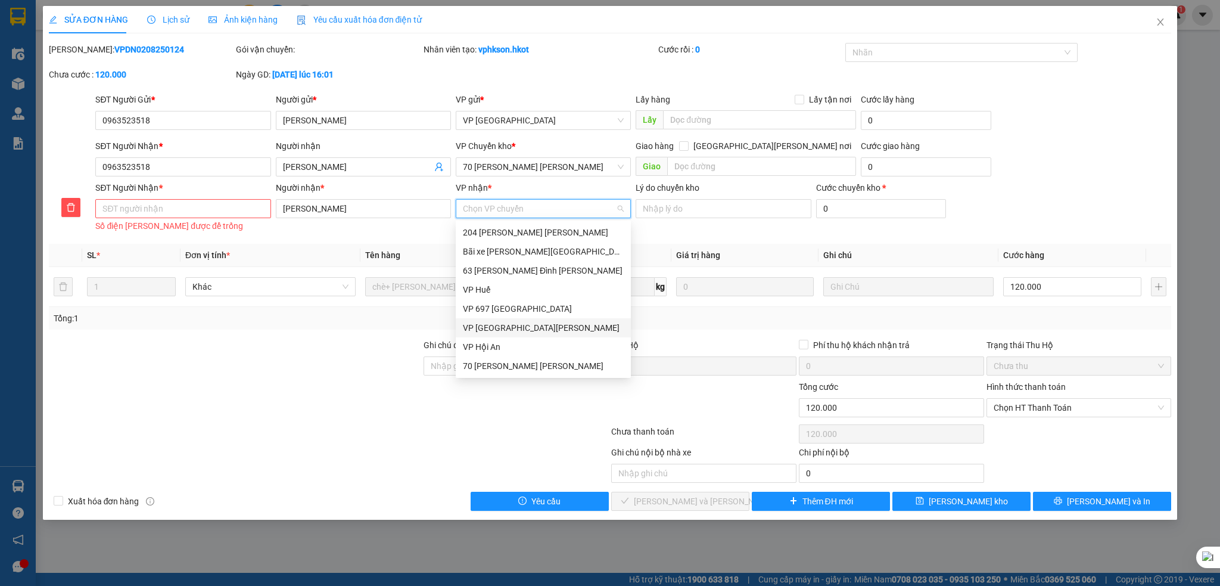
click at [730, 232] on div "Total Paid Fee 0 Total UnPaid Fee 120.000 Cash Collection Total Fee Mã ĐH: VPDN…" at bounding box center [610, 277] width 1123 height 468
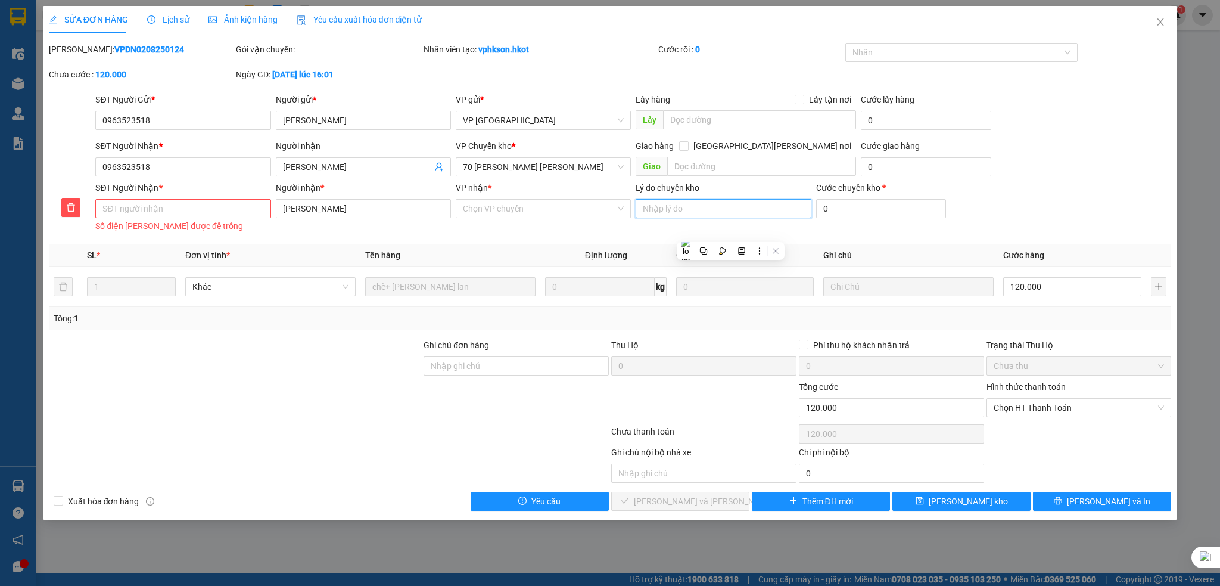
click at [693, 203] on input "Lý do chuyển kho" at bounding box center [723, 208] width 175 height 19
click at [541, 236] on div "Total Paid Fee 0 Total UnPaid Fee 120.000 Cash Collection Total Fee Mã ĐH: VPDN…" at bounding box center [610, 277] width 1123 height 468
click at [339, 376] on div at bounding box center [235, 359] width 375 height 42
click at [1160, 24] on icon "close" at bounding box center [1161, 22] width 10 height 10
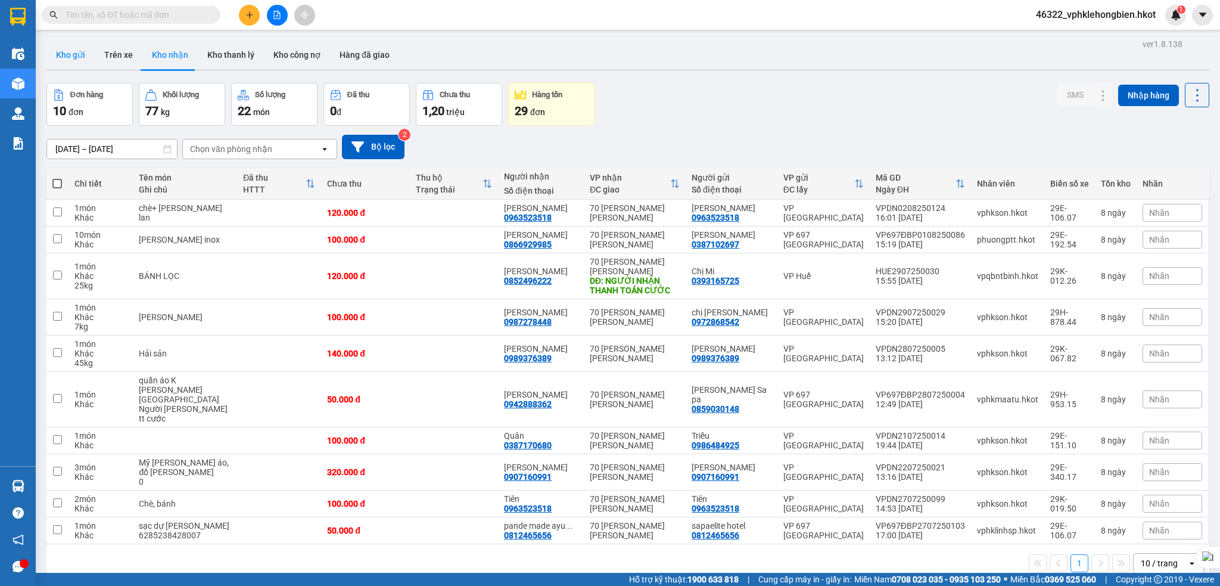
drag, startPoint x: 70, startPoint y: 51, endPoint x: 64, endPoint y: 53, distance: 6.8
click at [70, 52] on button "Kho gửi" at bounding box center [70, 55] width 48 height 29
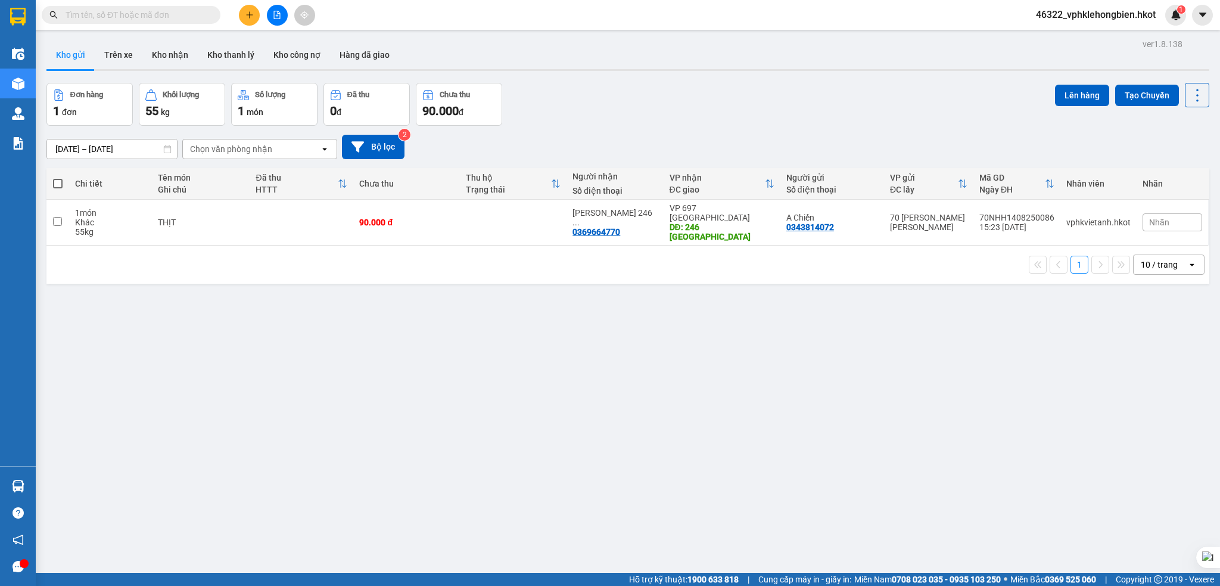
click at [70, 57] on button "Kho gửi" at bounding box center [70, 55] width 48 height 29
click at [1167, 259] on div "10 / trang" at bounding box center [1159, 265] width 37 height 12
drag, startPoint x: 1158, startPoint y: 385, endPoint x: 1140, endPoint y: 385, distance: 18.5
click at [1156, 385] on span "100 / trang" at bounding box center [1159, 388] width 43 height 12
click at [1107, 15] on span "46322_vphklehongbien.hkot" at bounding box center [1095, 14] width 139 height 15
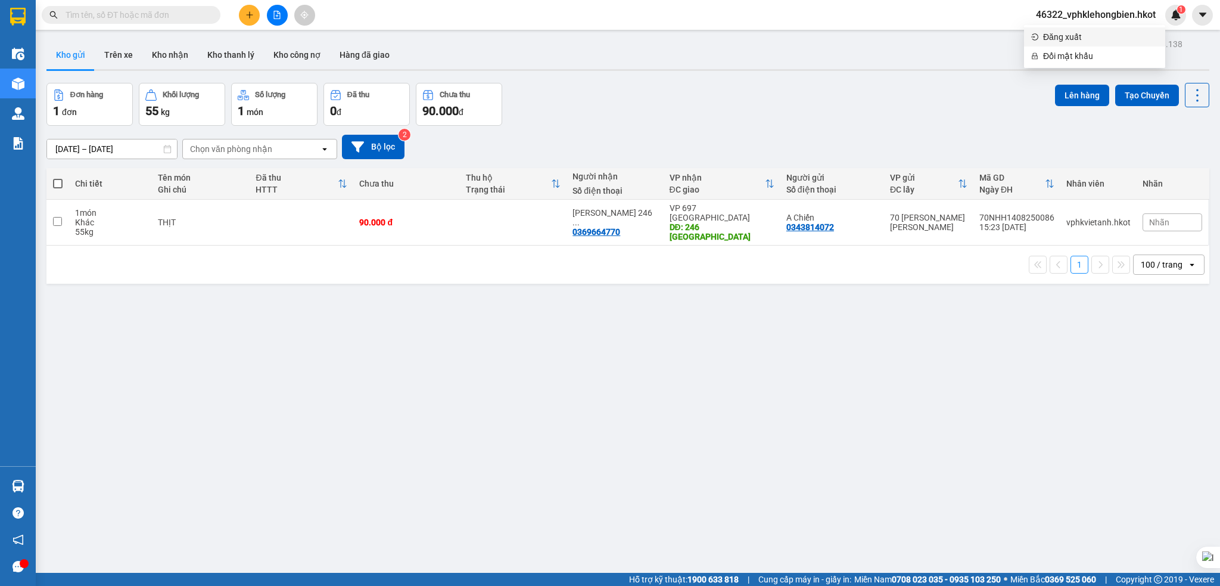
click at [1064, 38] on span "Đăng xuất" at bounding box center [1100, 36] width 115 height 13
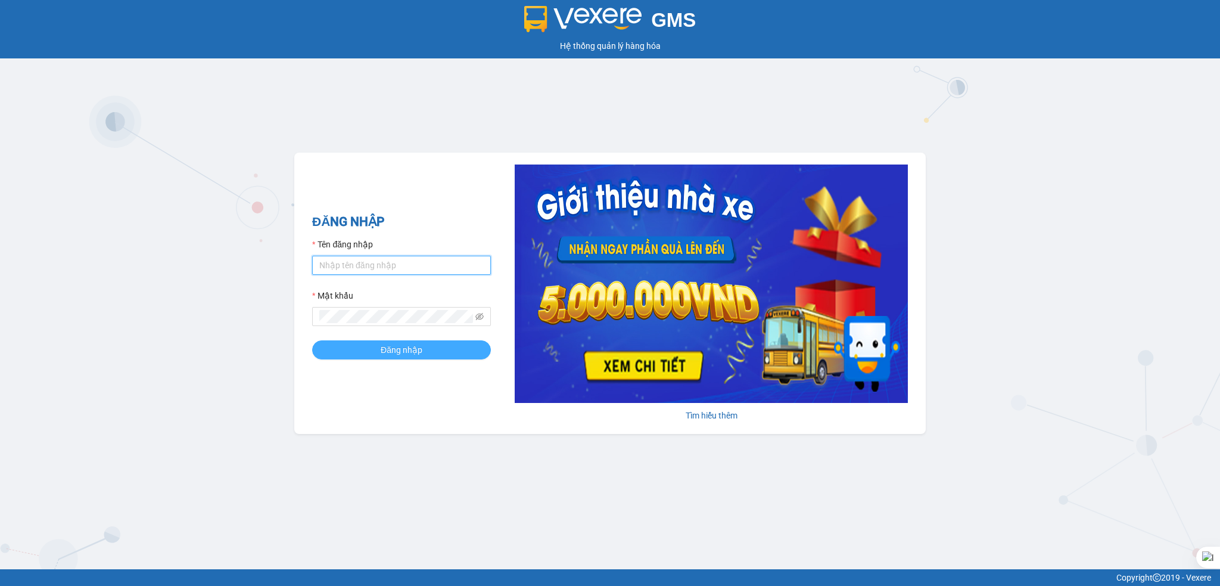
type input "vphklehongbien.hkot"
click at [416, 350] on span "Đăng nhập" at bounding box center [402, 349] width 42 height 13
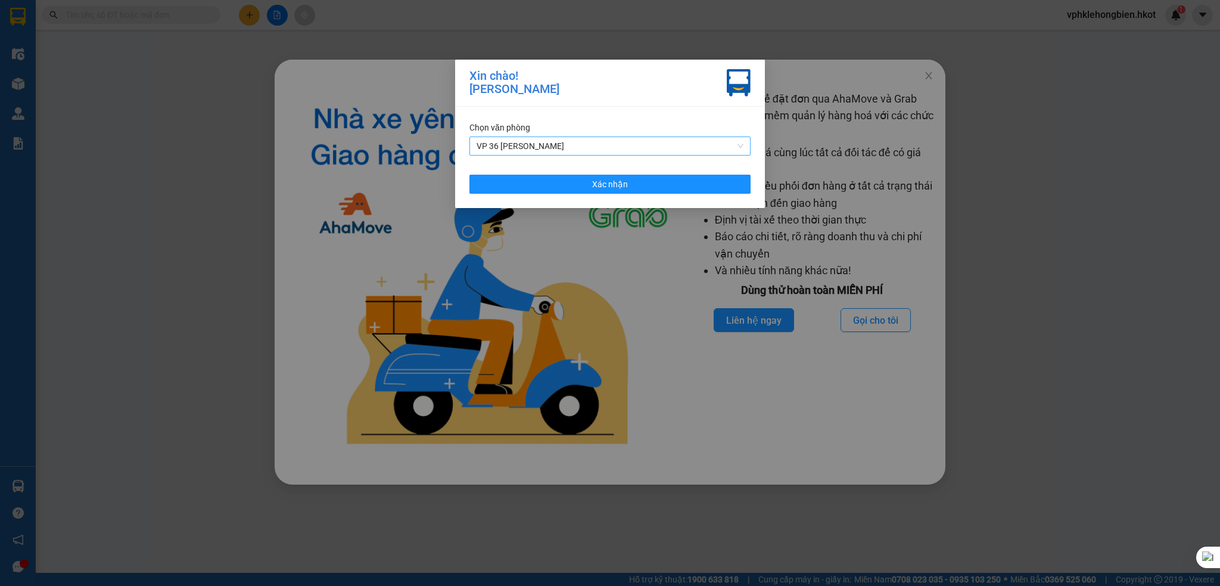
click at [573, 146] on span "VP 36 [PERSON_NAME]" at bounding box center [610, 146] width 267 height 18
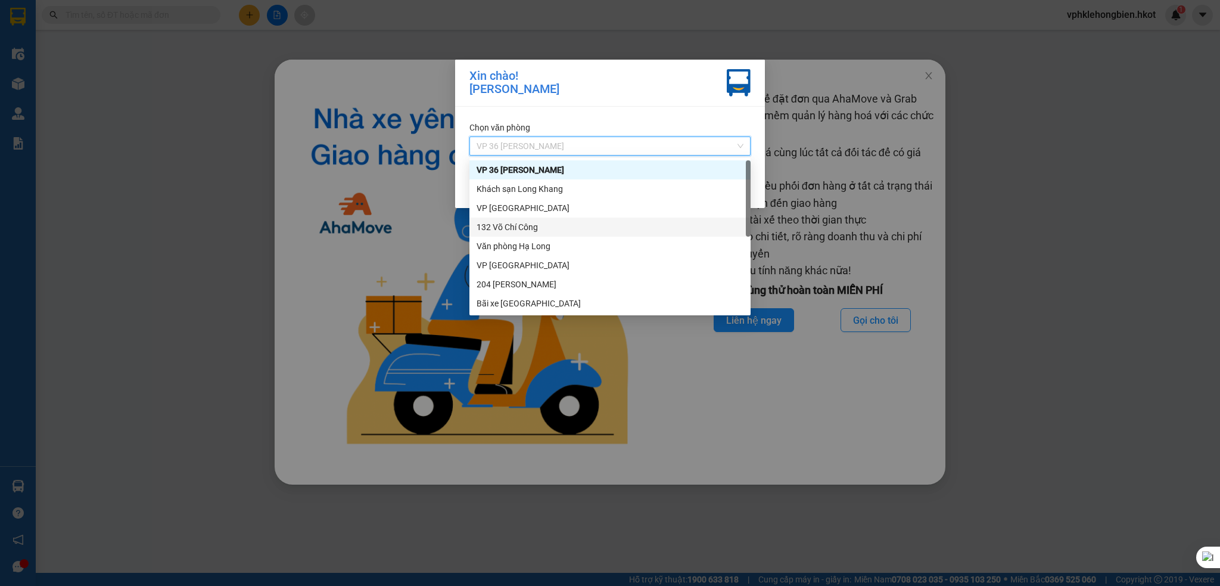
click at [548, 225] on div "132 Võ Chí Công" at bounding box center [610, 226] width 267 height 13
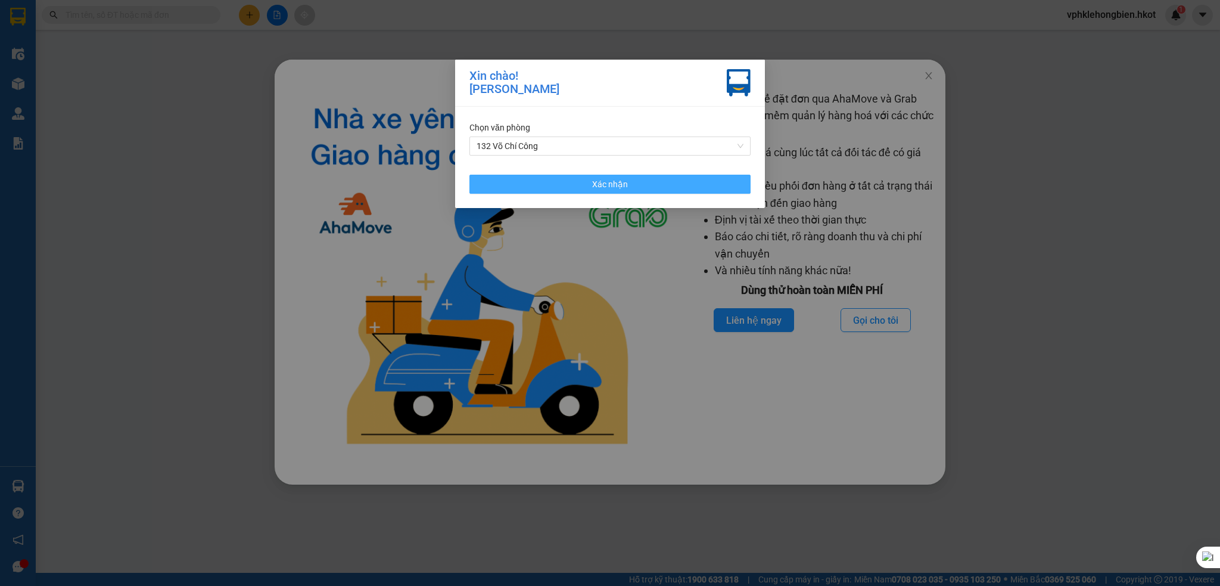
click at [655, 187] on button "Xác nhận" at bounding box center [609, 184] width 281 height 19
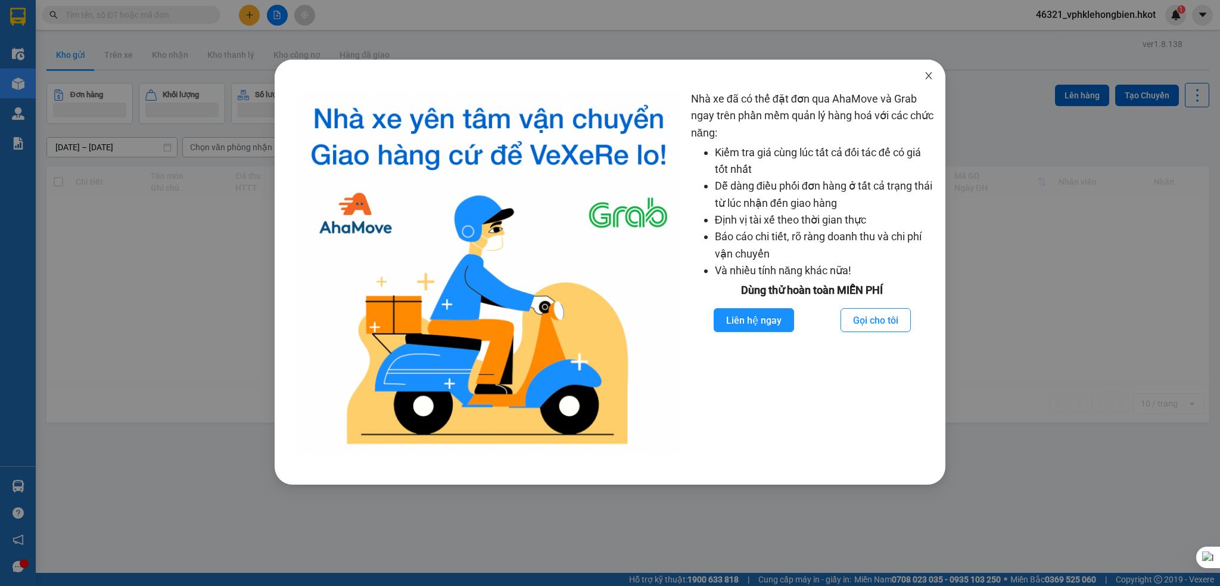
drag, startPoint x: 926, startPoint y: 79, endPoint x: 920, endPoint y: 74, distance: 7.6
click at [926, 78] on icon "close" at bounding box center [929, 76] width 10 height 10
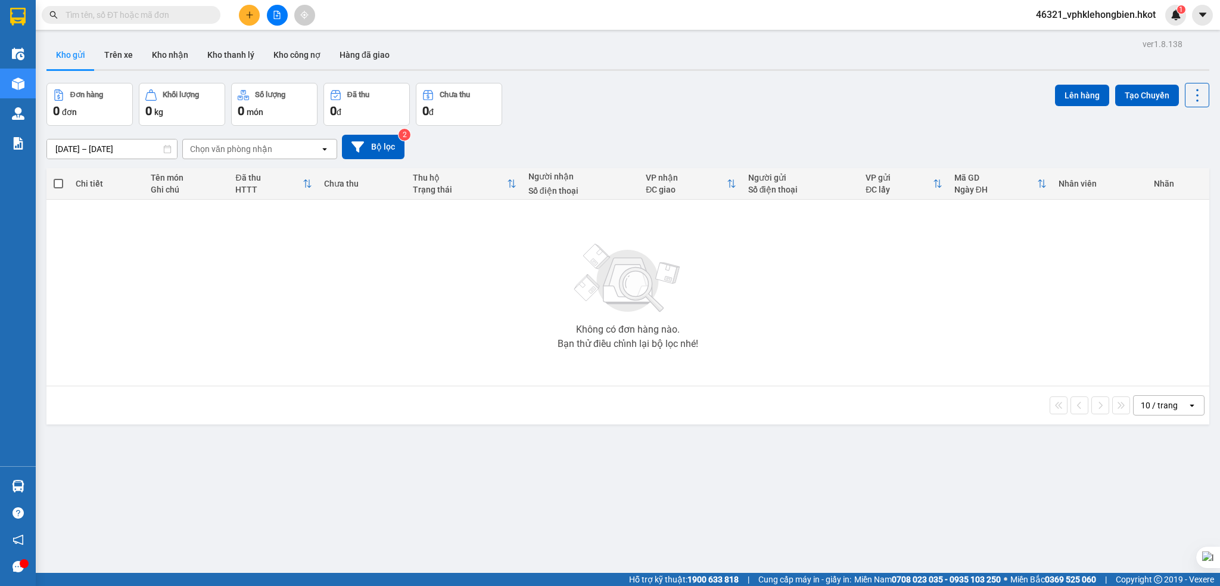
click at [58, 151] on input "[DATE] – [DATE]" at bounding box center [112, 148] width 130 height 19
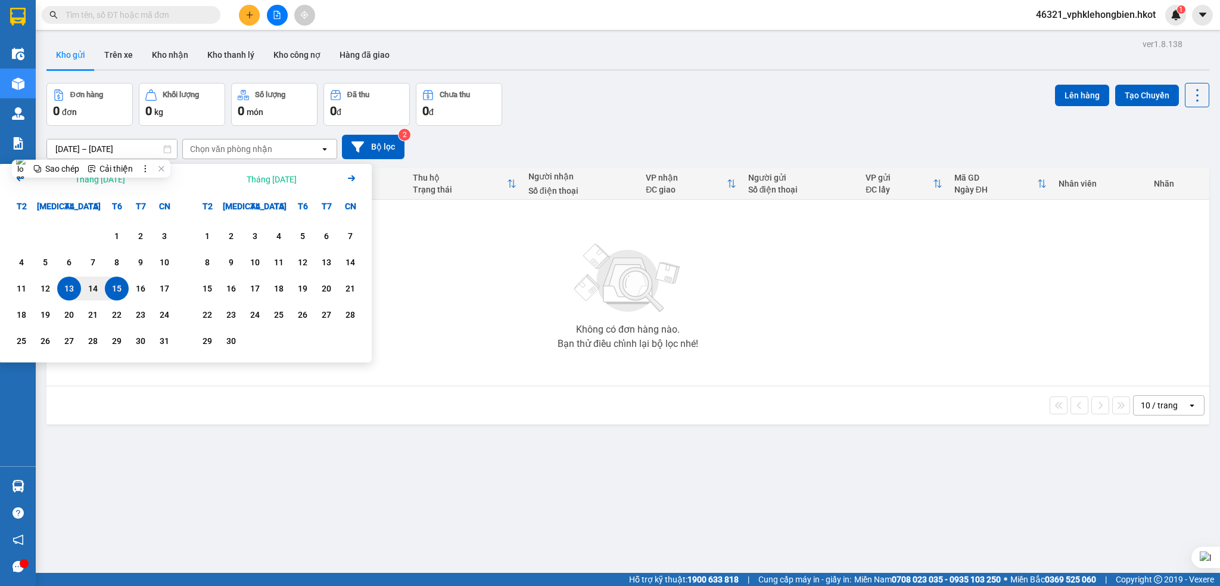
click at [17, 180] on icon "Arrow Left" at bounding box center [20, 178] width 14 height 14
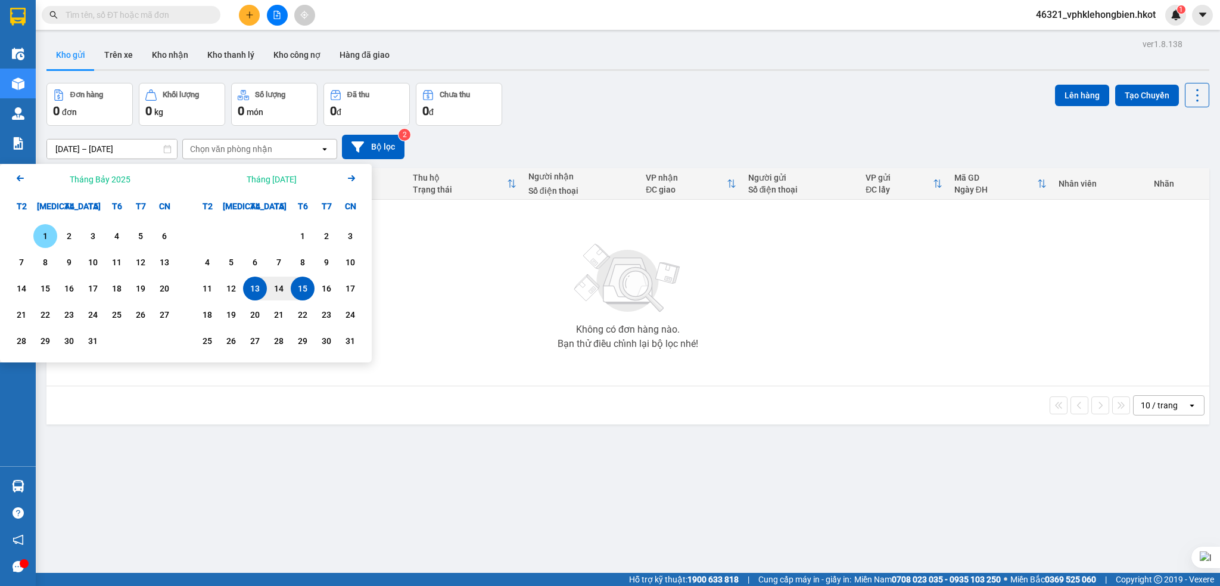
click at [17, 180] on icon "Arrow Left" at bounding box center [20, 178] width 14 height 14
click at [174, 235] on div "1" at bounding box center [164, 236] width 24 height 24
click at [357, 176] on icon "Arrow Right" at bounding box center [351, 178] width 14 height 14
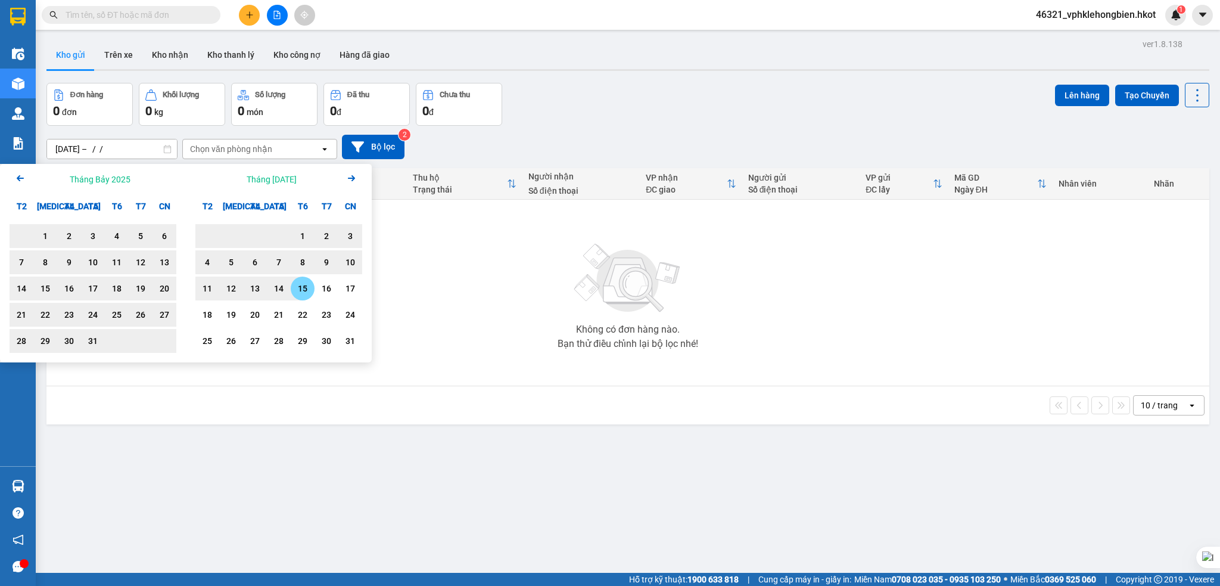
drag, startPoint x: 300, startPoint y: 287, endPoint x: 312, endPoint y: 276, distance: 16.1
click at [298, 287] on div "15" at bounding box center [302, 288] width 17 height 14
type input "[DATE] – [DATE]"
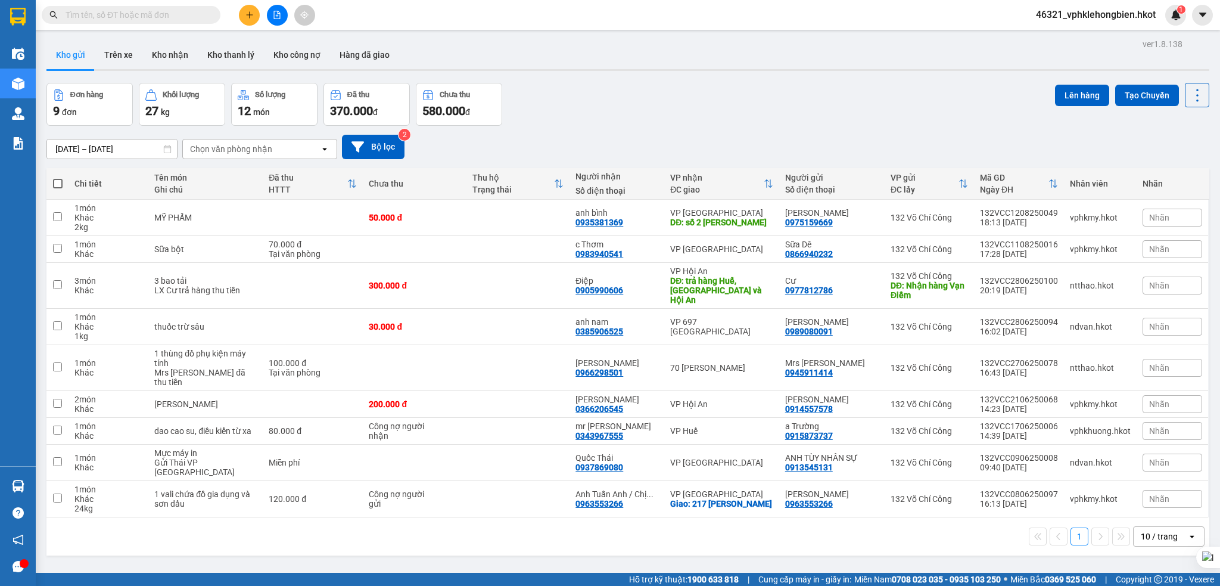
click at [241, 148] on div "Chọn văn phòng nhận" at bounding box center [231, 149] width 82 height 12
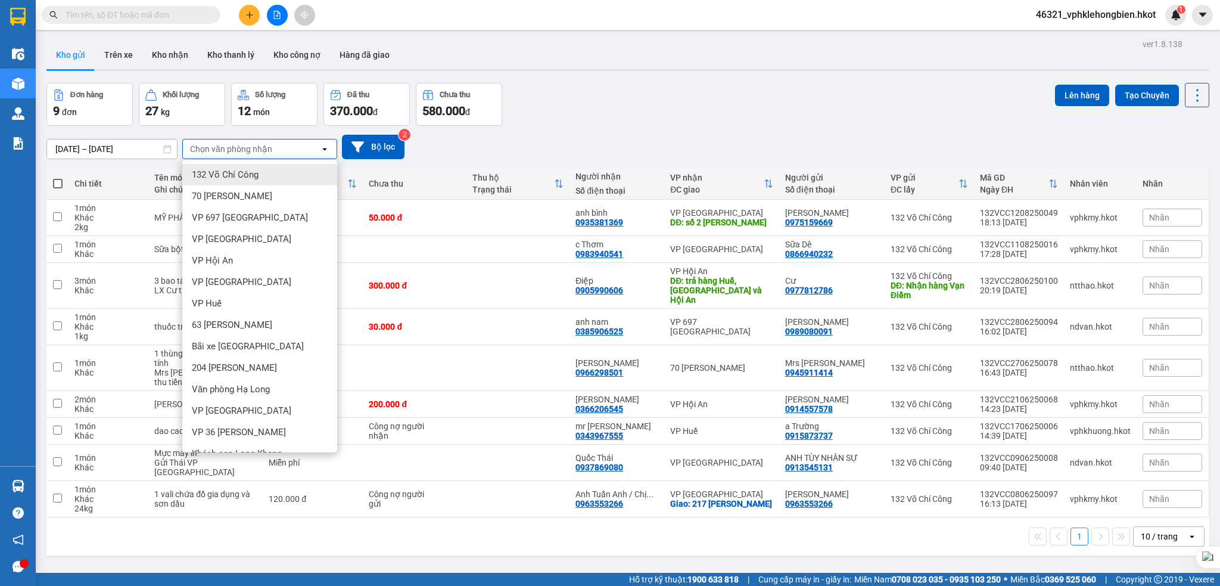
click at [233, 171] on span "132 Võ Chí Công" at bounding box center [225, 175] width 67 height 12
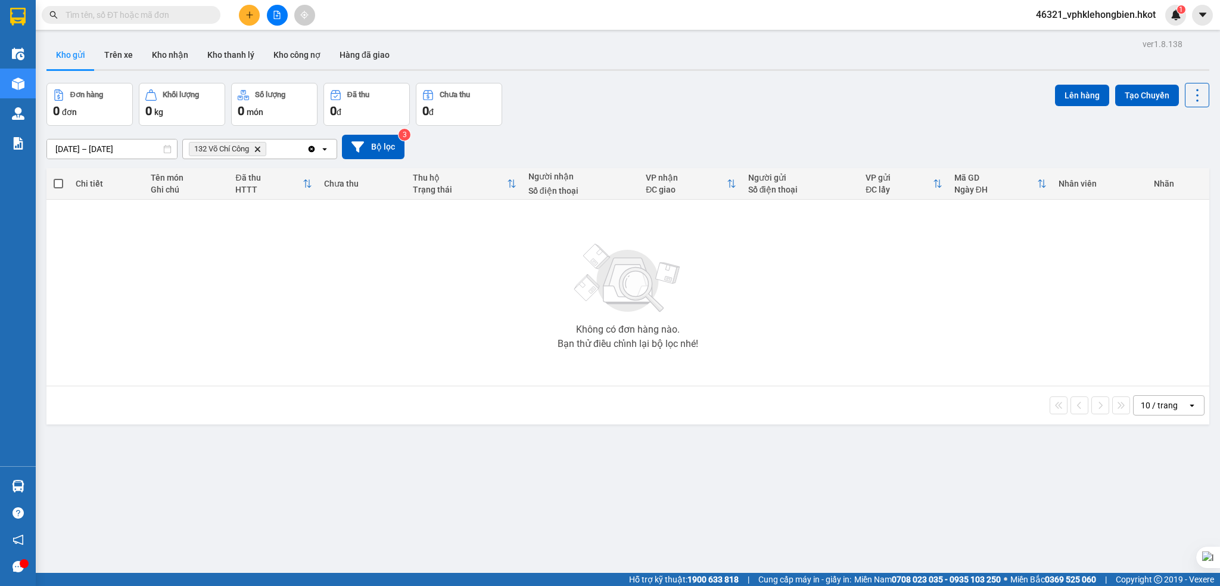
click at [259, 152] on icon "Delete" at bounding box center [257, 148] width 7 height 7
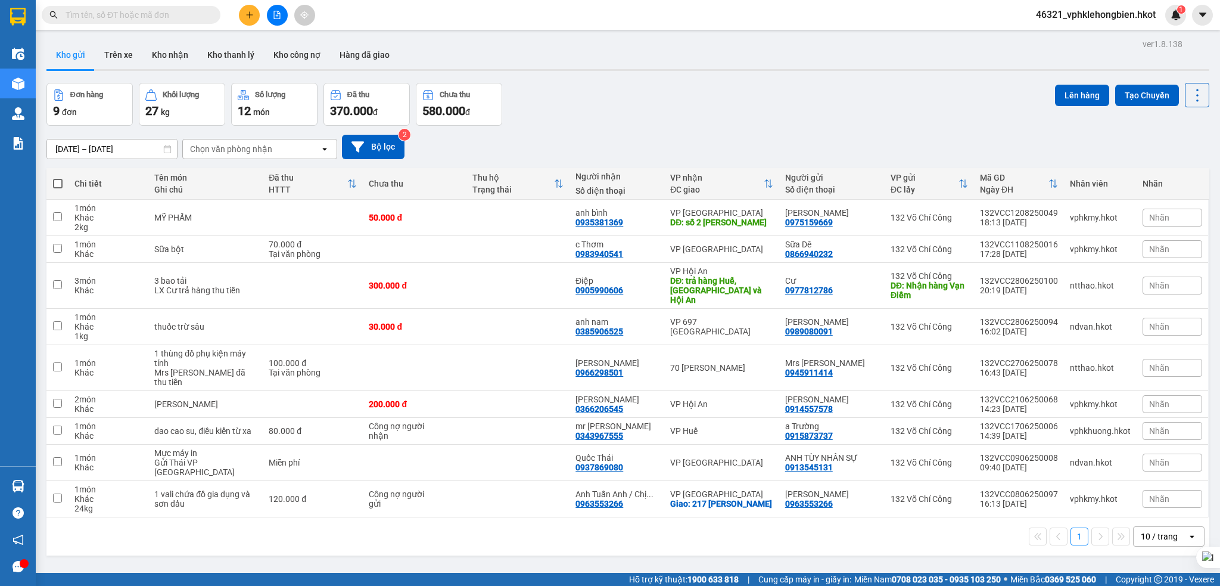
drag, startPoint x: 1155, startPoint y: 512, endPoint x: 1147, endPoint y: 510, distance: 7.9
click at [1153, 530] on div "10 / trang" at bounding box center [1159, 536] width 37 height 12
drag, startPoint x: 1151, startPoint y: 481, endPoint x: 1154, endPoint y: 490, distance: 9.2
click at [1154, 480] on span "100 / trang" at bounding box center [1151, 483] width 43 height 12
click at [121, 58] on button "Trên xe" at bounding box center [119, 55] width 48 height 29
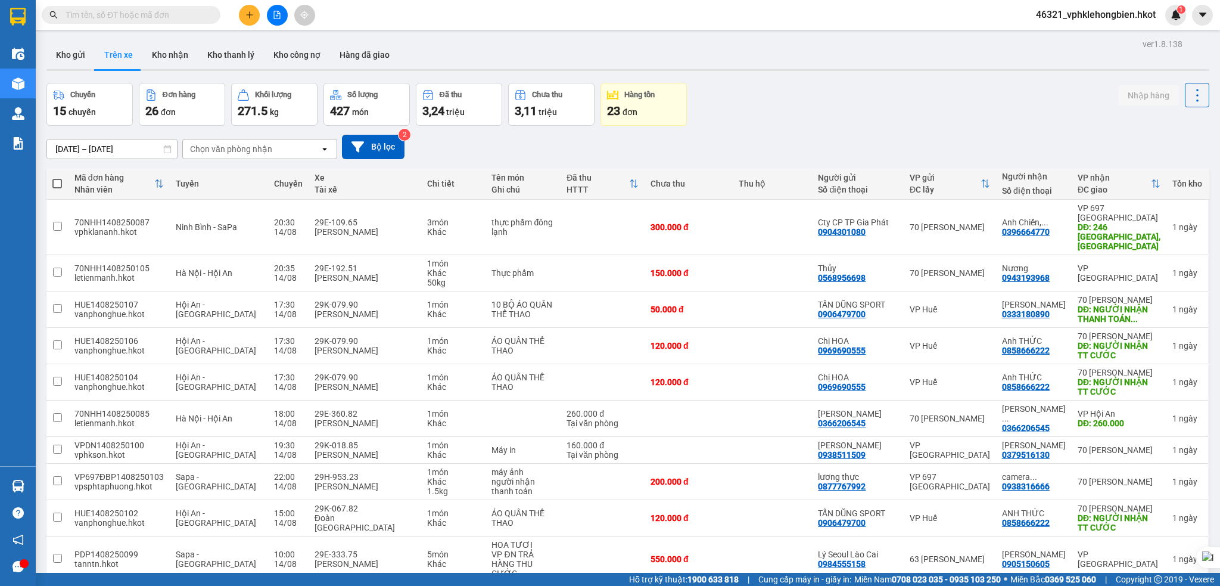
click at [70, 147] on input "[DATE] – [DATE]" at bounding box center [112, 148] width 130 height 19
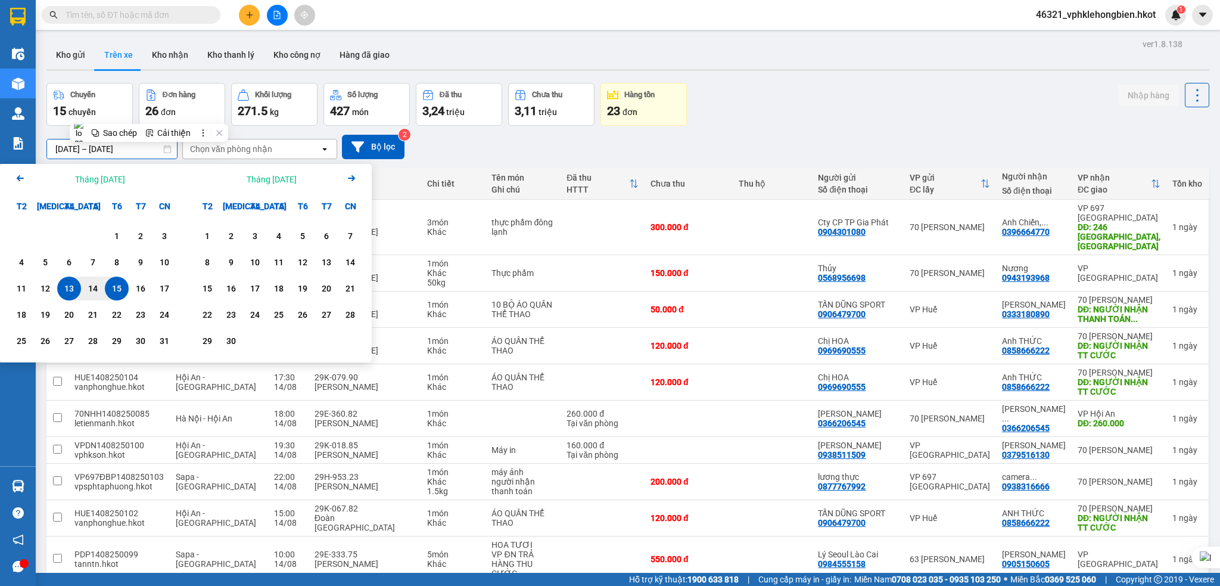
click at [20, 183] on icon "Arrow Left" at bounding box center [20, 178] width 14 height 14
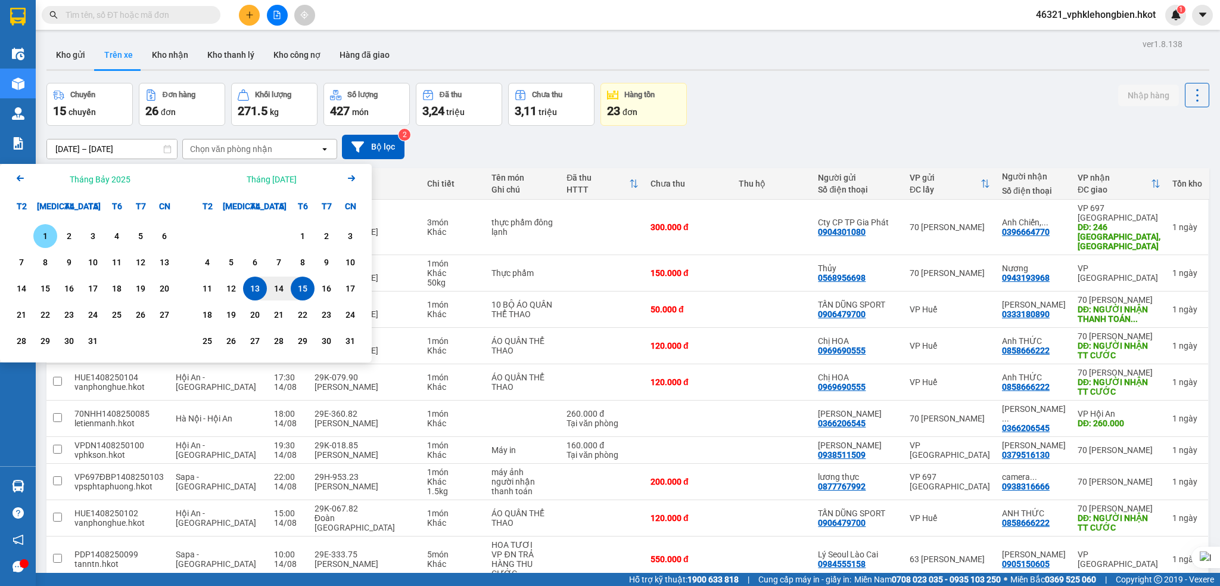
click at [18, 180] on icon "Previous month." at bounding box center [20, 178] width 7 height 6
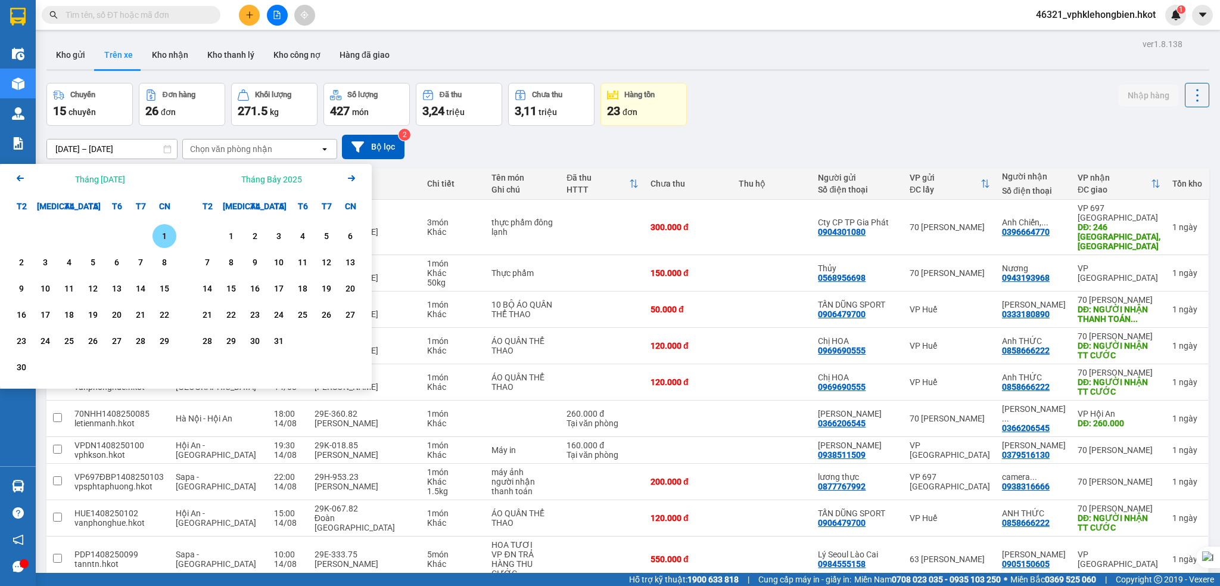
click at [154, 231] on div "1" at bounding box center [164, 236] width 24 height 24
click at [350, 170] on div "Tháng Bảy 2025 Arrow Right" at bounding box center [279, 179] width 186 height 30
click at [351, 175] on icon "Arrow Right" at bounding box center [351, 178] width 14 height 14
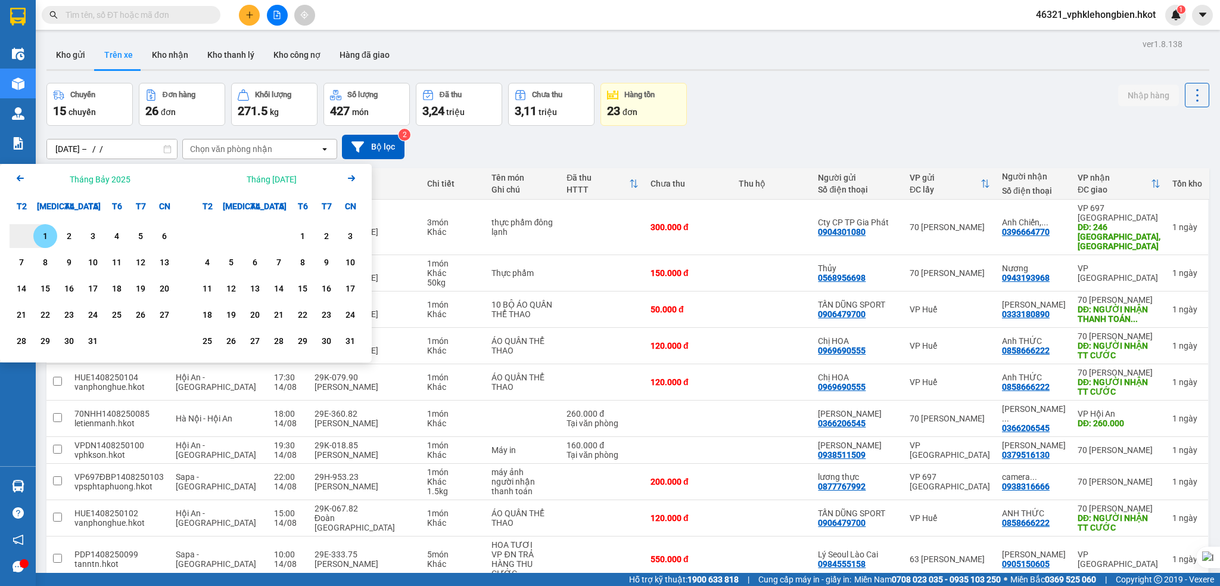
click at [351, 175] on icon "Arrow Right" at bounding box center [351, 178] width 14 height 14
click at [15, 184] on icon "Arrow Left" at bounding box center [20, 178] width 14 height 14
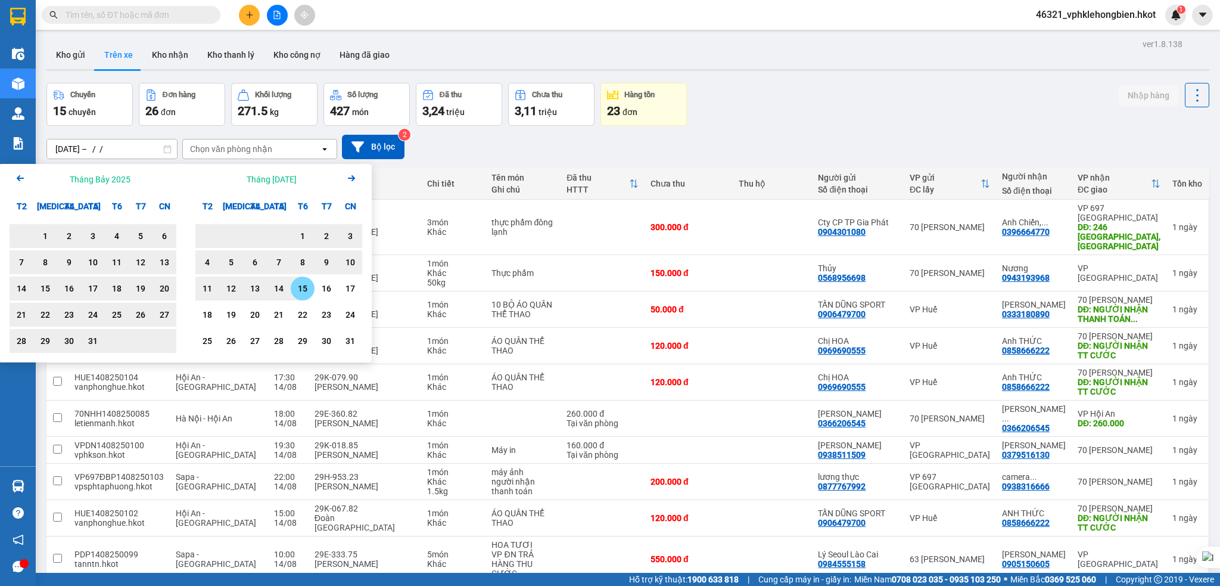
drag, startPoint x: 304, startPoint y: 285, endPoint x: 300, endPoint y: 279, distance: 6.4
click at [304, 284] on div "15" at bounding box center [302, 288] width 17 height 14
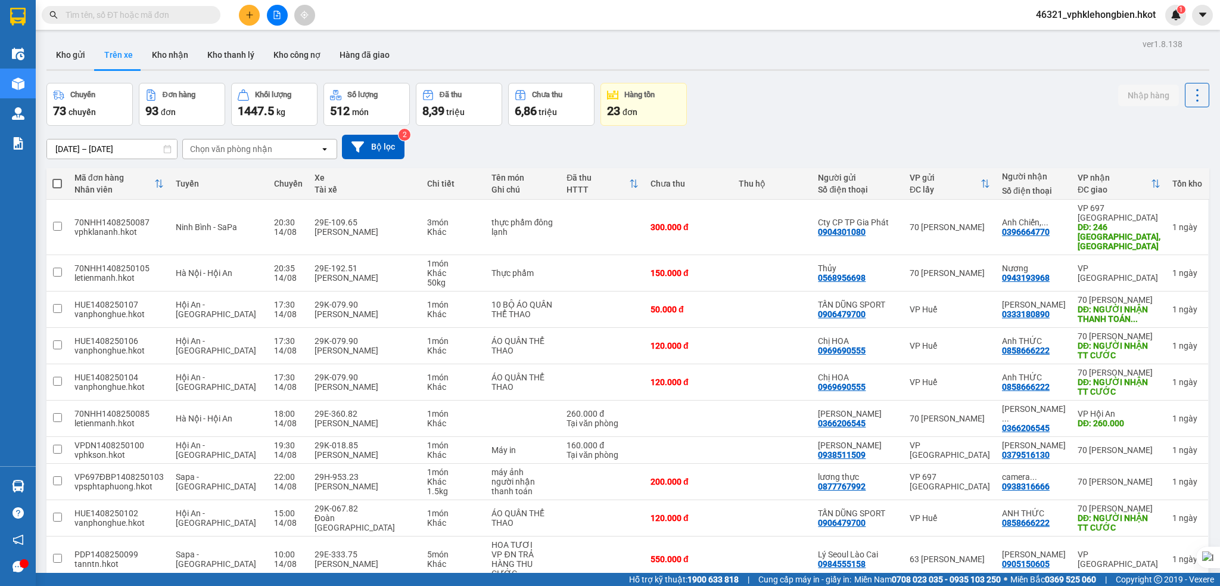
click at [292, 151] on div "Chọn văn phòng nhận" at bounding box center [251, 148] width 137 height 19
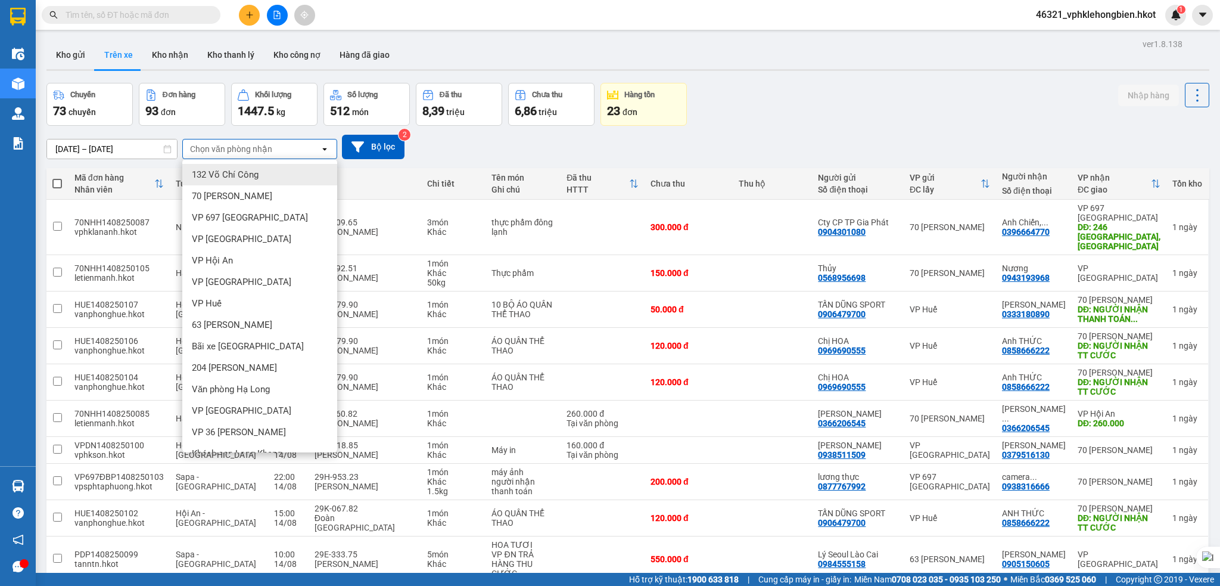
click at [242, 176] on span "132 Võ Chí Công" at bounding box center [225, 175] width 67 height 12
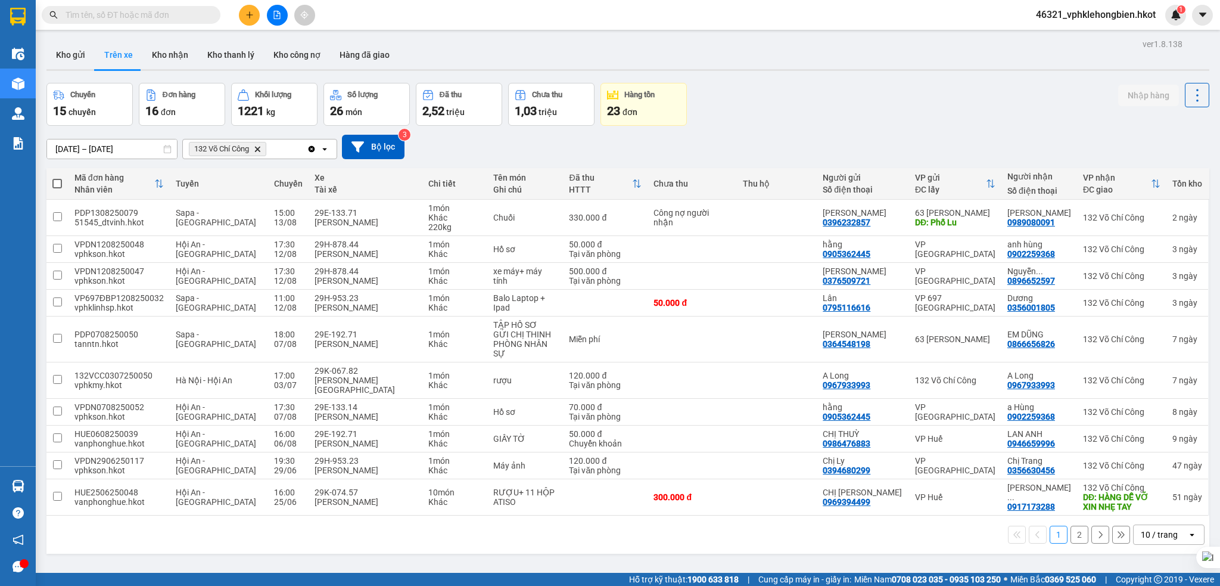
click at [1152, 528] on div "10 / trang" at bounding box center [1159, 534] width 37 height 12
drag, startPoint x: 1140, startPoint y: 482, endPoint x: 1128, endPoint y: 491, distance: 14.9
click at [1141, 484] on div "100 / trang" at bounding box center [1155, 490] width 71 height 21
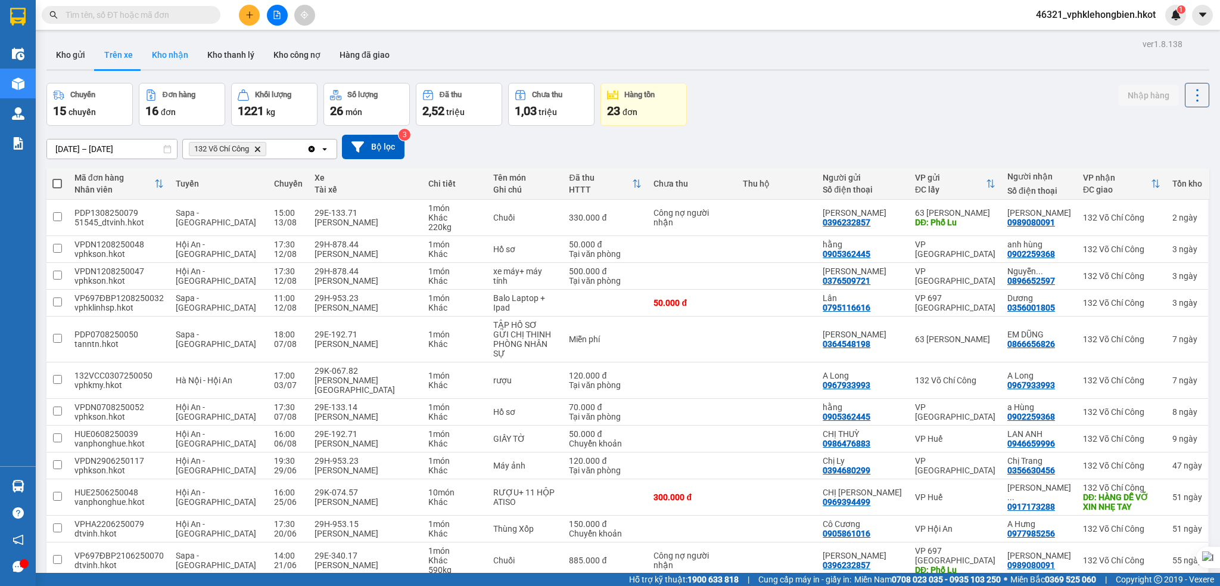
click at [159, 52] on button "Kho nhận" at bounding box center [169, 55] width 55 height 29
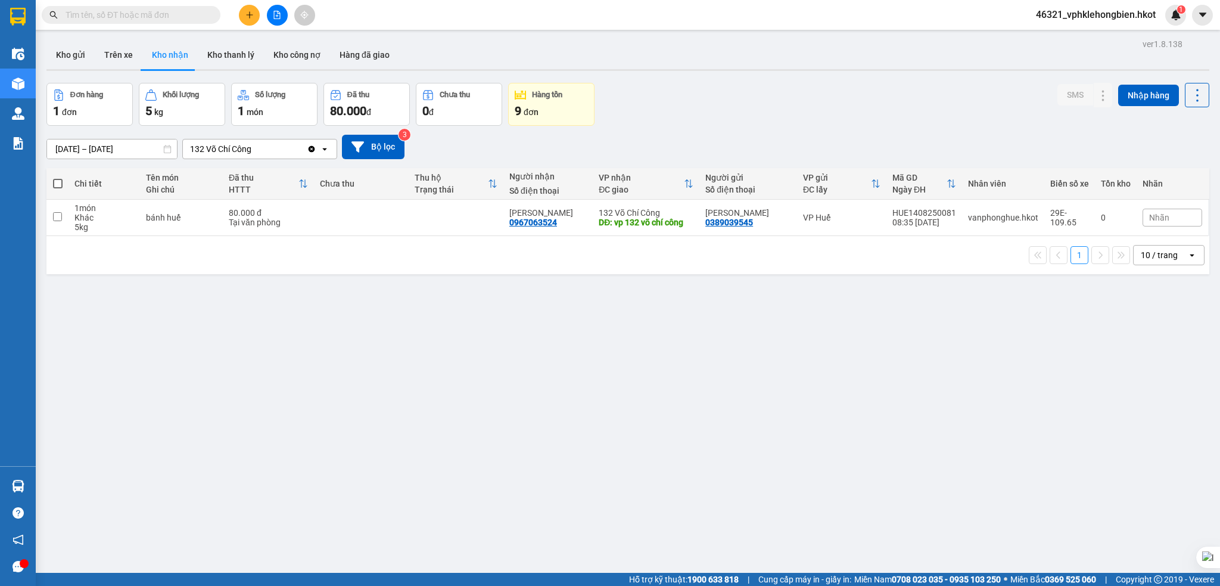
click at [71, 143] on input "13/08/2025 – 15/08/2025" at bounding box center [112, 148] width 130 height 19
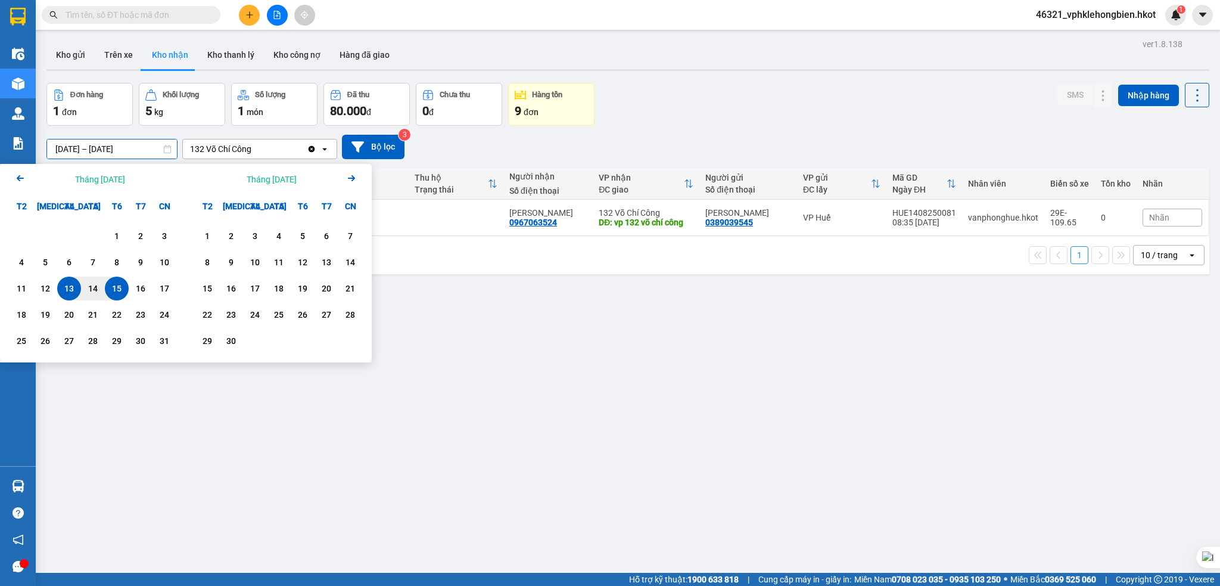
click at [23, 182] on icon "Arrow Left" at bounding box center [20, 178] width 14 height 14
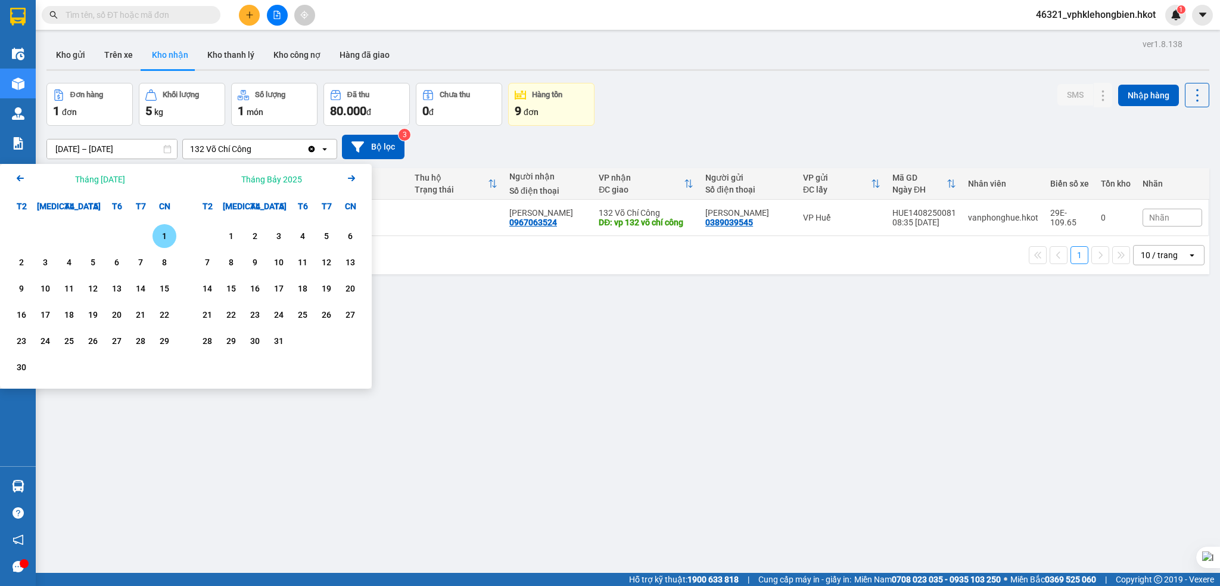
click at [158, 229] on div "1" at bounding box center [164, 236] width 17 height 14
click at [348, 177] on icon "Arrow Right" at bounding box center [351, 178] width 14 height 14
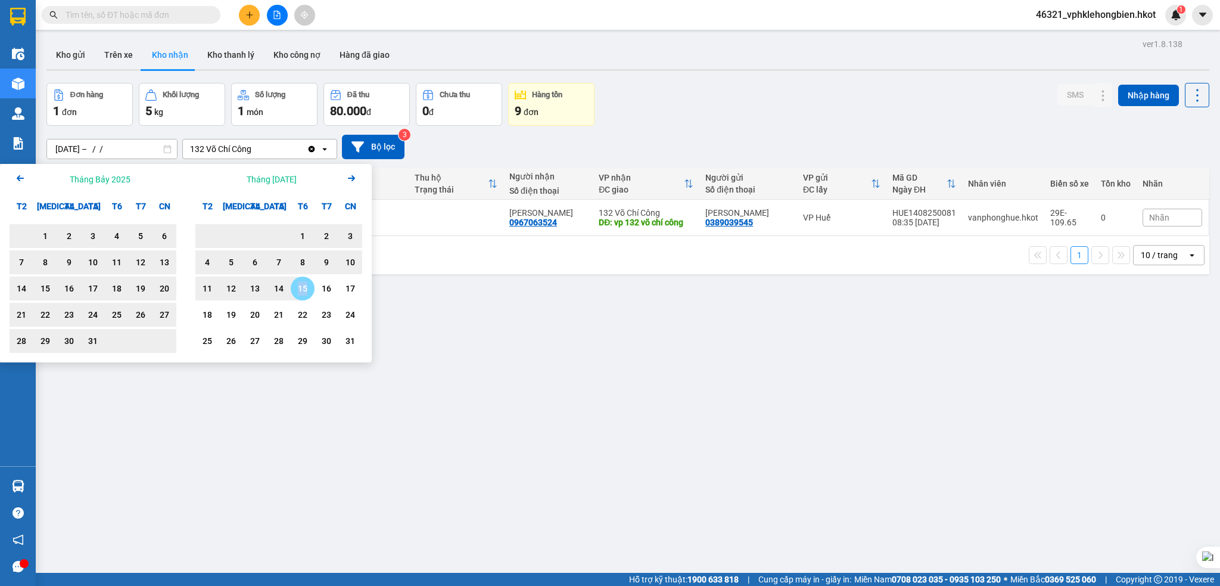
click at [293, 284] on div "15" at bounding box center [303, 288] width 24 height 24
type input "01/06/2025 – 15/08/2025"
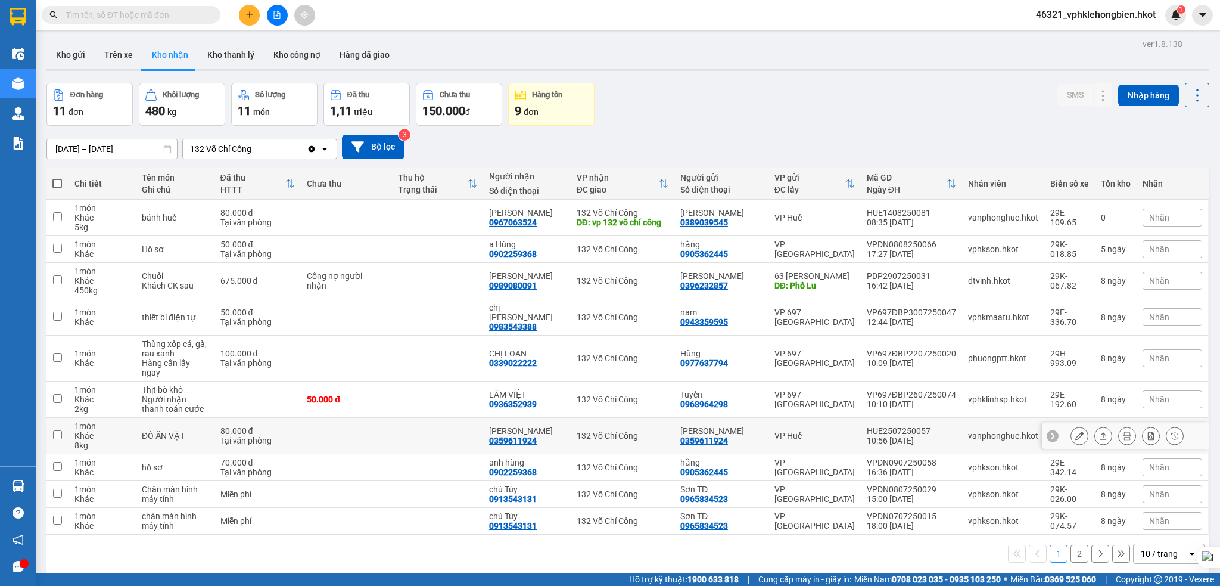
scroll to position [55, 0]
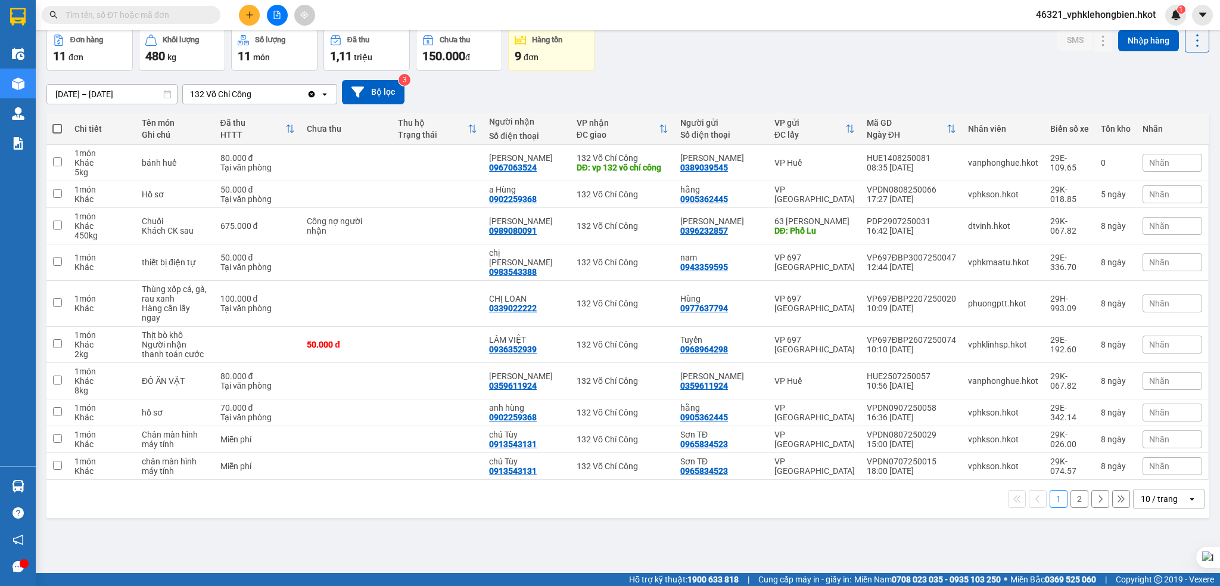
click at [1156, 493] on div "10 / trang" at bounding box center [1159, 499] width 37 height 12
click at [1141, 455] on span "100 / trang" at bounding box center [1151, 455] width 43 height 12
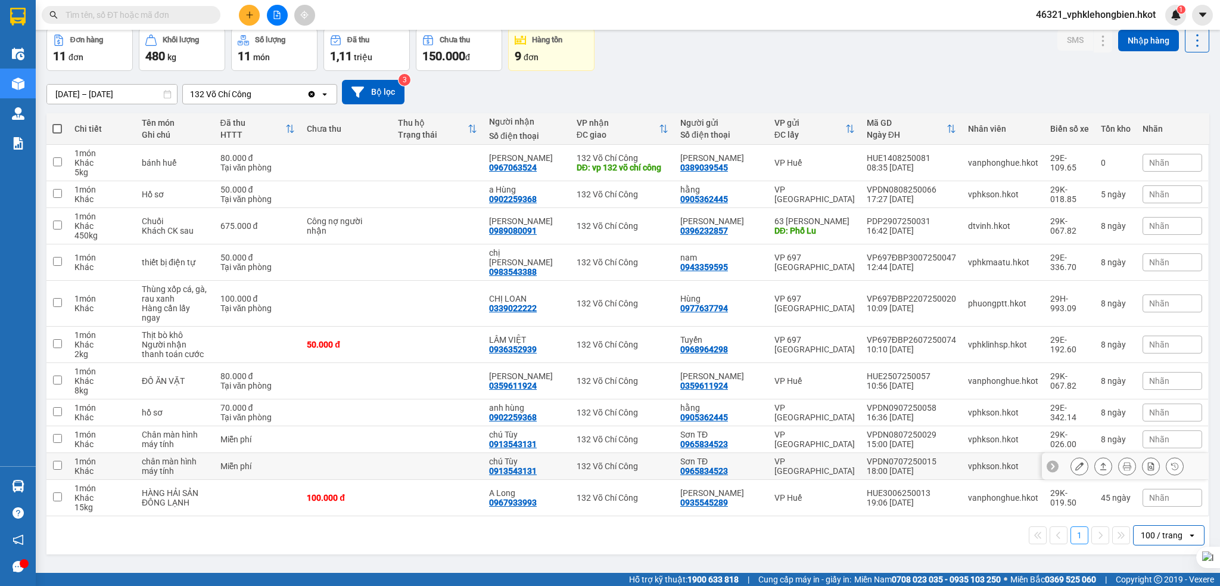
scroll to position [0, 0]
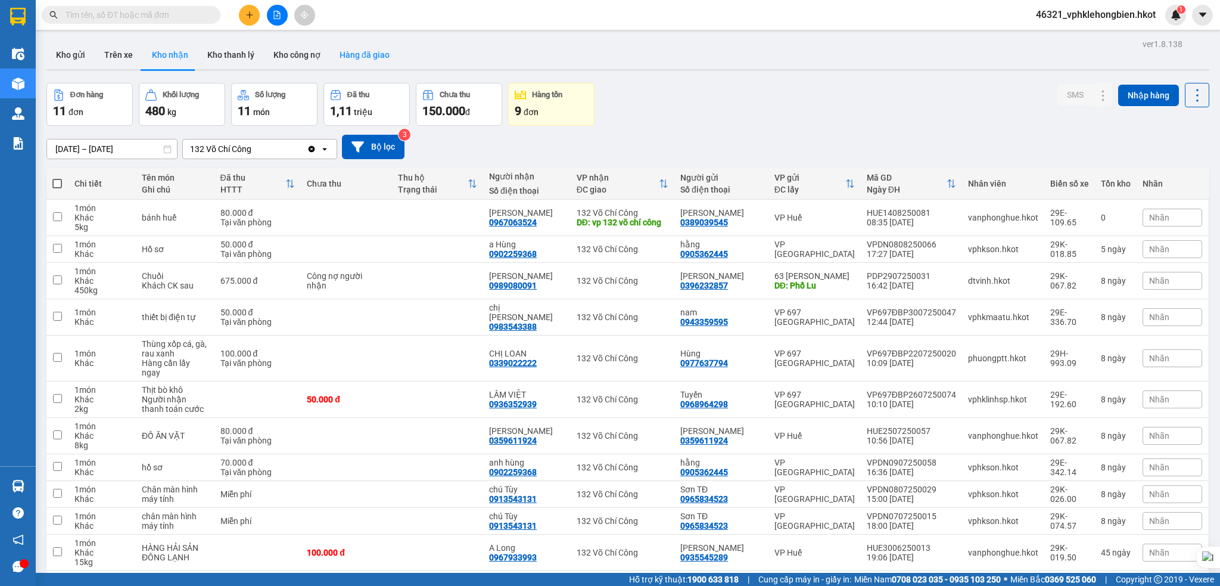
click at [374, 58] on button "Hàng đã giao" at bounding box center [364, 55] width 69 height 29
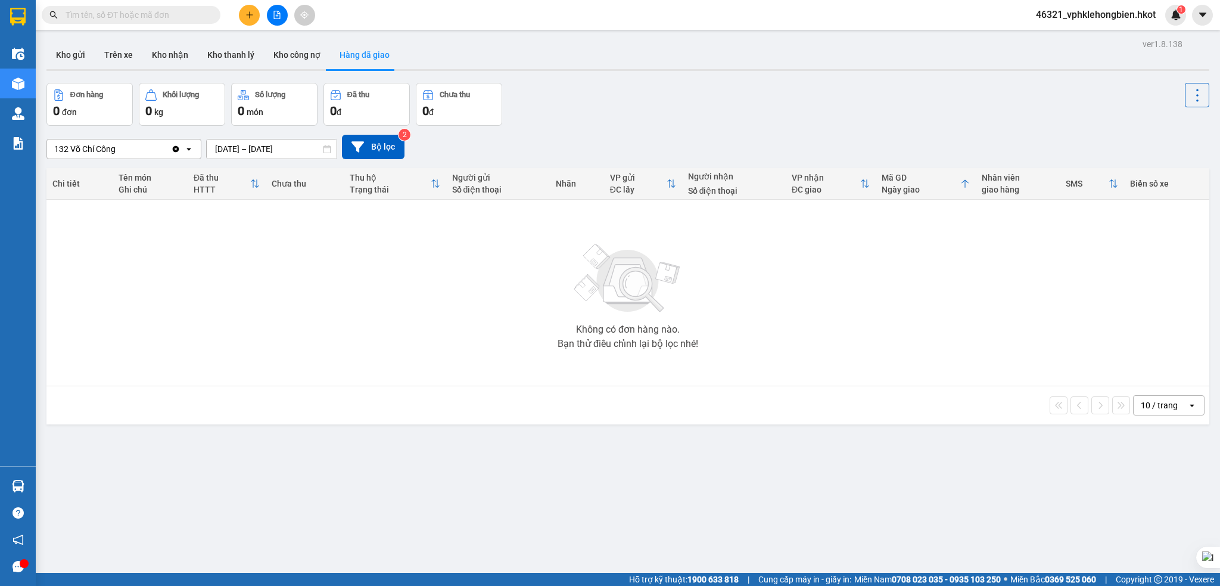
click at [258, 150] on input "13/08/2025 – 15/08/2025" at bounding box center [272, 148] width 130 height 19
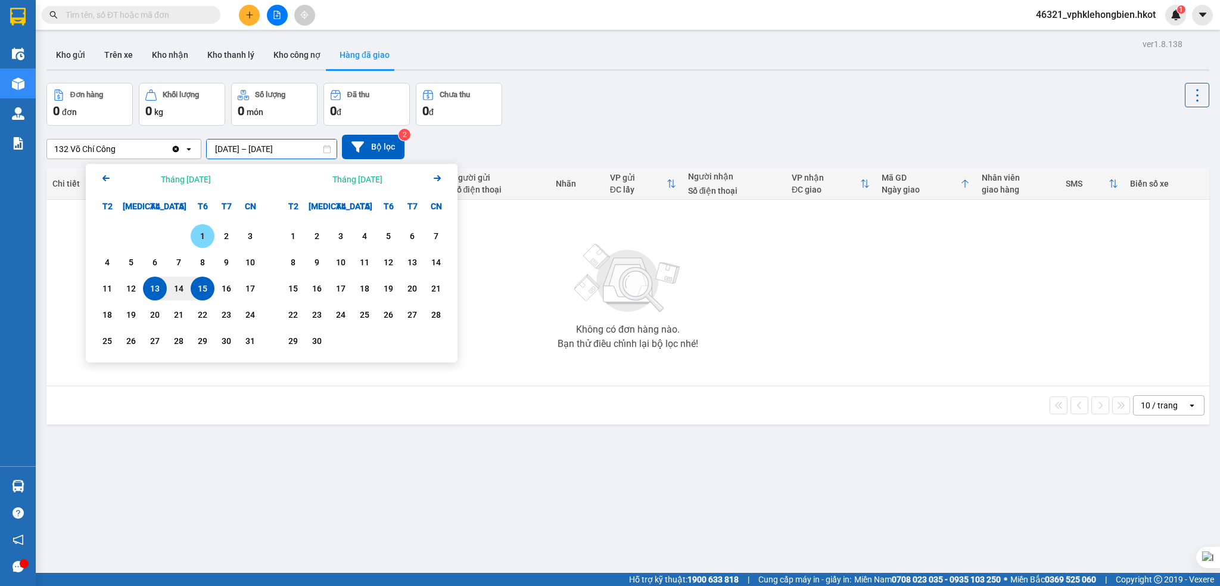
drag, startPoint x: 198, startPoint y: 236, endPoint x: 197, endPoint y: 229, distance: 6.8
click at [199, 234] on div "1" at bounding box center [202, 236] width 17 height 14
click at [204, 287] on div "15" at bounding box center [202, 288] width 17 height 14
type input "01/08/2025 – 15/08/2025"
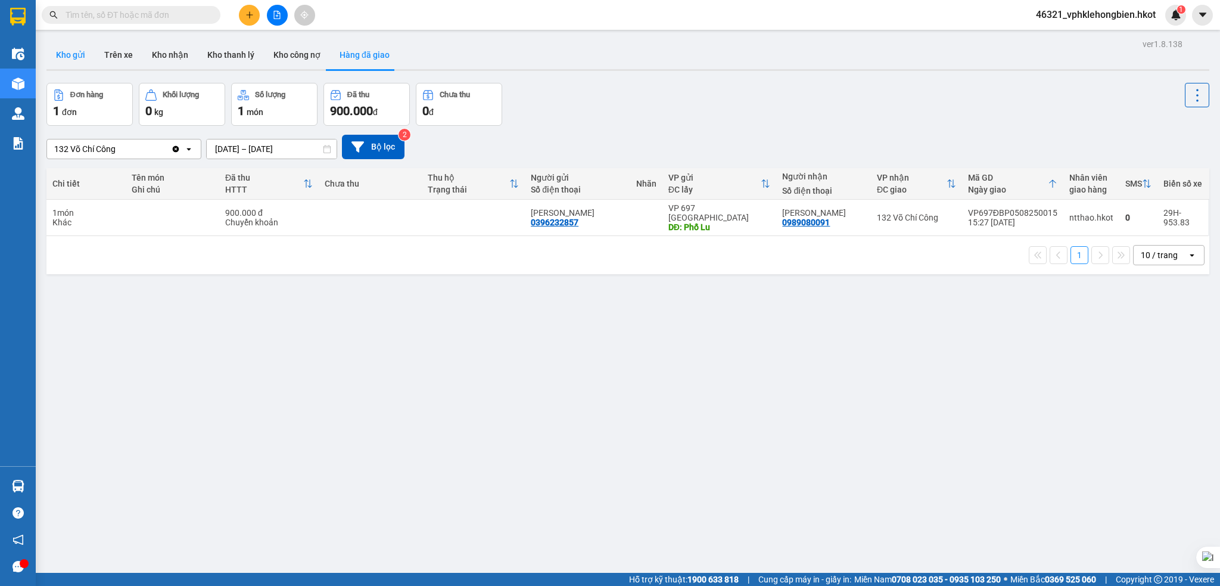
click at [78, 61] on button "Kho gửi" at bounding box center [70, 55] width 48 height 29
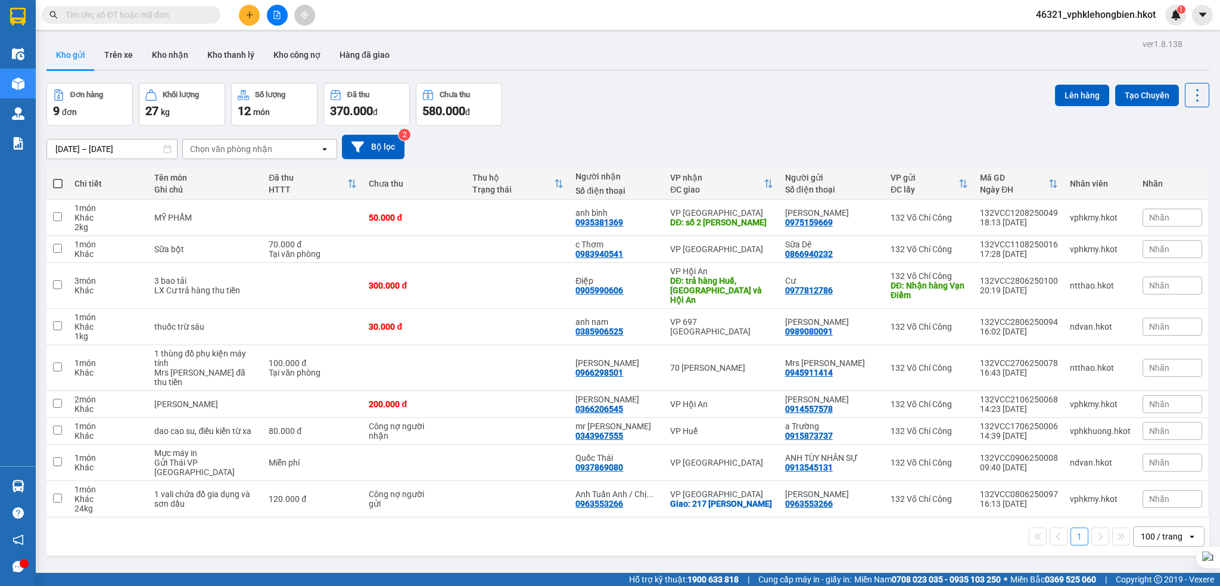
click at [67, 55] on button "Kho gửi" at bounding box center [70, 55] width 48 height 29
click at [122, 53] on button "Trên xe" at bounding box center [119, 55] width 48 height 29
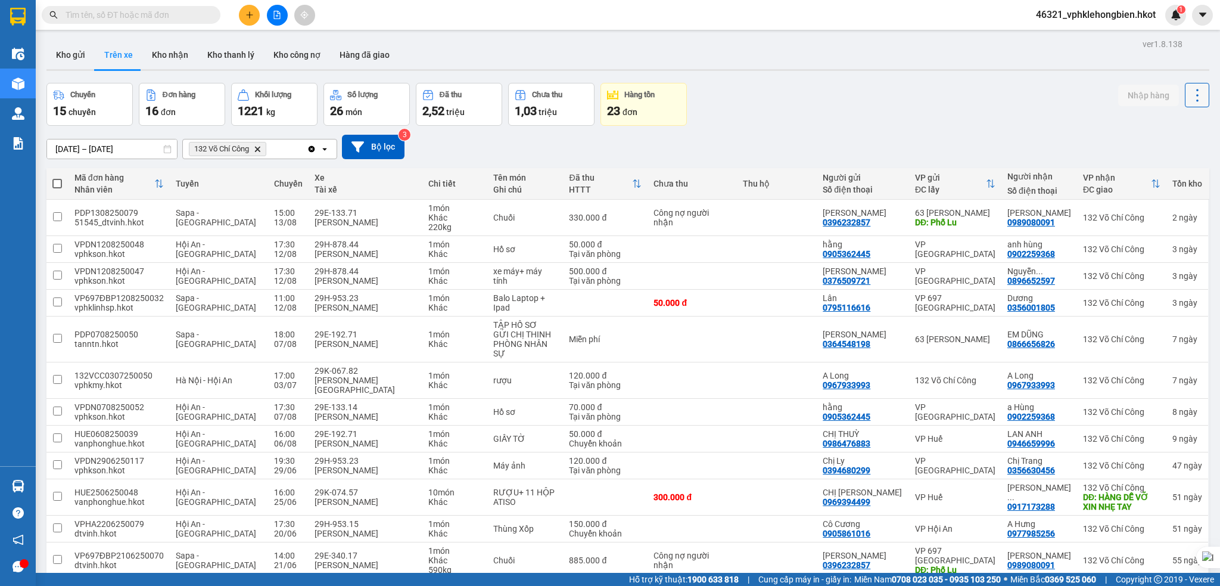
click at [1189, 94] on icon at bounding box center [1197, 95] width 17 height 17
drag, startPoint x: 798, startPoint y: 99, endPoint x: 804, endPoint y: 120, distance: 22.3
click at [798, 98] on div "Chuyến 15 chuyến Đơn hàng 16 đơn Khối lượng 1221 kg Số lượng 26 món Đã thu 2,52…" at bounding box center [627, 104] width 1163 height 43
click at [179, 54] on button "Kho nhận" at bounding box center [169, 55] width 55 height 29
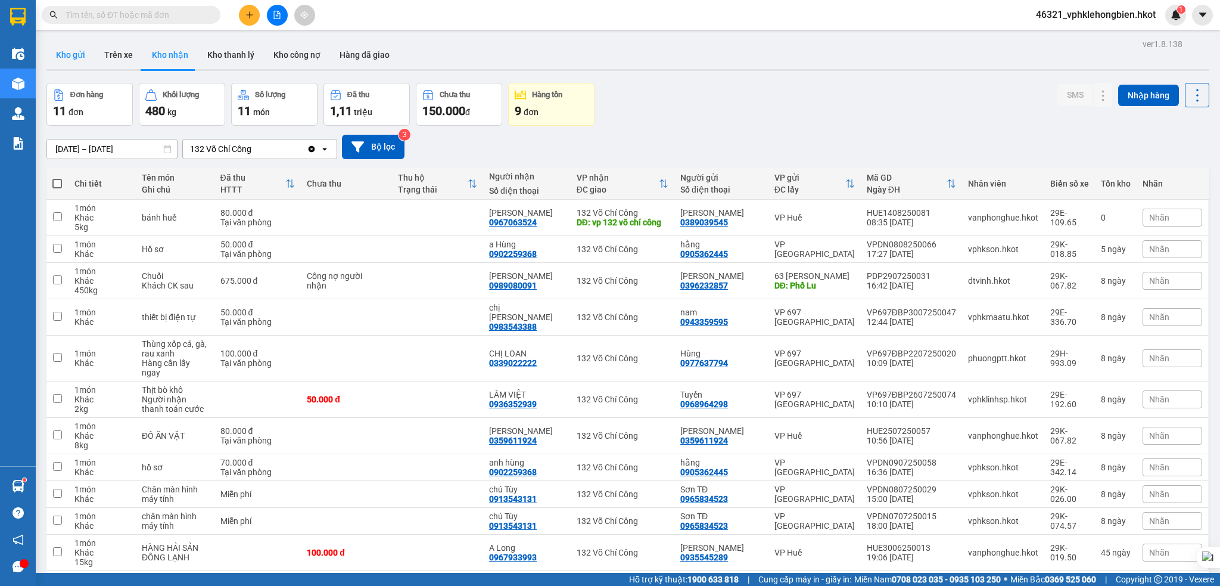
click at [78, 57] on button "Kho gửi" at bounding box center [70, 55] width 48 height 29
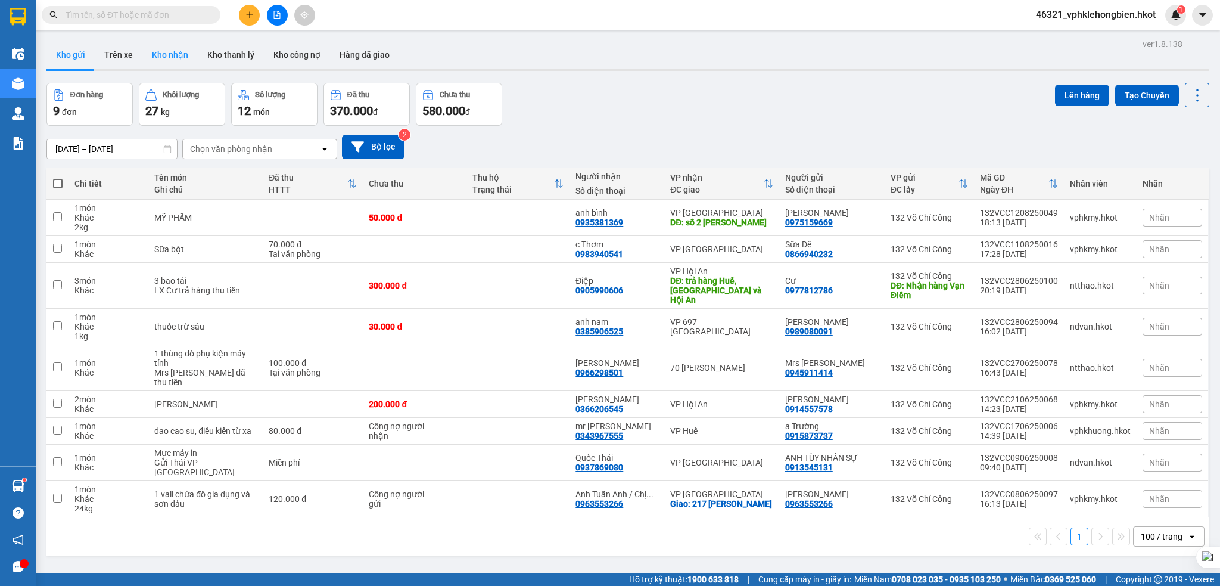
drag, startPoint x: 117, startPoint y: 49, endPoint x: 179, endPoint y: 61, distance: 62.5
click at [119, 49] on button "Trên xe" at bounding box center [119, 55] width 48 height 29
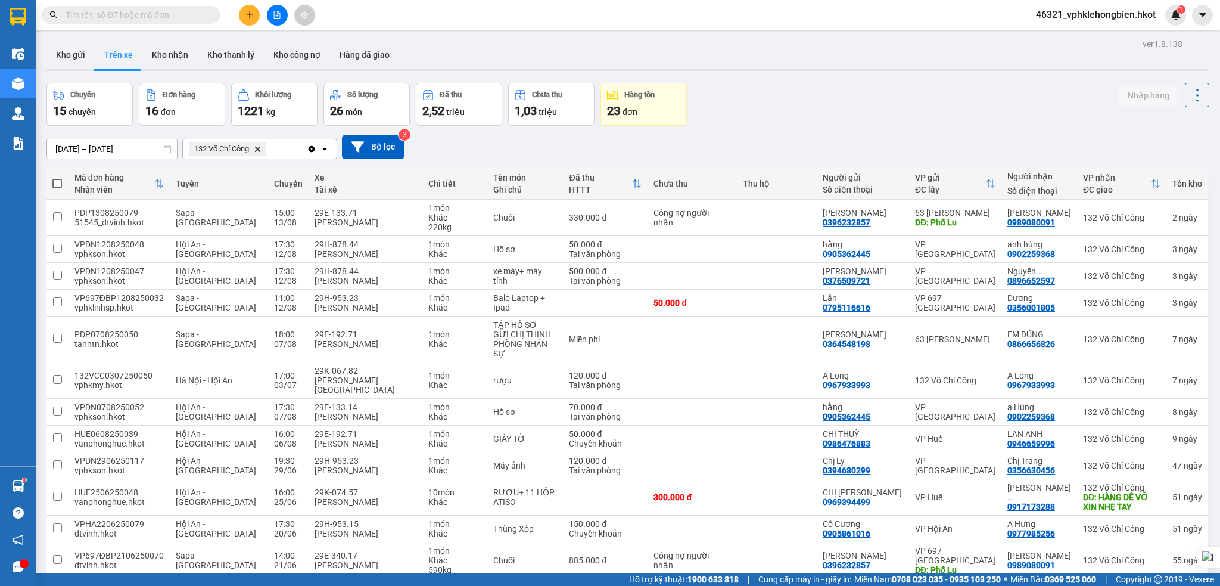
drag, startPoint x: 82, startPoint y: 51, endPoint x: 123, endPoint y: 99, distance: 63.4
click at [85, 57] on button "Kho gửi" at bounding box center [70, 55] width 48 height 29
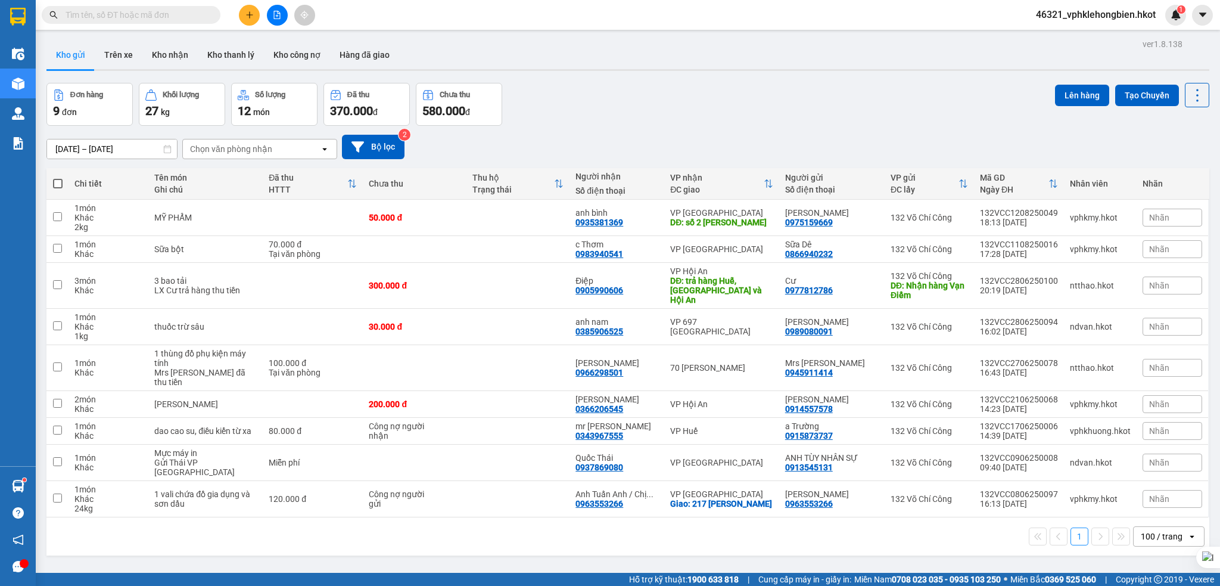
click at [75, 51] on button "Kho gửi" at bounding box center [70, 55] width 48 height 29
drag, startPoint x: 113, startPoint y: 57, endPoint x: 89, endPoint y: 58, distance: 23.9
click at [114, 57] on button "Trên xe" at bounding box center [119, 55] width 48 height 29
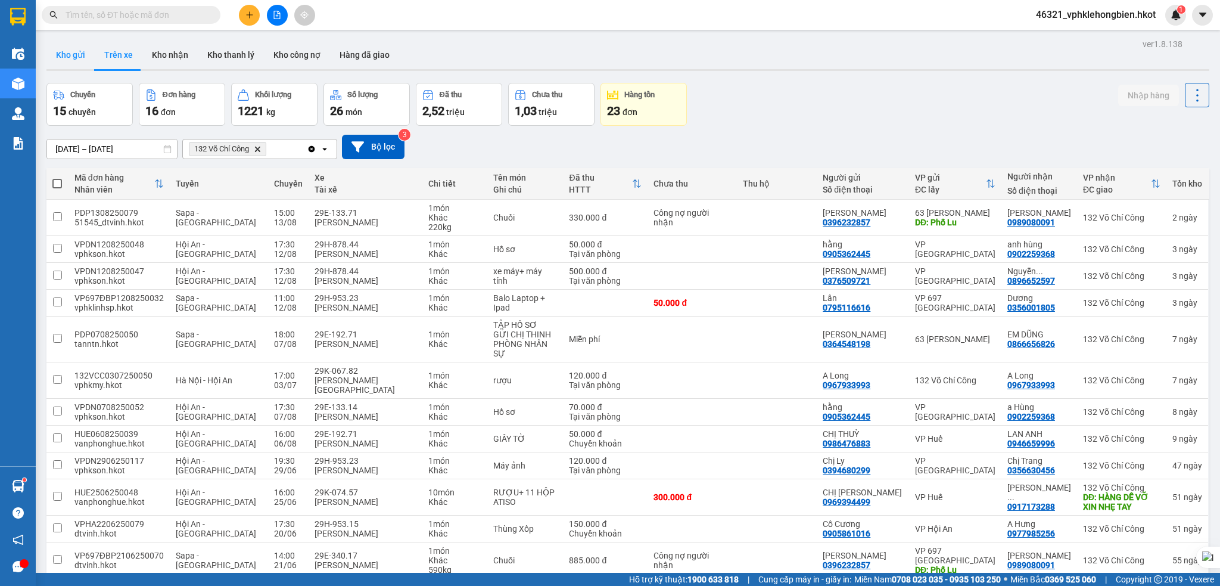
click at [79, 60] on button "Kho gửi" at bounding box center [70, 55] width 48 height 29
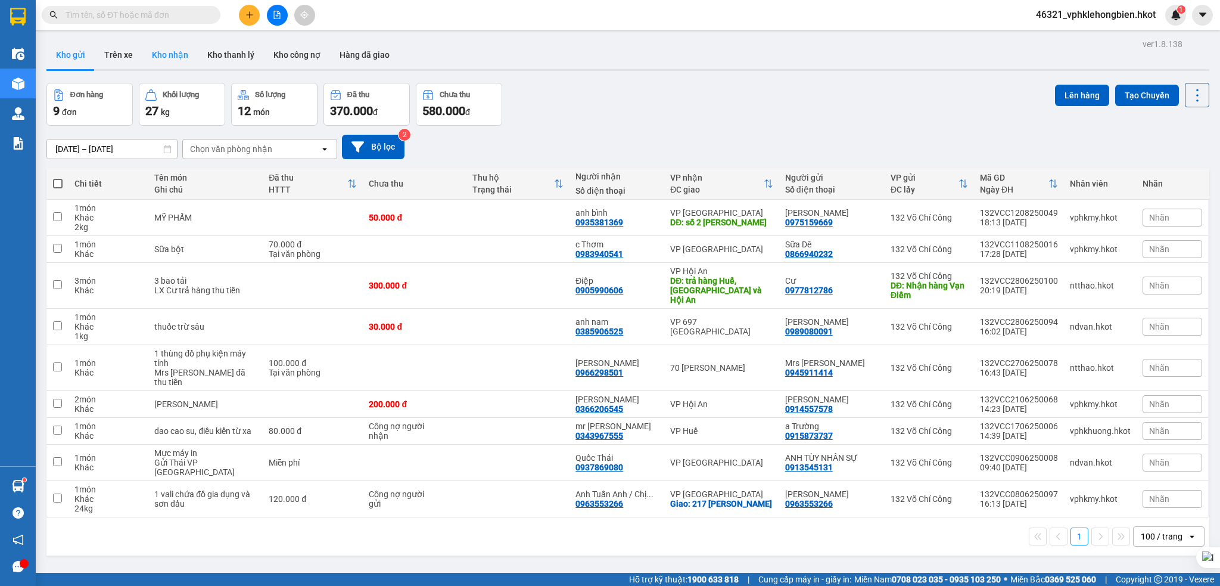
click at [169, 58] on button "Kho nhận" at bounding box center [169, 55] width 55 height 29
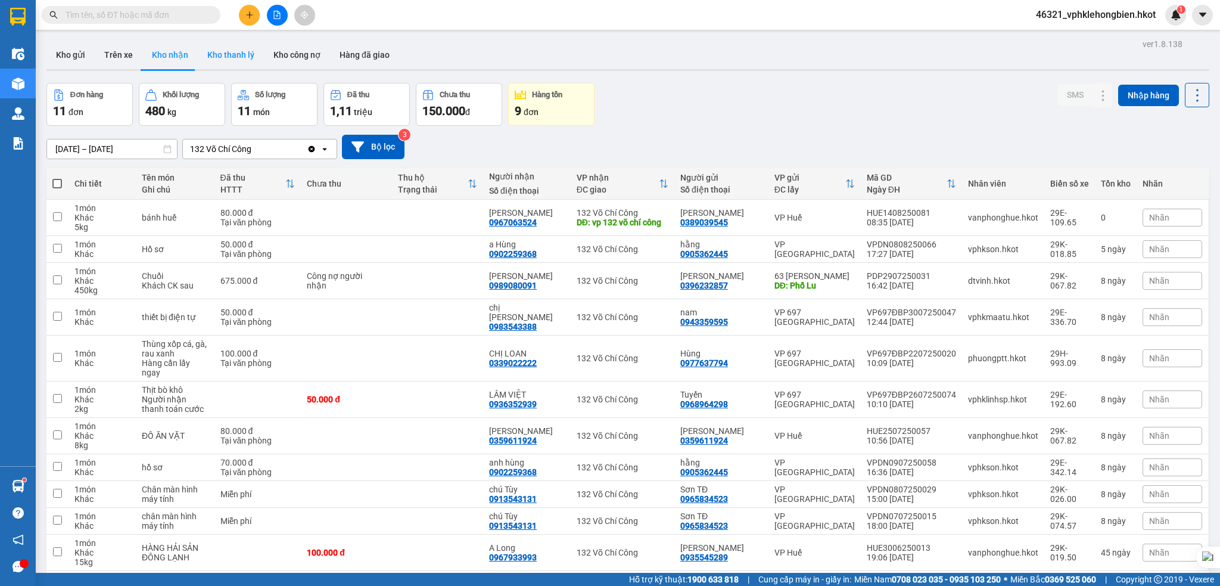
click at [242, 57] on button "Kho thanh lý" at bounding box center [231, 55] width 66 height 29
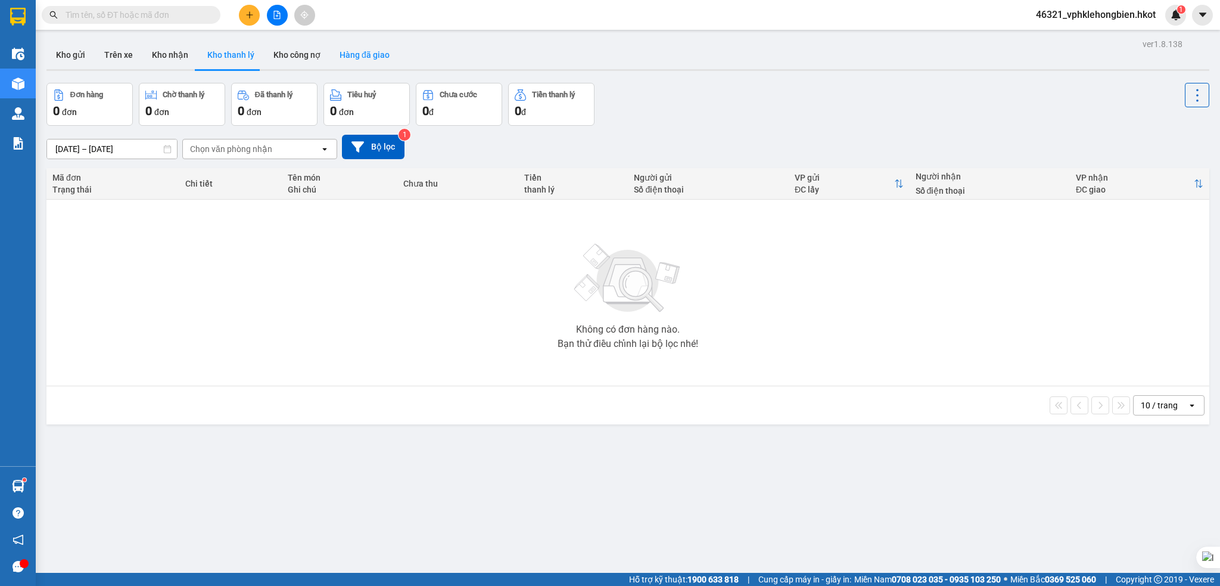
click at [360, 62] on button "Hàng đã giao" at bounding box center [364, 55] width 69 height 29
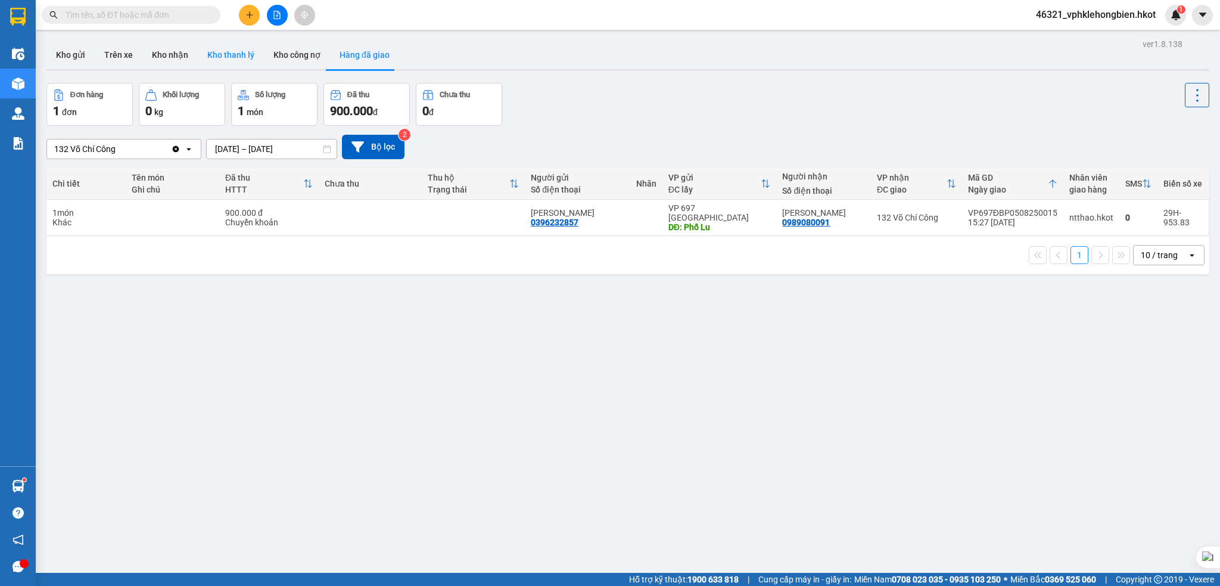
click at [231, 66] on button "Kho thanh lý" at bounding box center [231, 55] width 66 height 29
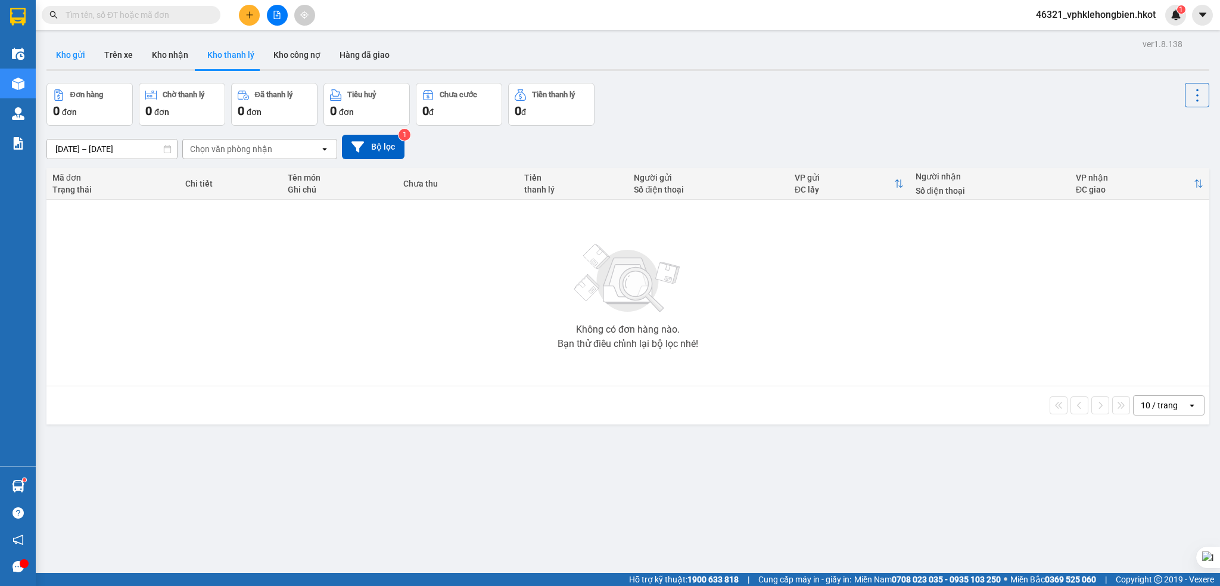
click at [88, 66] on button "Kho gửi" at bounding box center [70, 55] width 48 height 29
type input "01/06/2025 – 15/08/2025"
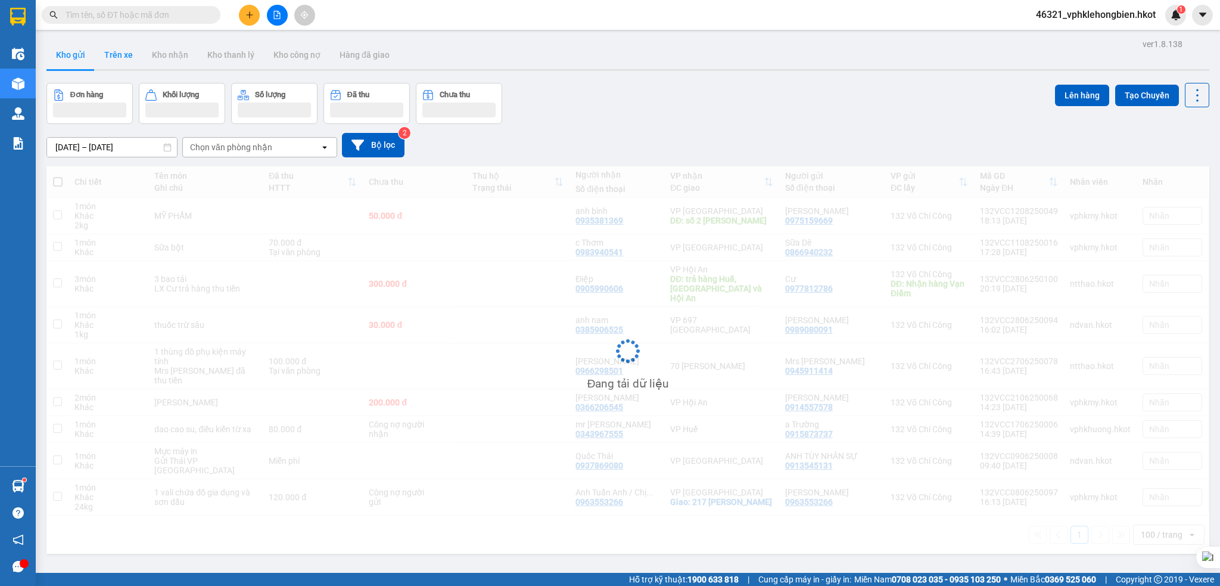
click at [120, 55] on button "Trên xe" at bounding box center [119, 55] width 48 height 29
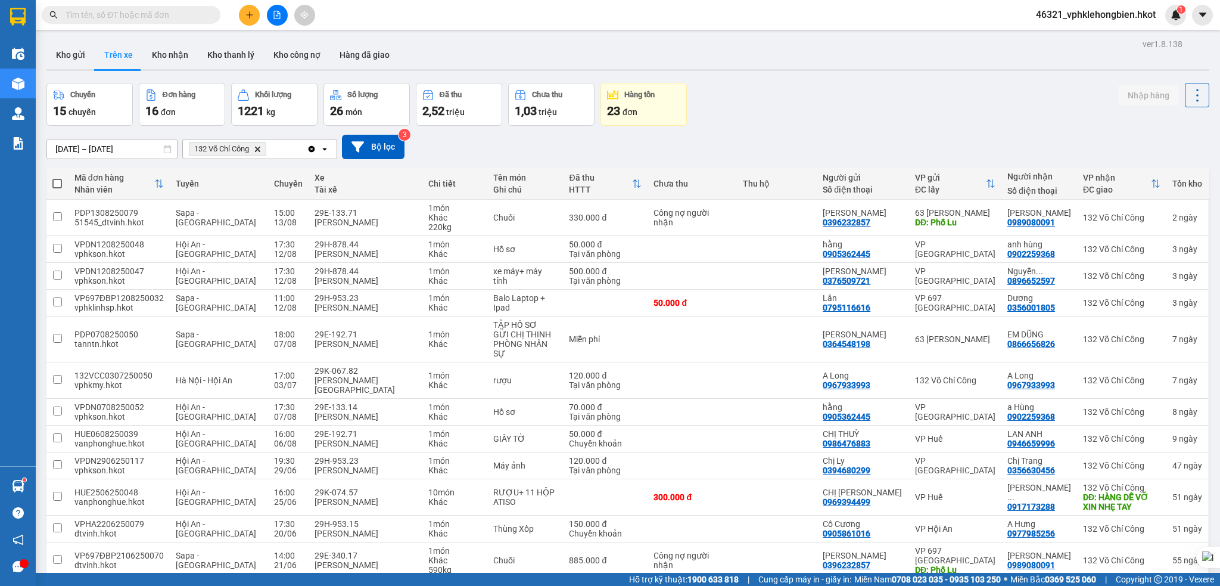
click at [129, 15] on input "text" at bounding box center [136, 14] width 141 height 13
paste input "70NHH1408250086"
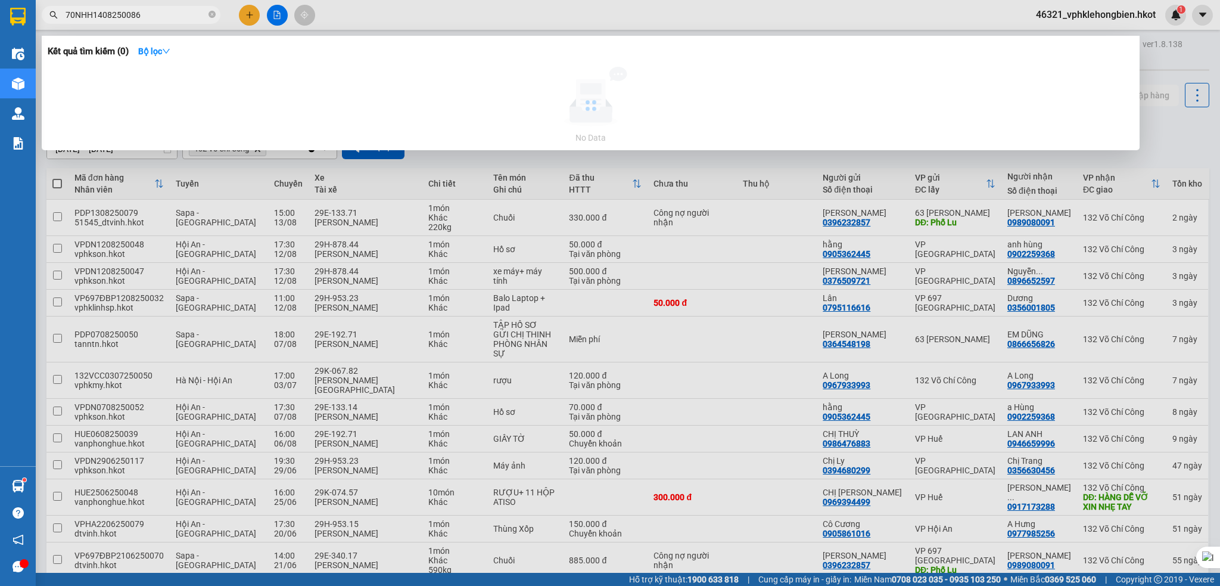
type input "70NHH1408250086"
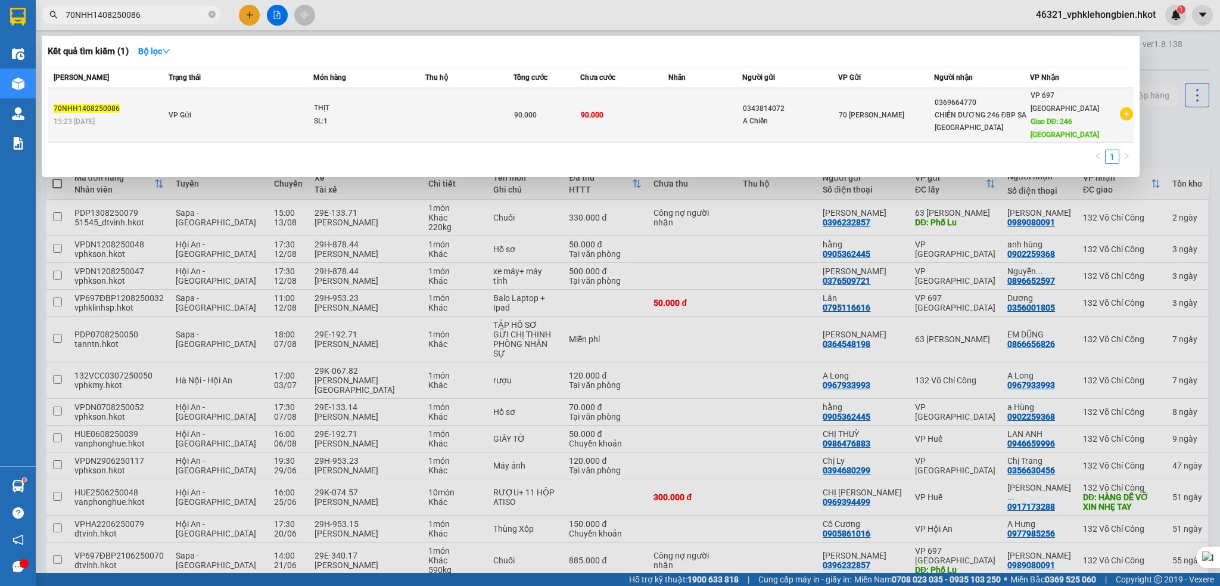
click at [86, 104] on span "70NHH1408250086" at bounding box center [87, 108] width 66 height 8
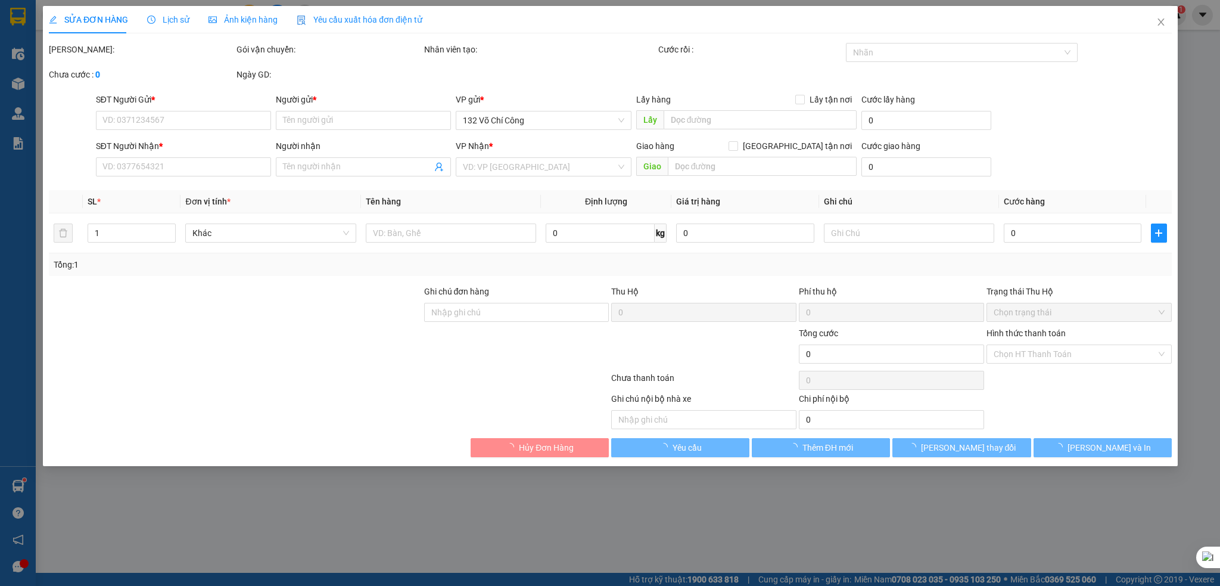
type input "0343814072"
type input "A Chiến"
type input "0369664770"
type input "CHIẾN DƯƠNG 246 ĐBP SA PA"
type input "246 Điện Biên Phủ"
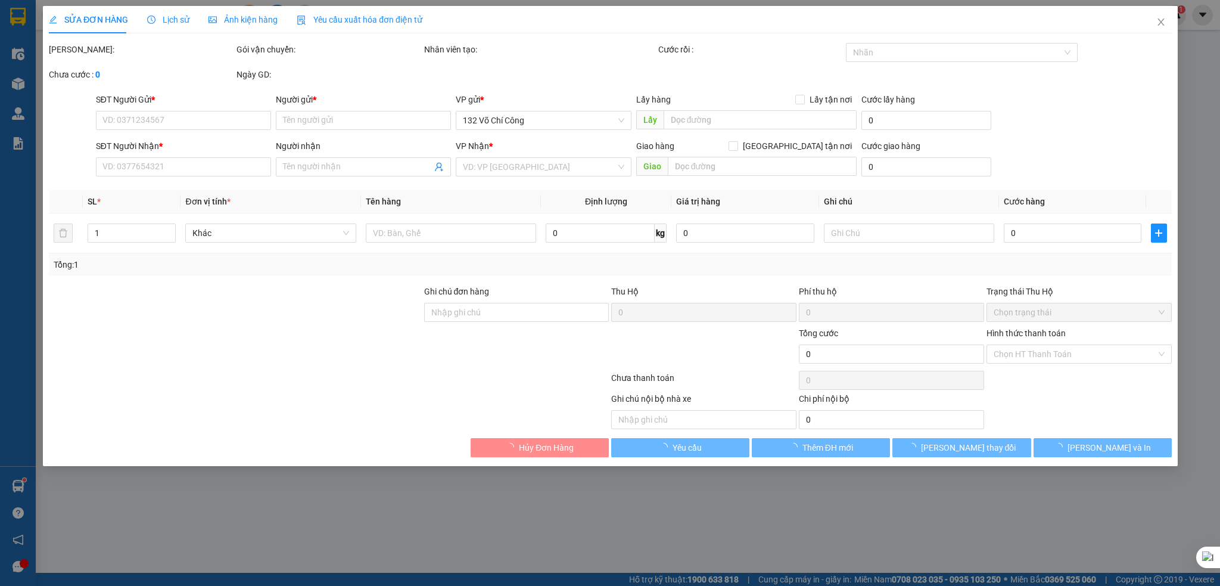
type input "90.000"
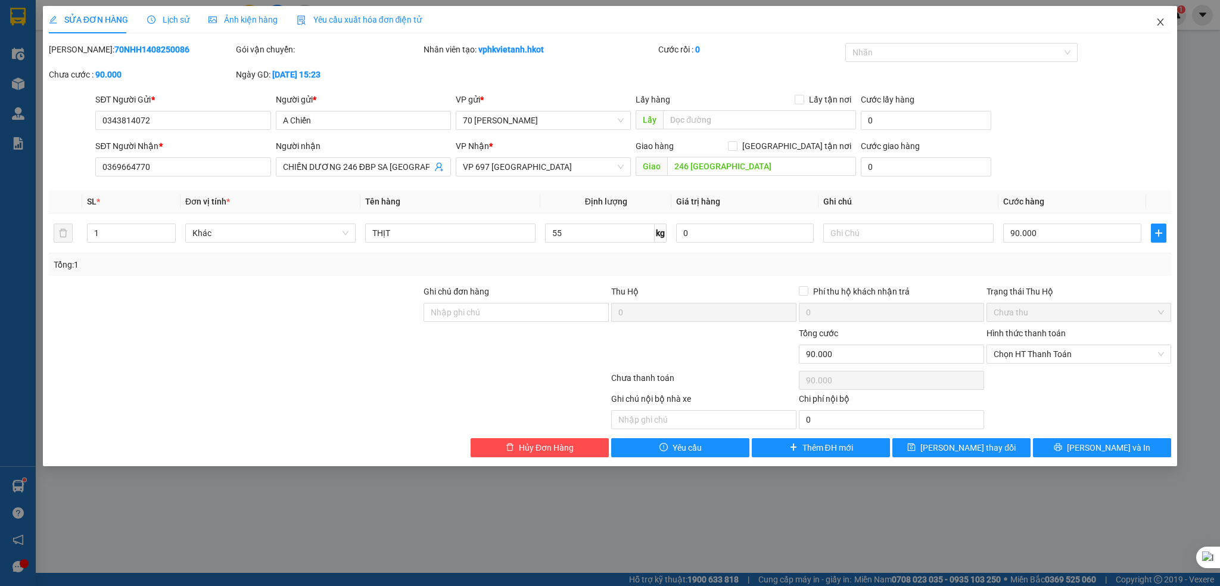
click at [1156, 18] on icon "close" at bounding box center [1161, 22] width 10 height 10
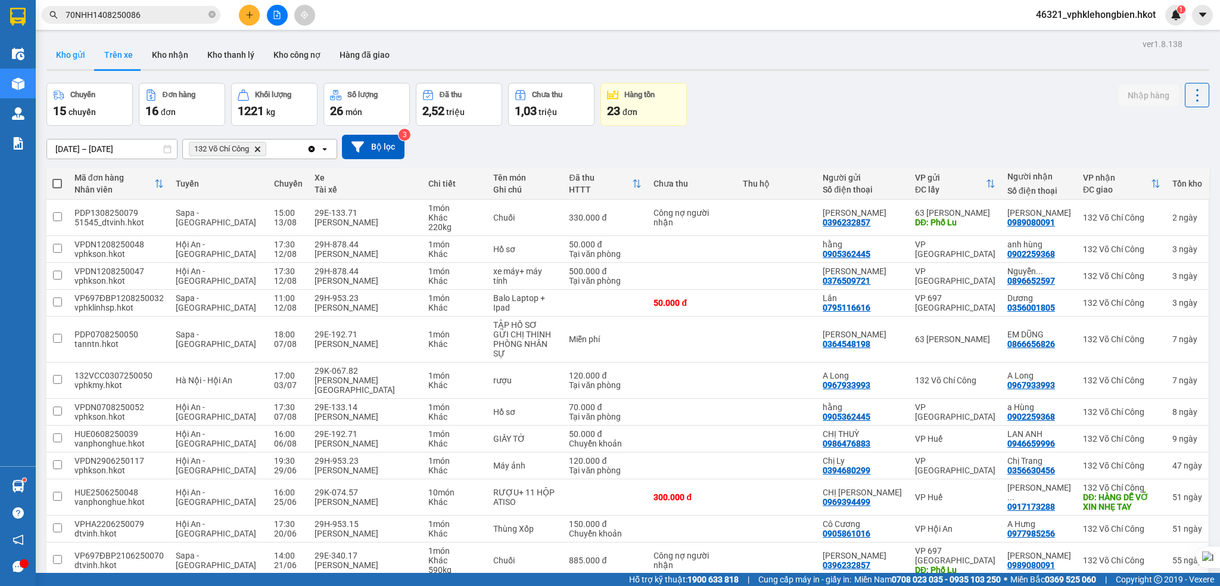
click at [76, 58] on button "Kho gửi" at bounding box center [70, 55] width 48 height 29
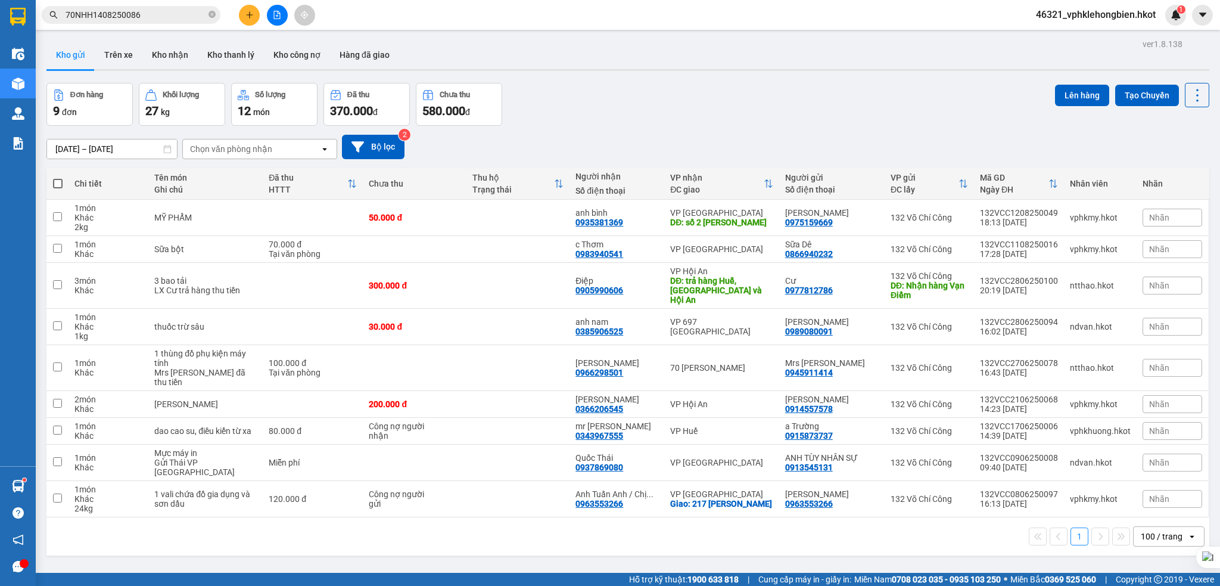
click at [255, 148] on div "Chọn văn phòng nhận" at bounding box center [231, 149] width 82 height 12
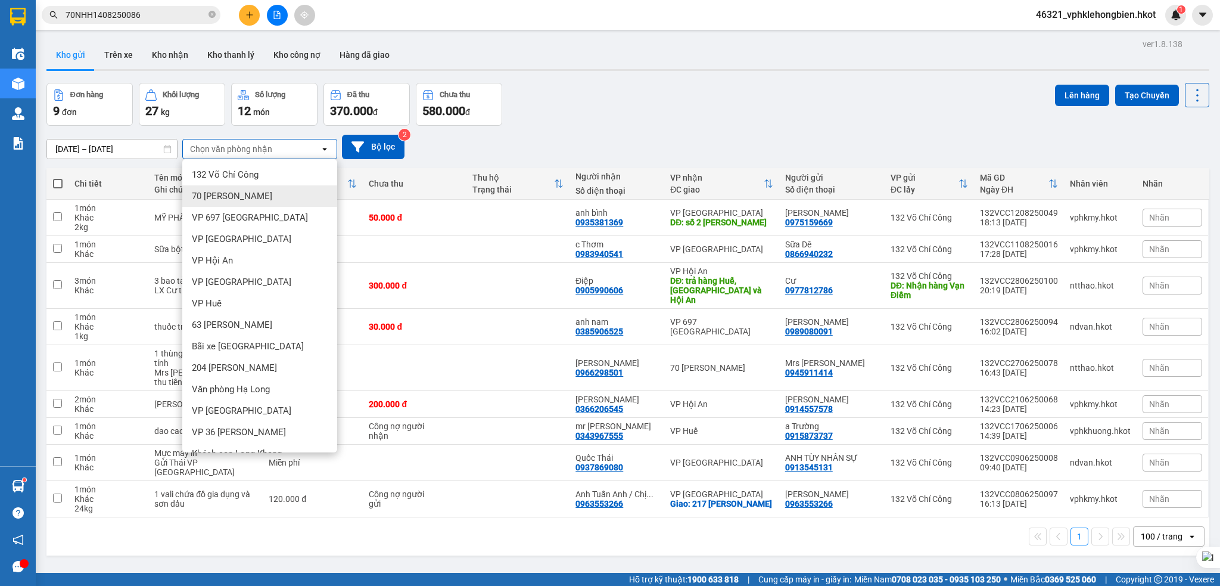
click at [225, 187] on div "70 Nguyễn Hữu Huân" at bounding box center [259, 195] width 155 height 21
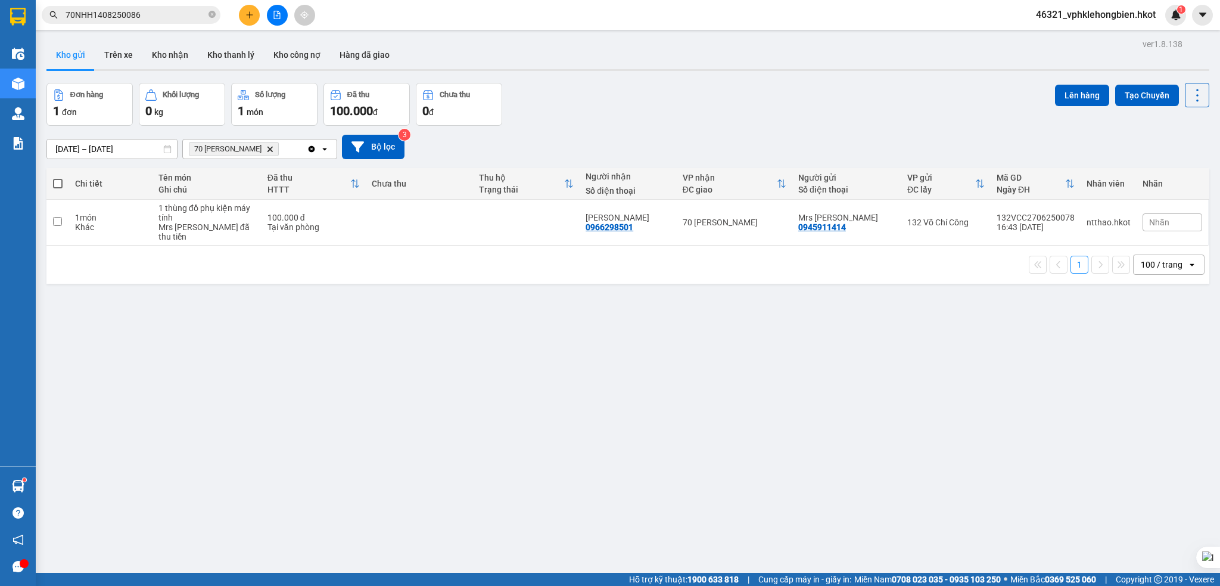
click at [310, 152] on icon "Clear all" at bounding box center [312, 148] width 7 height 7
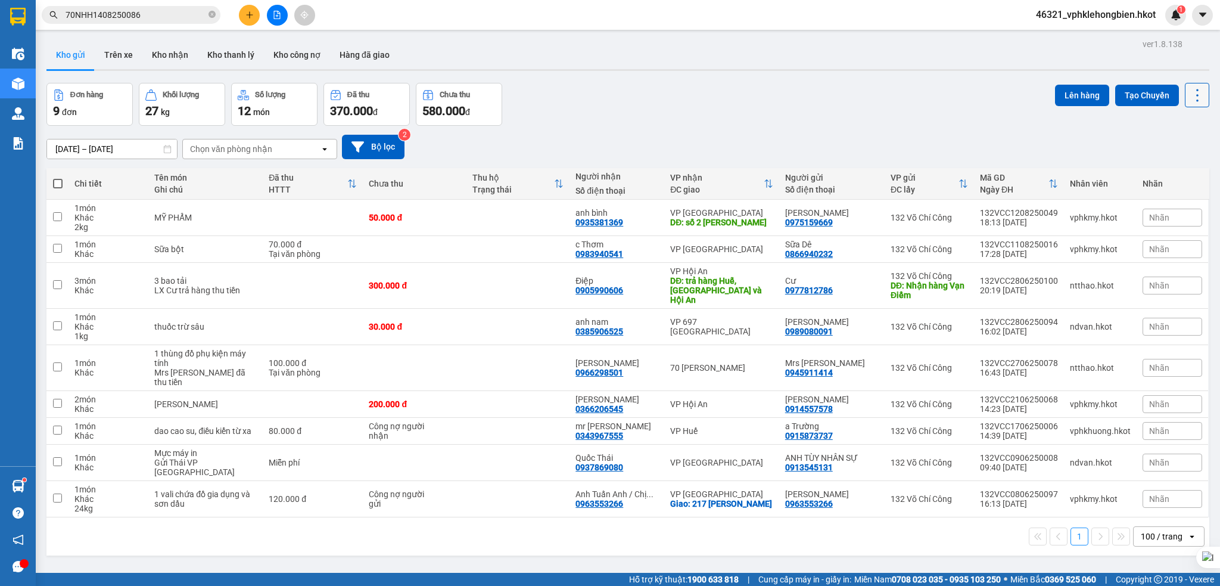
click at [1193, 97] on icon at bounding box center [1197, 95] width 17 height 17
drag, startPoint x: 1033, startPoint y: 17, endPoint x: 1057, endPoint y: 20, distance: 23.9
click at [1058, 18] on span "46321_vphklehongbien.hkot" at bounding box center [1095, 14] width 139 height 15
click at [965, 13] on div "Kết quả tìm kiếm ( 1 ) Bộ lọc Mã ĐH Trạng thái Món hàng Thu hộ Tổng cước Chưa c…" at bounding box center [610, 15] width 1220 height 30
click at [983, 13] on div "Kết quả tìm kiếm ( 1 ) Bộ lọc Mã ĐH Trạng thái Món hàng Thu hộ Tổng cước Chưa c…" at bounding box center [610, 15] width 1220 height 30
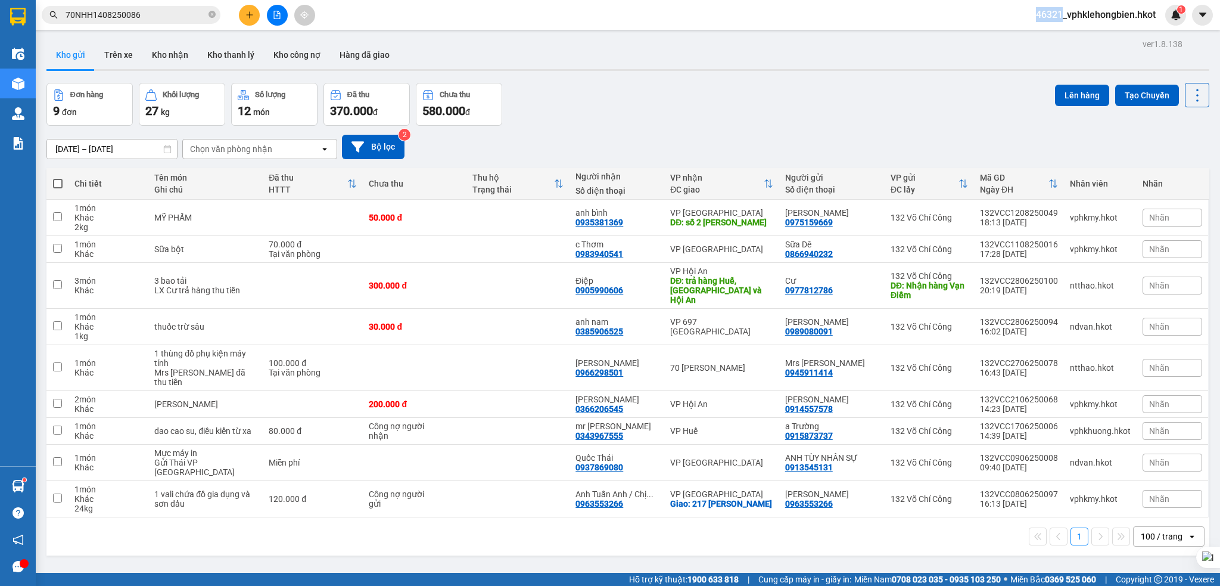
click at [1012, 11] on div "Kết quả tìm kiếm ( 1 ) Bộ lọc Mã ĐH Trạng thái Món hàng Thu hộ Tổng cước Chưa c…" at bounding box center [610, 15] width 1220 height 30
drag, startPoint x: 1033, startPoint y: 17, endPoint x: 1058, endPoint y: 19, distance: 24.5
click at [1058, 19] on span "46321_vphklehongbien.hkot" at bounding box center [1095, 14] width 139 height 15
click at [986, 19] on div "Kết quả tìm kiếm ( 1 ) Bộ lọc Mã ĐH Trạng thái Món hàng Thu hộ Tổng cước Chưa c…" at bounding box center [610, 15] width 1220 height 30
click at [1176, 13] on img at bounding box center [1175, 15] width 11 height 11
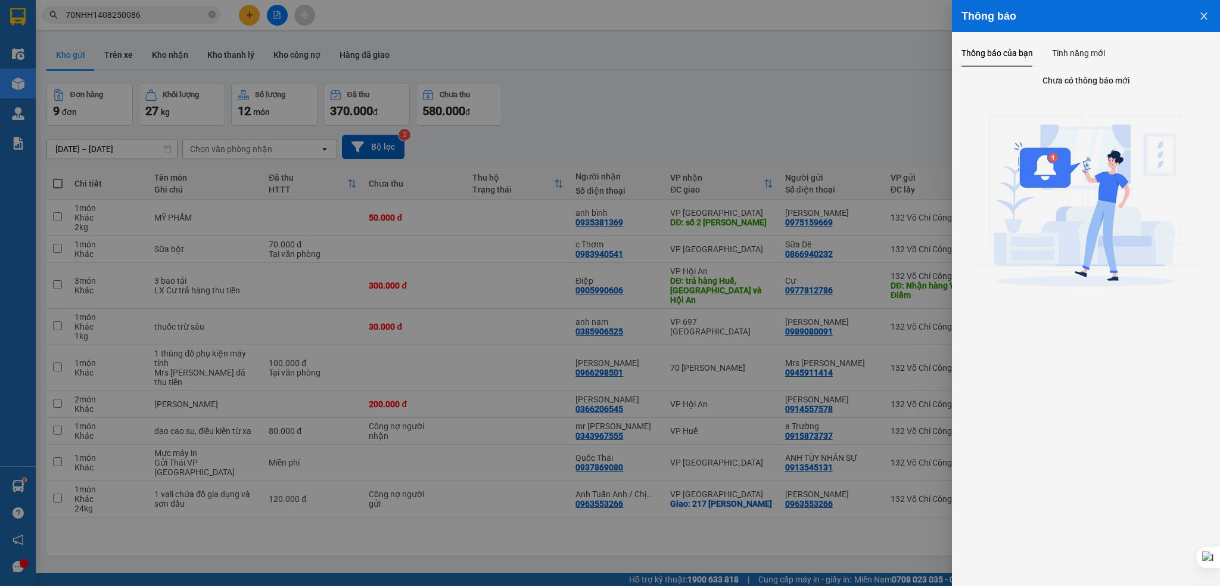
drag, startPoint x: 1204, startPoint y: 15, endPoint x: 1186, endPoint y: 18, distance: 18.7
click at [1204, 17] on icon "close" at bounding box center [1203, 16] width 7 height 7
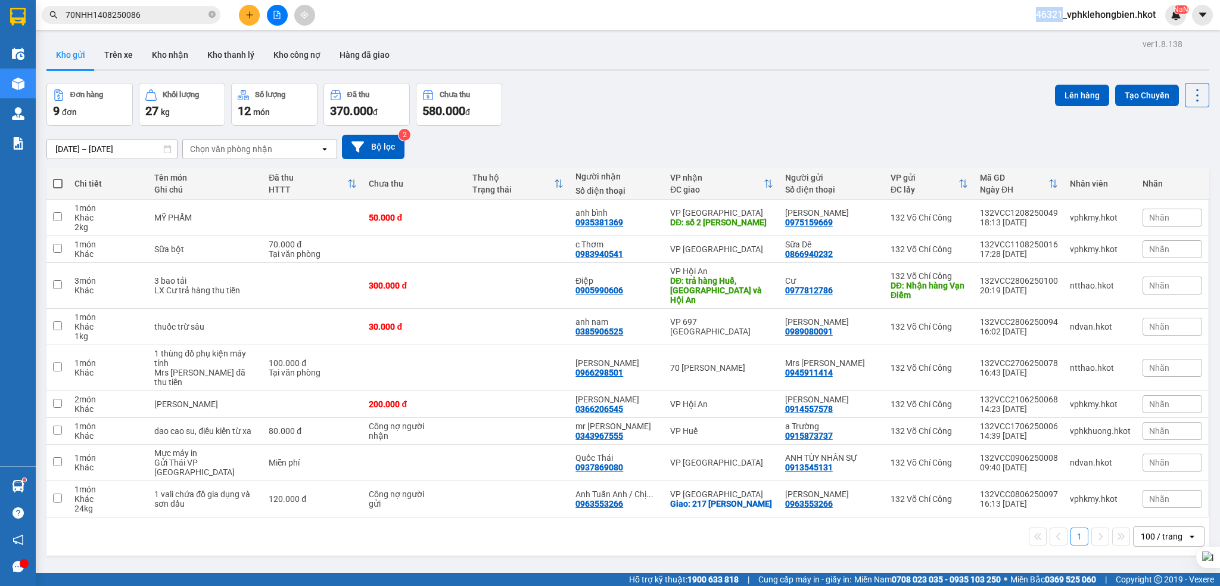
drag, startPoint x: 1027, startPoint y: 14, endPoint x: 1057, endPoint y: 15, distance: 29.8
click at [1057, 15] on span "46321_vphklehongbien.hkot" at bounding box center [1095, 14] width 139 height 15
click at [954, 17] on div "Kết quả tìm kiếm ( 1 ) Bộ lọc Mã ĐH Trạng thái Món hàng Thu hộ Tổng cước Chưa c…" at bounding box center [610, 15] width 1220 height 30
click at [213, 14] on icon "close-circle" at bounding box center [211, 14] width 7 height 7
drag, startPoint x: 1050, startPoint y: 20, endPoint x: 1001, endPoint y: 22, distance: 48.9
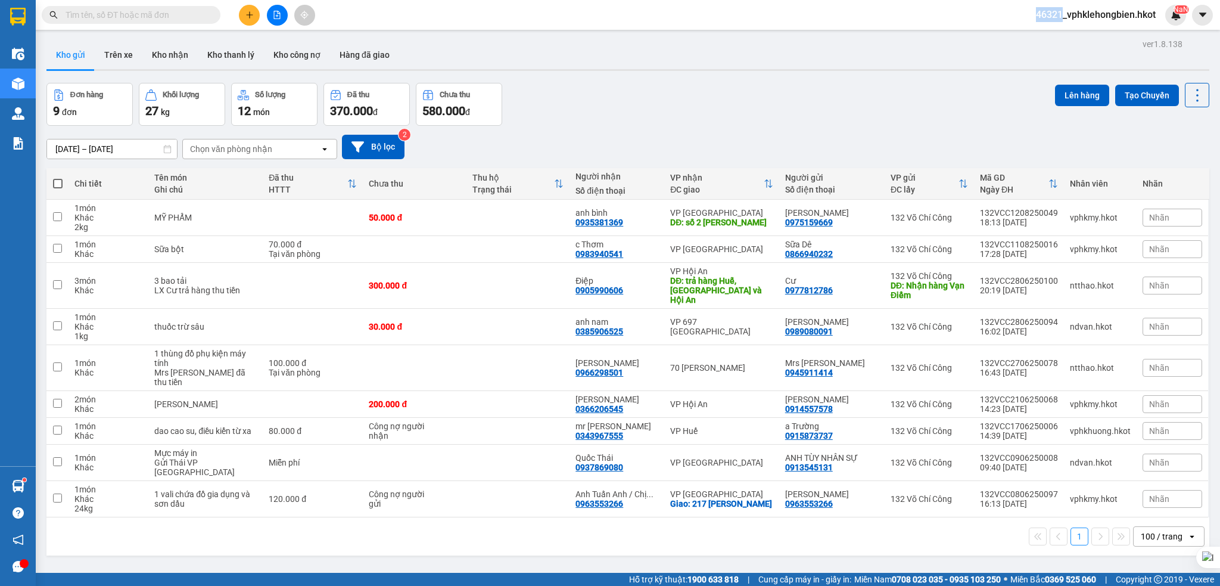
click at [1058, 21] on span "46321_vphklehongbien.hkot" at bounding box center [1095, 14] width 139 height 15
click at [942, 20] on div "Kết quả tìm kiếm ( 1 ) Bộ lọc Mã ĐH Trạng thái Món hàng Thu hộ Tổng cước Chưa c…" at bounding box center [610, 15] width 1220 height 30
drag, startPoint x: 1031, startPoint y: 18, endPoint x: 1011, endPoint y: 32, distance: 24.0
click at [1055, 23] on div "46321_vphklehongbien.hkot NaN" at bounding box center [1106, 15] width 160 height 21
click at [713, 18] on div "Kết quả tìm kiếm ( 1 ) Bộ lọc Mã ĐH Trạng thái Món hàng Thu hộ Tổng cước Chưa c…" at bounding box center [610, 15] width 1220 height 30
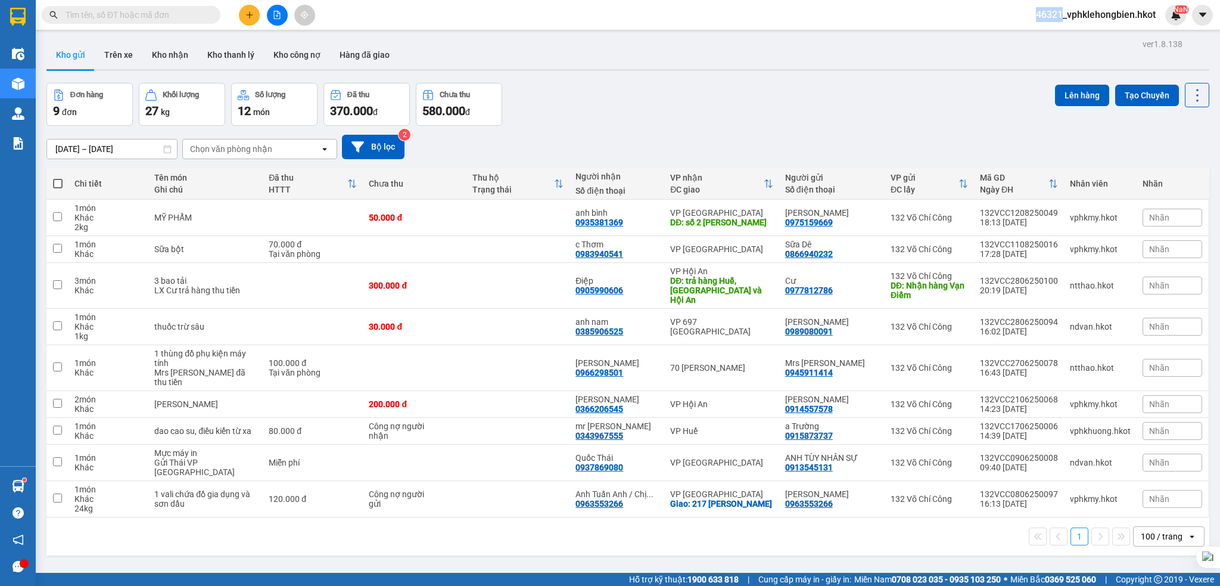
drag, startPoint x: 1031, startPoint y: 13, endPoint x: 1045, endPoint y: 21, distance: 16.3
click at [1058, 14] on span "46321_vphklehongbien.hkot" at bounding box center [1095, 14] width 139 height 15
copy span "46321"
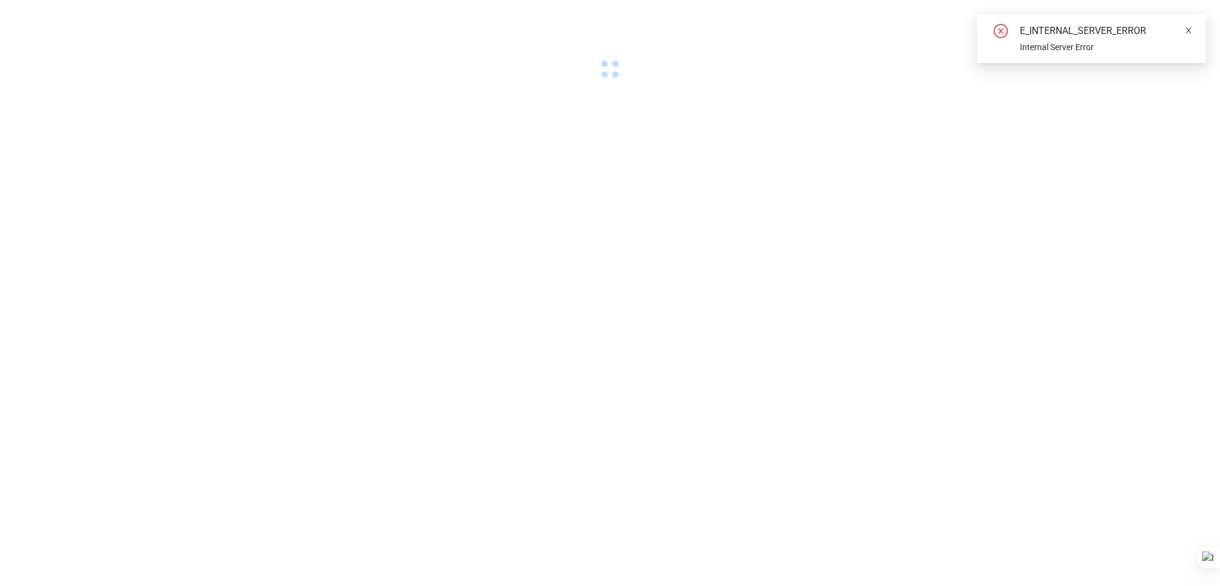
click at [1187, 34] on span at bounding box center [1188, 31] width 8 height 10
click at [1192, 30] on icon "close" at bounding box center [1188, 30] width 8 height 8
